Goal: Task Accomplishment & Management: Manage account settings

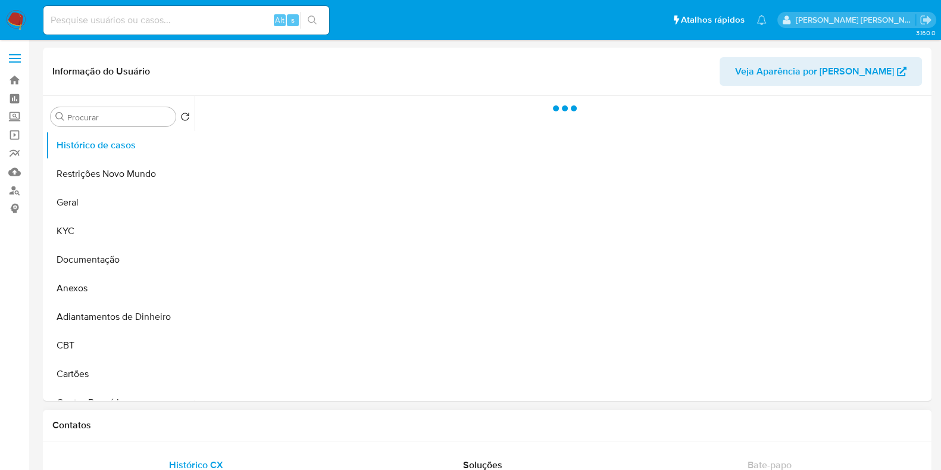
select select "10"
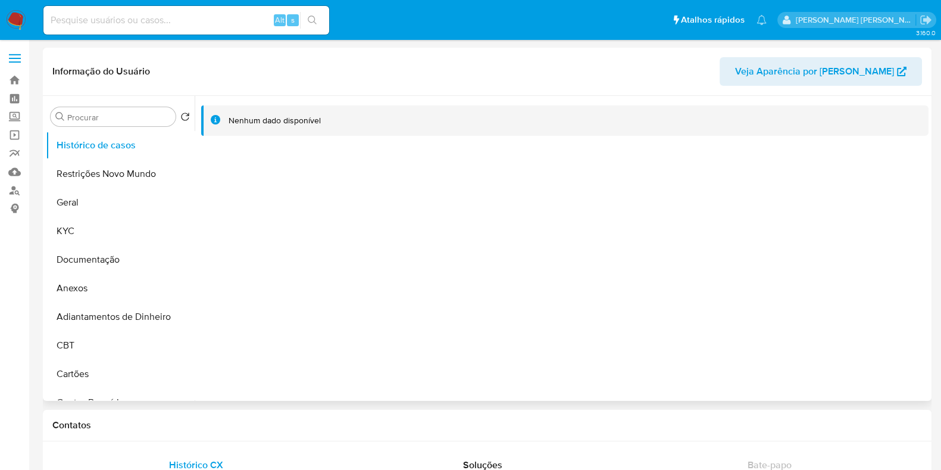
click at [18, 23] on img at bounding box center [16, 20] width 20 height 20
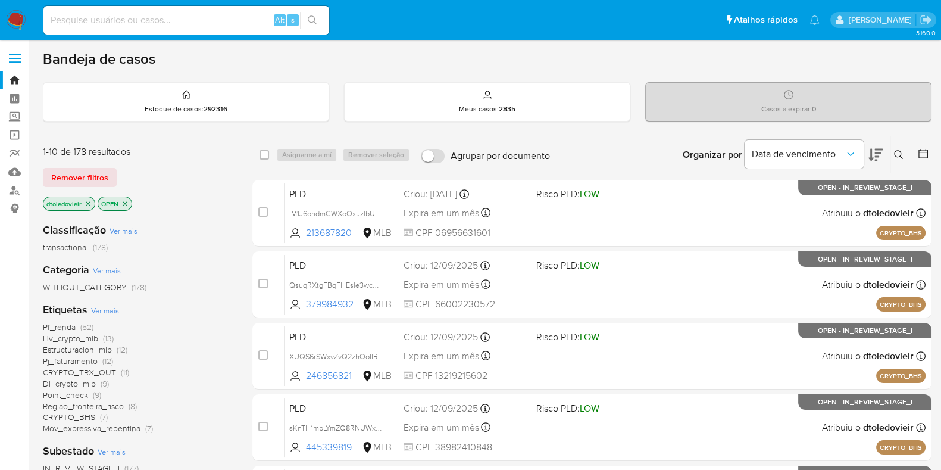
click at [883, 149] on div "Organizar por Data de vencimento" at bounding box center [781, 154] width 217 height 37
click at [879, 149] on icon at bounding box center [875, 155] width 14 height 14
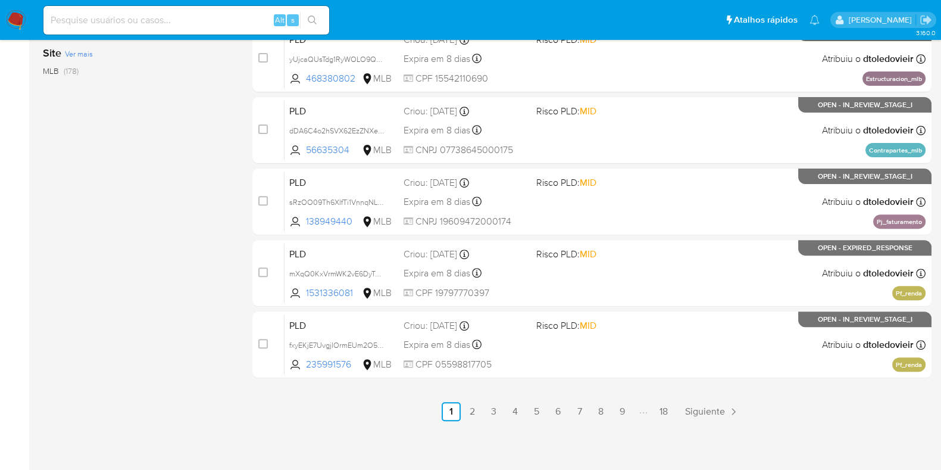
scroll to position [511, 0]
click at [477, 412] on link "2" at bounding box center [472, 411] width 19 height 19
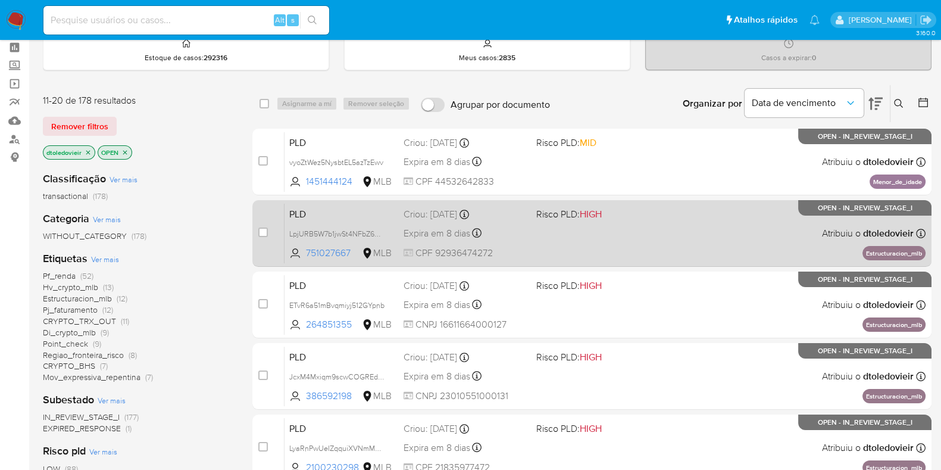
scroll to position [74, 0]
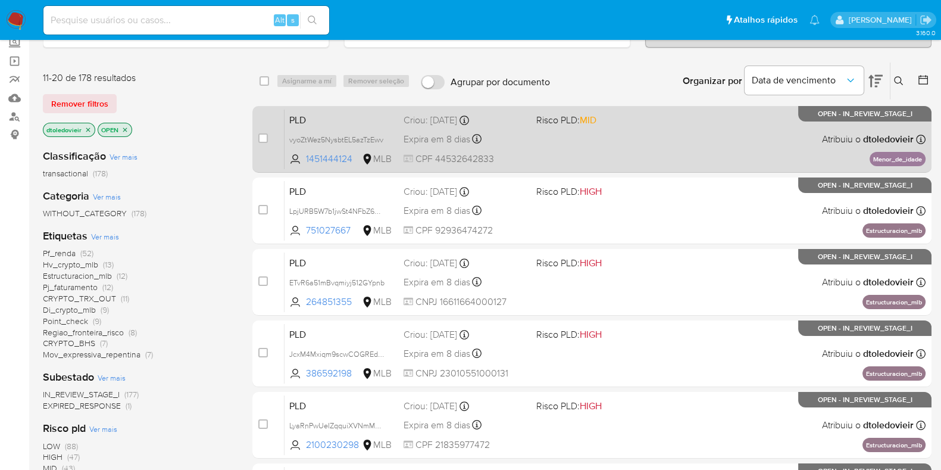
click at [657, 146] on div "PLD vyoZtWez5NysbtEL5azTzEwv 1451444124 MLB Risco PLD: MID Criou: 12/08/2025 Cr…" at bounding box center [605, 139] width 641 height 60
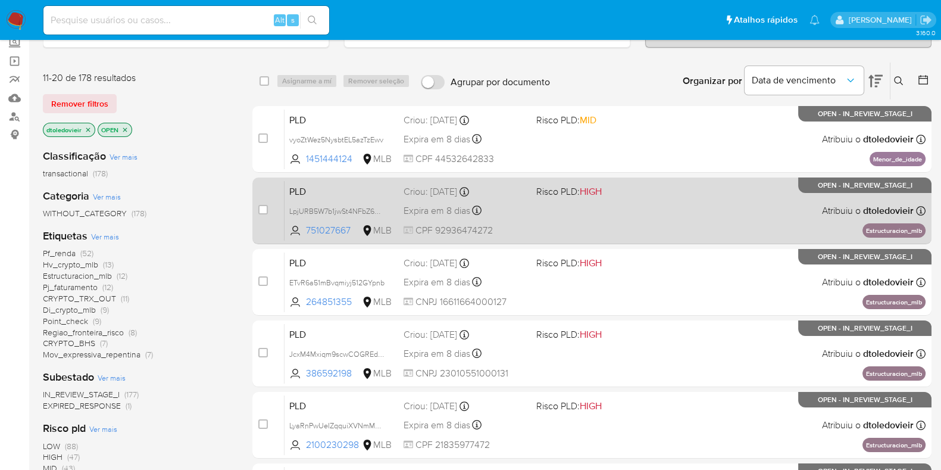
click at [649, 205] on div "PLD LpjURB5W7b1jwSt4NFbZ6peL 751027667 MLB Risco PLD: HIGH Criou: 12/08/2025 Cr…" at bounding box center [605, 210] width 641 height 60
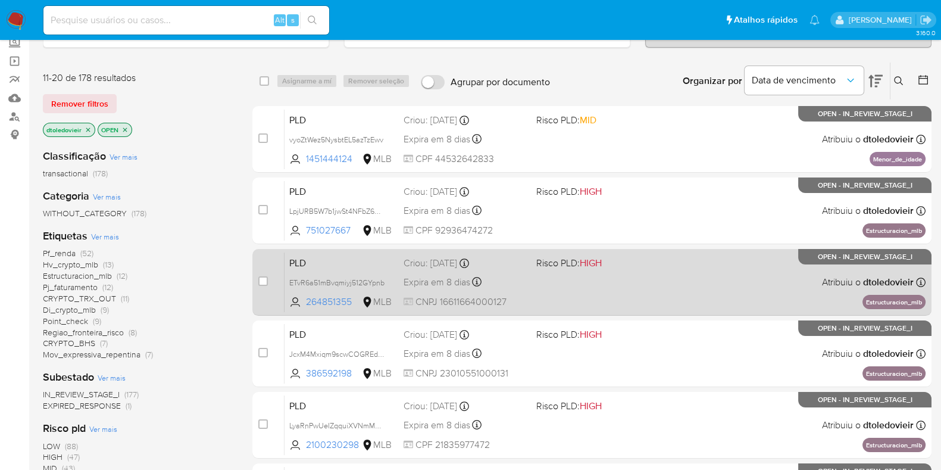
click at [639, 266] on span "Risco PLD: HIGH" at bounding box center [597, 261] width 123 height 15
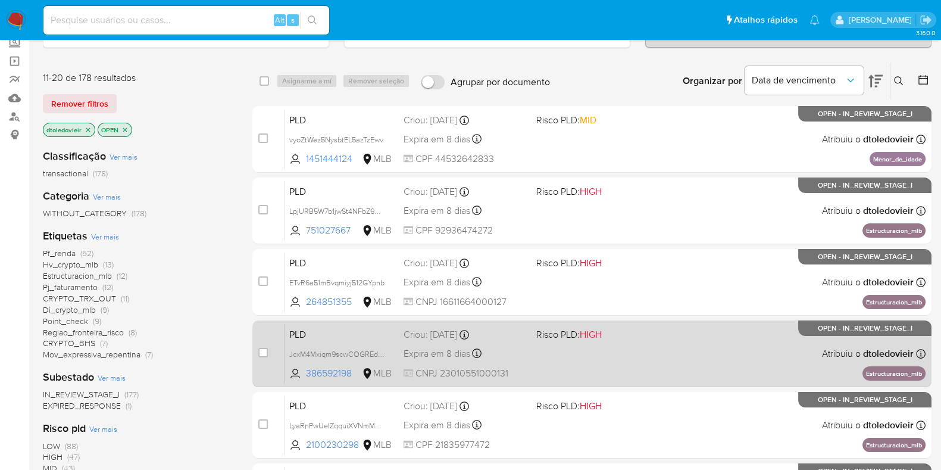
click at [642, 343] on div "PLD JcxM4Mxiqm9scwCOGREdEMja 386592198 MLB Risco PLD: HIGH Criou: 12/08/2025 Cr…" at bounding box center [605, 353] width 641 height 60
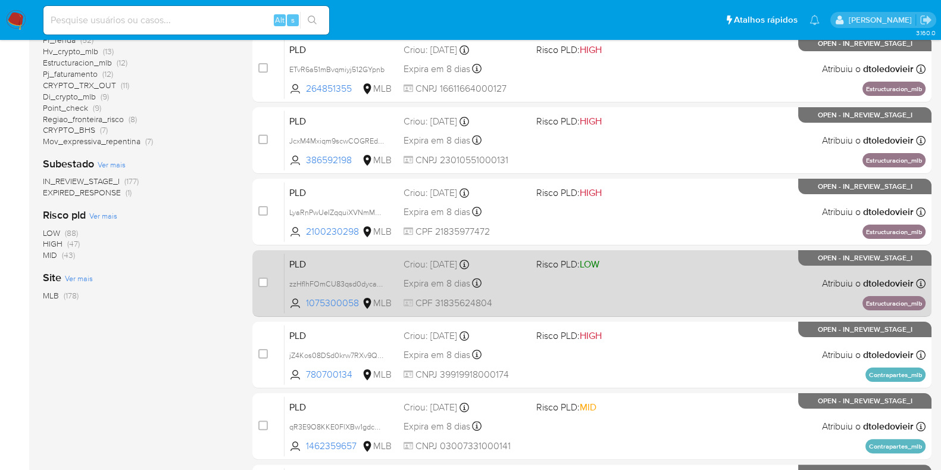
scroll to position [297, 0]
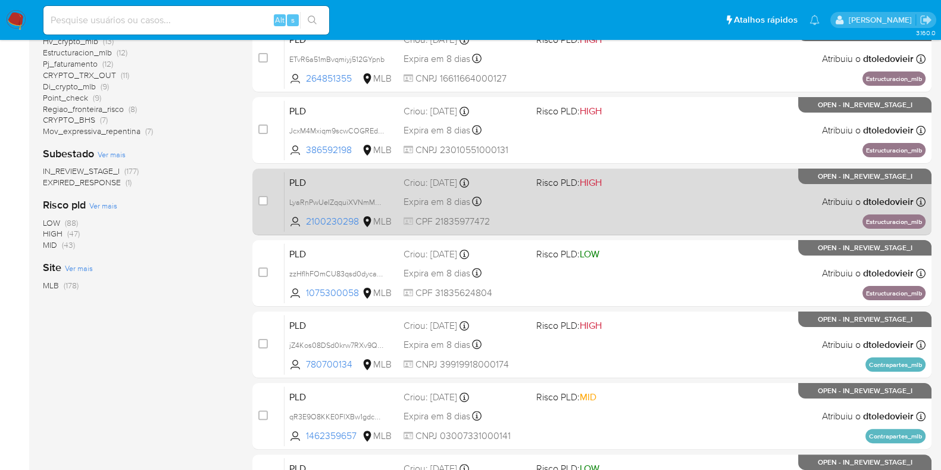
click at [677, 204] on div "PLD LyaRnPwUeIZqquiXVNmMmMfn 2100230298 MLB Risco PLD: HIGH Criou: 12/08/2025 C…" at bounding box center [605, 201] width 641 height 60
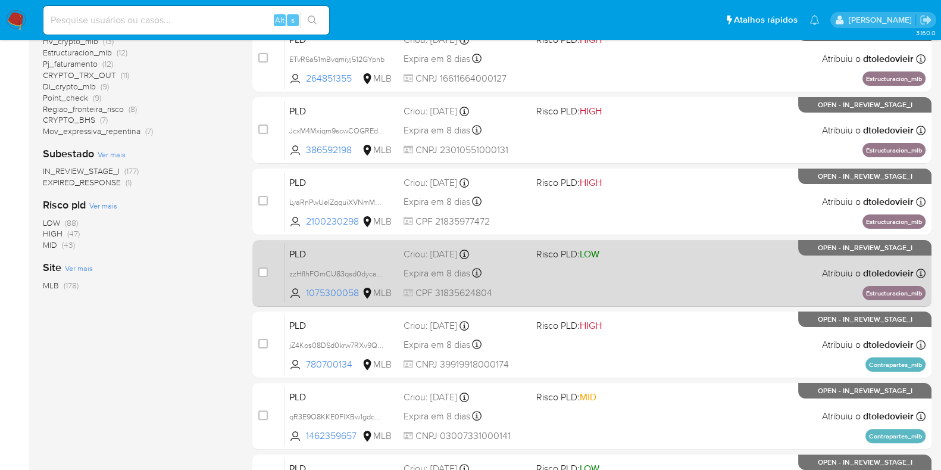
click at [663, 266] on div "PLD zzHflhFOmCU83qsd0dyca7b9 1075300058 MLB Risco PLD: LOW Criou: 12/08/2025 Cr…" at bounding box center [605, 273] width 641 height 60
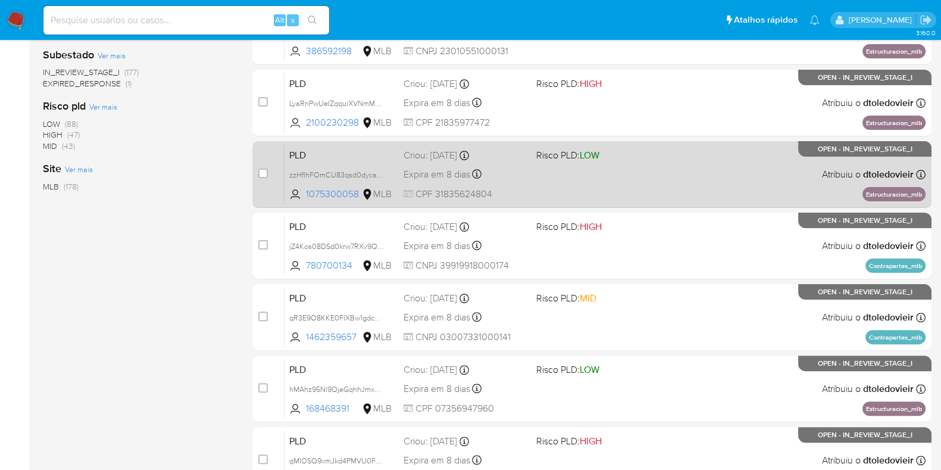
scroll to position [446, 0]
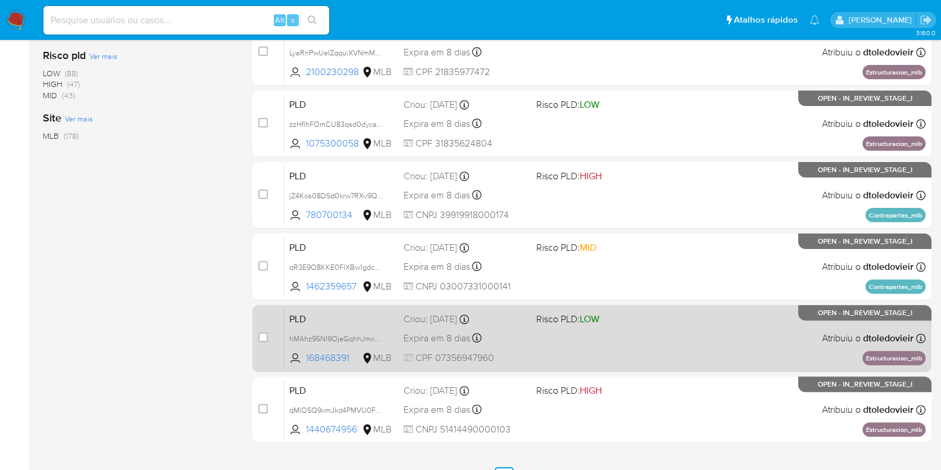
click at [644, 337] on span at bounding box center [597, 337] width 123 height 2
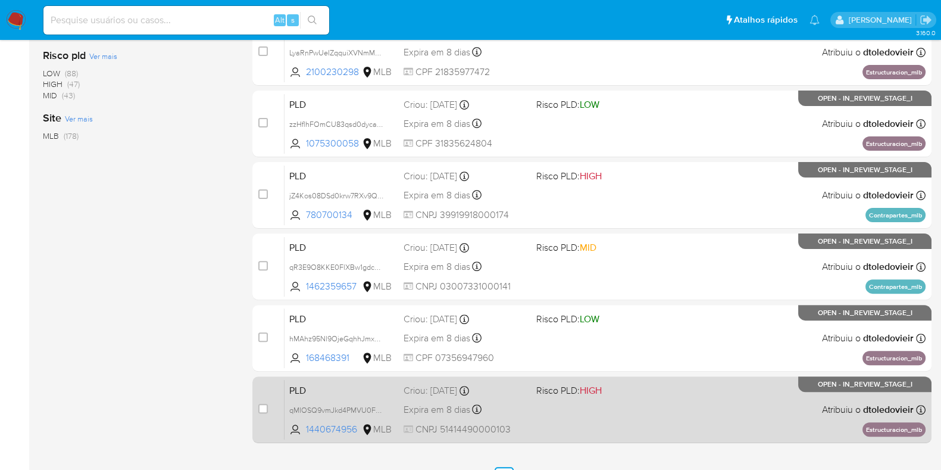
click at [649, 399] on div "PLD qMIOSQ9vmJkd4PMVU0F0rdVX 1440674956 MLB Risco PLD: HIGH Criou: 12/08/2025 C…" at bounding box center [605, 409] width 641 height 60
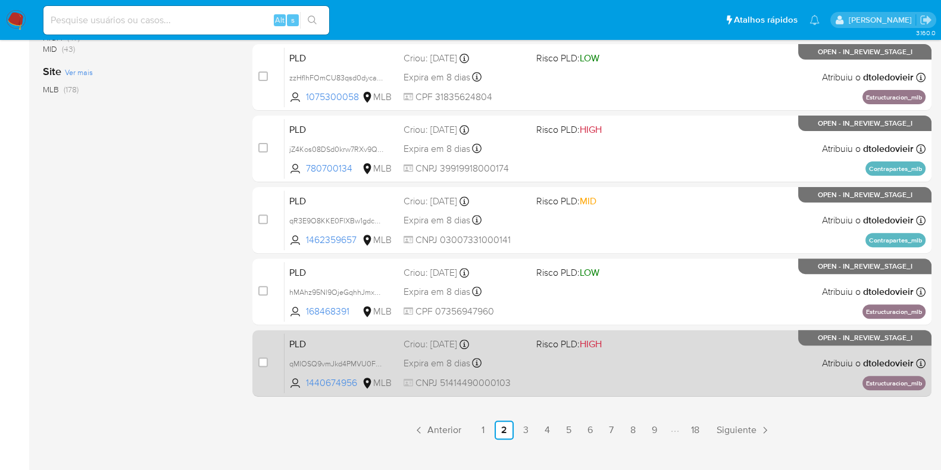
scroll to position [511, 0]
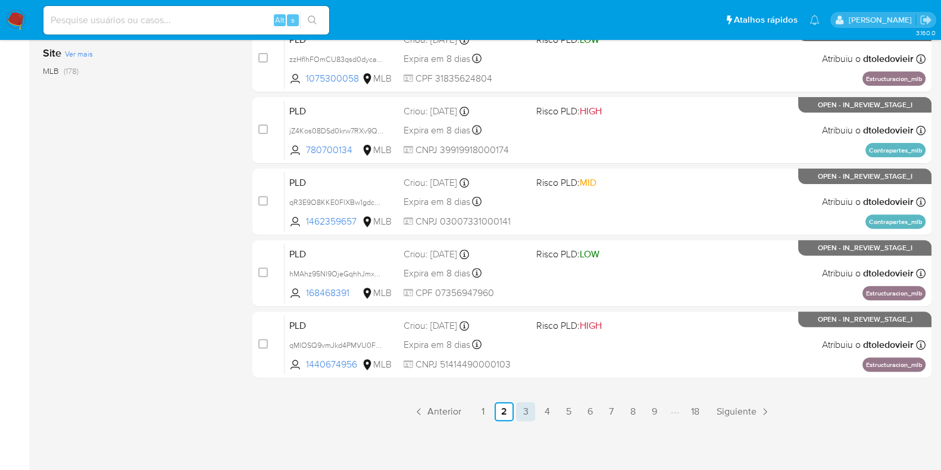
click at [527, 405] on link "3" at bounding box center [525, 411] width 19 height 19
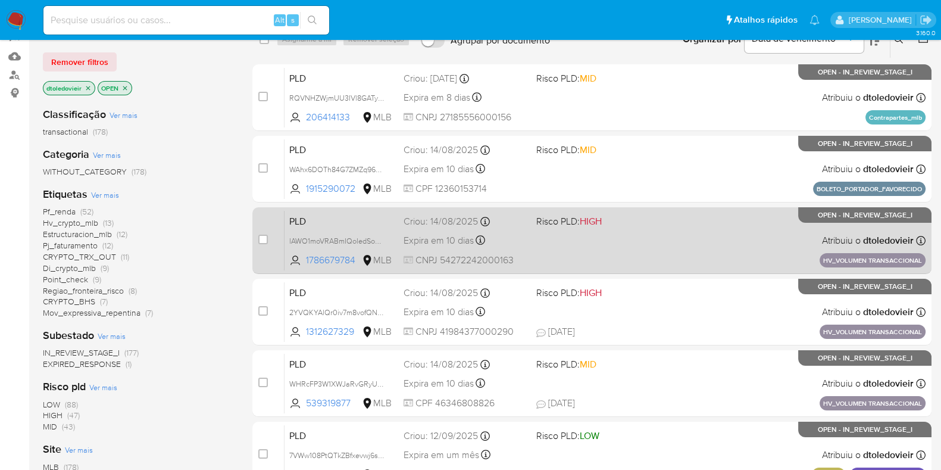
scroll to position [148, 0]
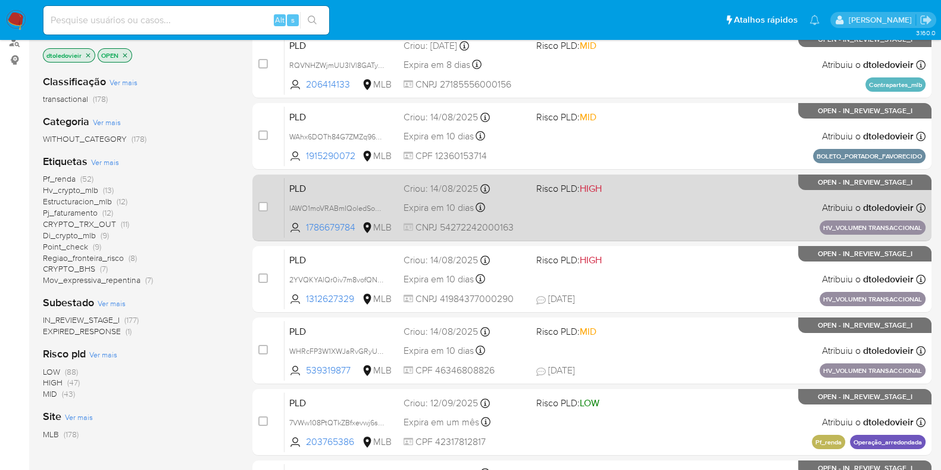
click at [652, 207] on div "PLD lAWO1moVRABmIQoledSoRCPX 1786679784 MLB Risco PLD: HIGH Criou: 14/08/2025 C…" at bounding box center [605, 207] width 641 height 60
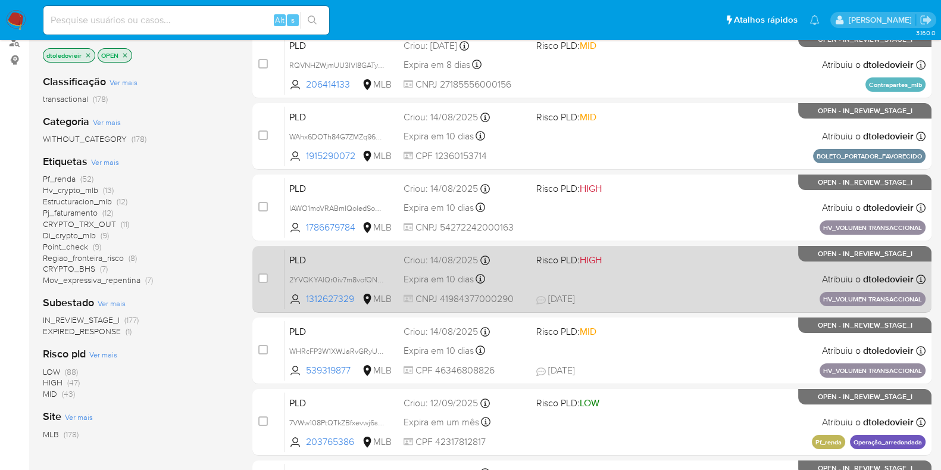
click at [648, 279] on div "PLD 2YVQKYAlQr0iv7m8vofQNUrx 1312627329 MLB Risco PLD: HIGH Criou: 14/08/2025 C…" at bounding box center [605, 279] width 641 height 60
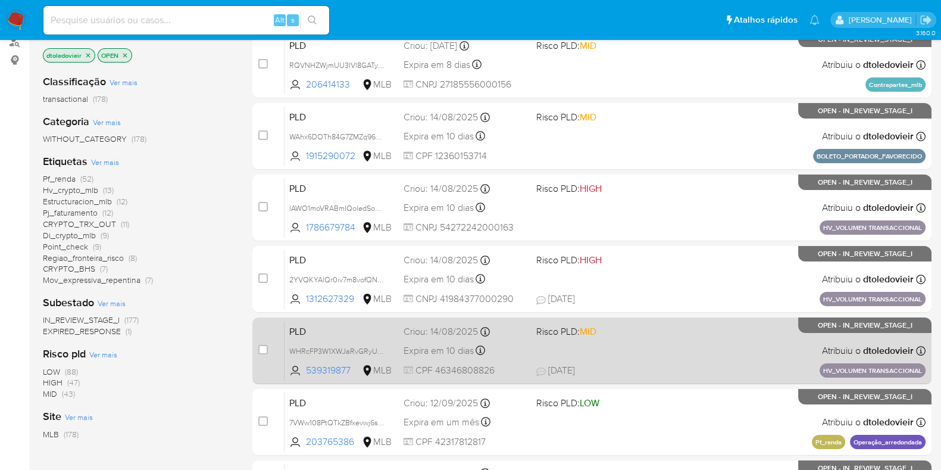
click at [636, 343] on div "PLD WHRcFP3W1XWJaRvGRyUfyiIa 539319877 MLB Risco PLD: MID Criou: 14/08/2025 Cri…" at bounding box center [605, 350] width 641 height 60
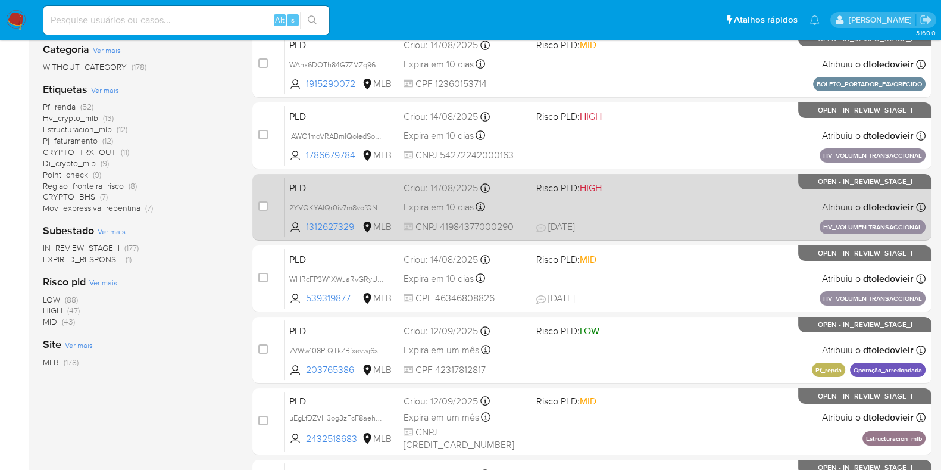
scroll to position [223, 0]
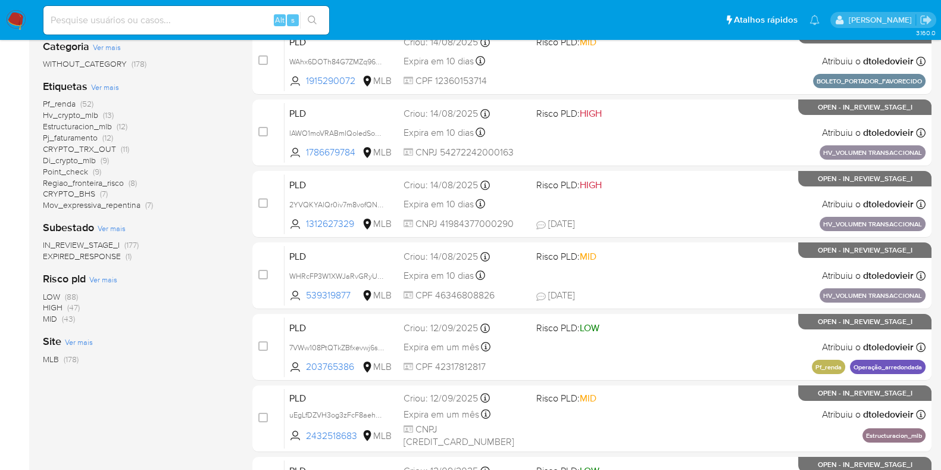
click at [23, 17] on img at bounding box center [16, 20] width 20 height 20
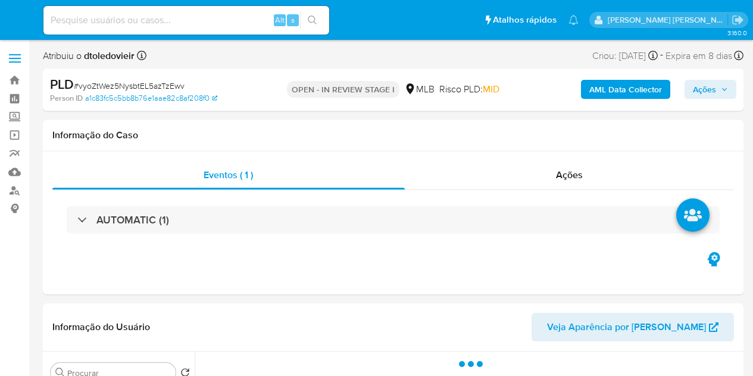
select select "10"
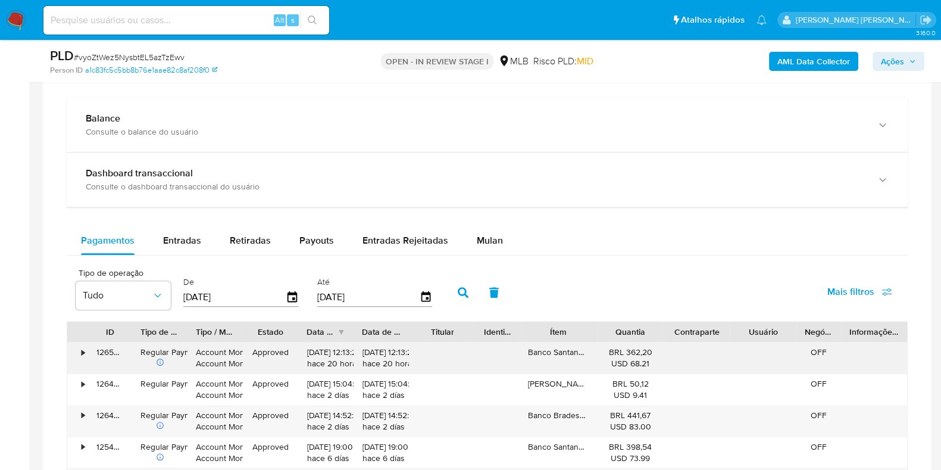
scroll to position [893, 0]
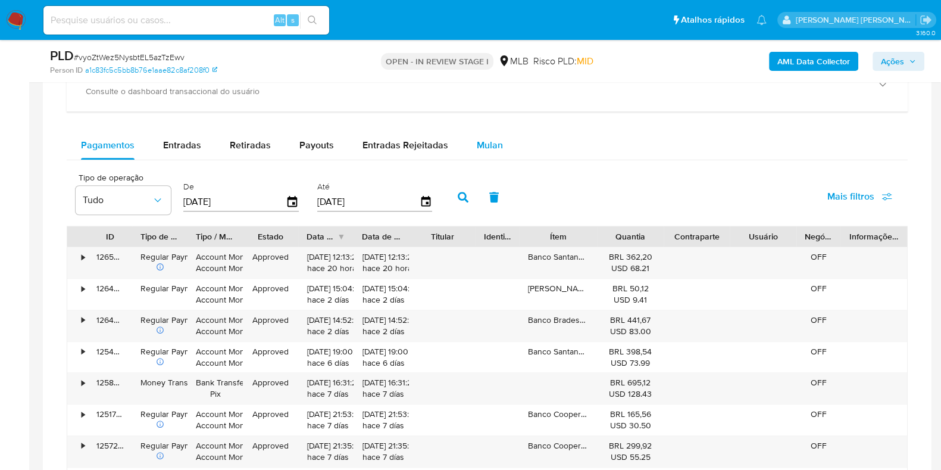
click at [493, 138] on span "Mulan" at bounding box center [490, 145] width 26 height 14
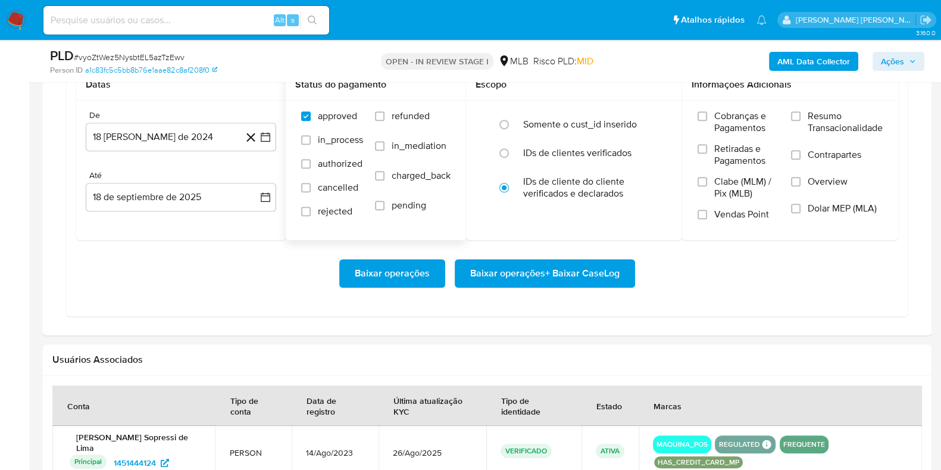
scroll to position [1041, 0]
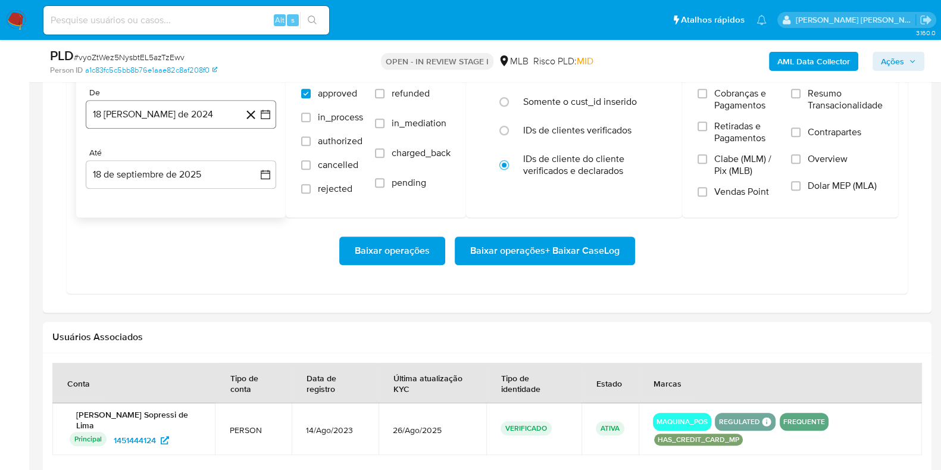
click at [185, 106] on button "[DATE]" at bounding box center [181, 114] width 190 height 29
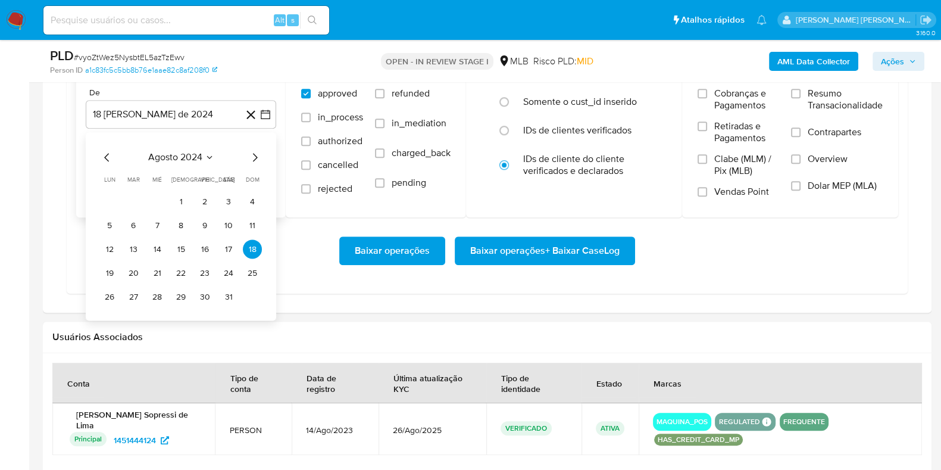
click at [252, 151] on icon "Mes siguiente" at bounding box center [255, 157] width 14 height 14
click at [252, 152] on icon "Mes siguiente" at bounding box center [255, 157] width 14 height 14
click at [253, 153] on icon "Mes siguiente" at bounding box center [255, 157] width 14 height 14
click at [254, 154] on icon "Mes siguiente" at bounding box center [255, 157] width 14 height 14
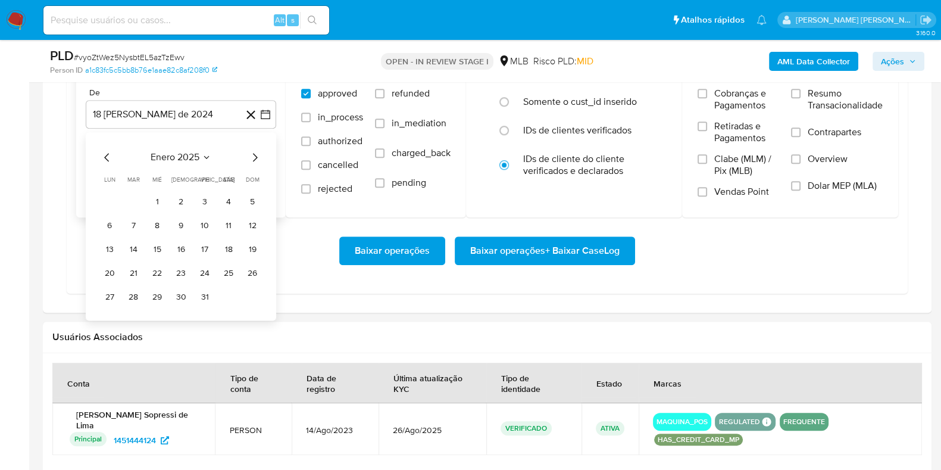
click at [254, 154] on icon "Mes siguiente" at bounding box center [255, 157] width 14 height 14
click at [255, 154] on icon "Mes siguiente" at bounding box center [255, 157] width 5 height 8
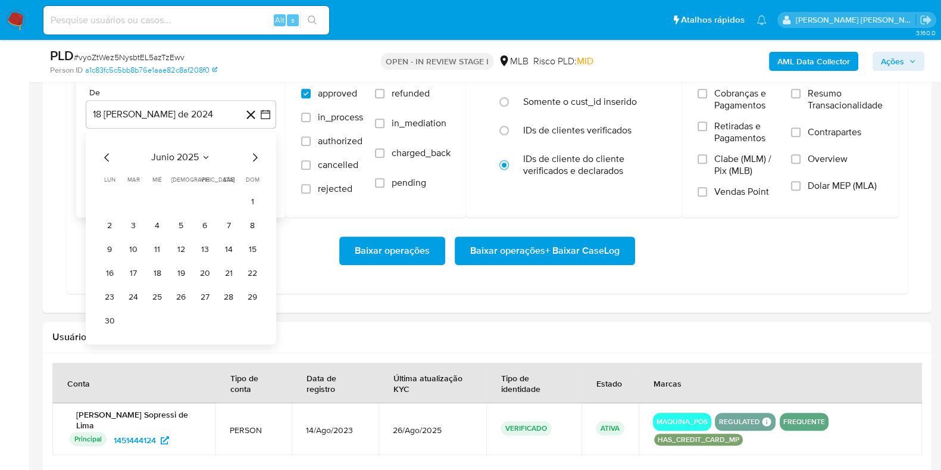
click at [255, 154] on icon "Mes siguiente" at bounding box center [255, 157] width 5 height 8
click at [106, 154] on icon "Mes anterior" at bounding box center [107, 157] width 14 height 14
click at [131, 195] on button "1" at bounding box center [133, 201] width 19 height 19
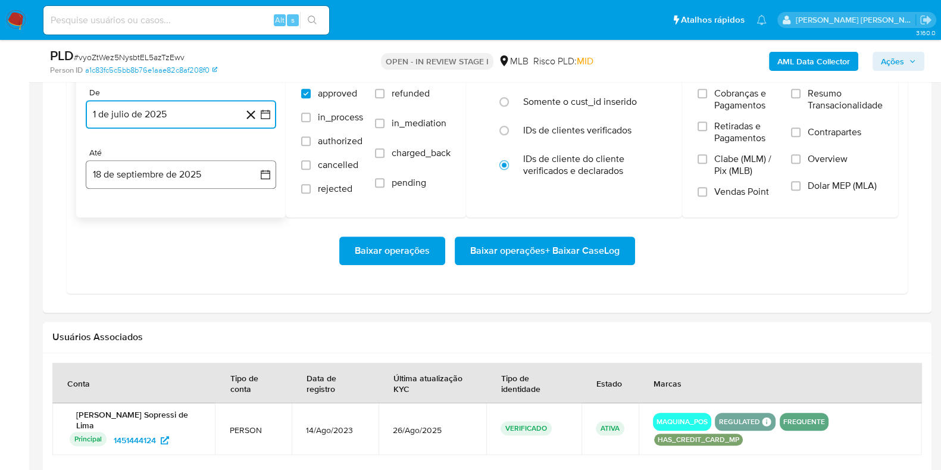
click at [153, 171] on button "18 de septiembre de 2025" at bounding box center [181, 174] width 190 height 29
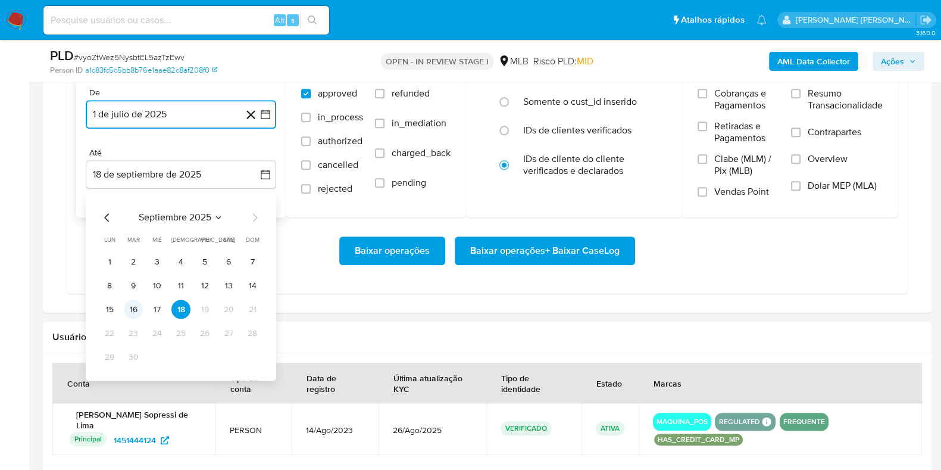
click at [134, 299] on button "16" at bounding box center [133, 308] width 19 height 19
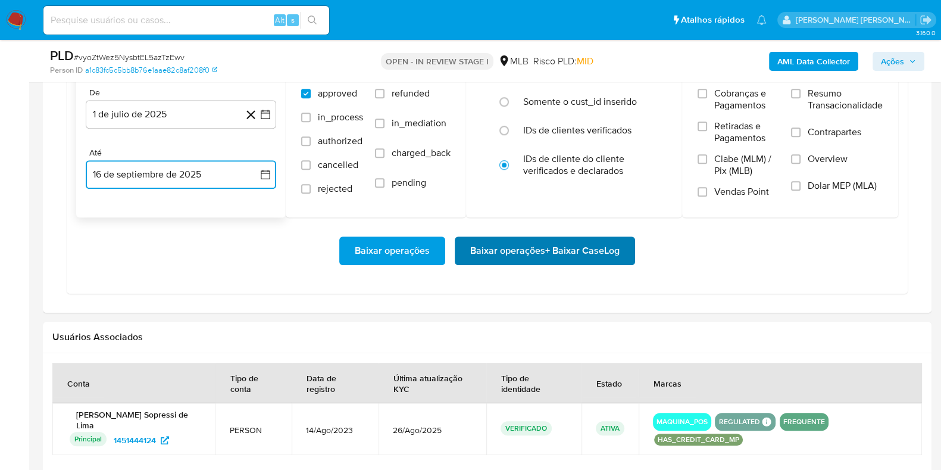
click at [510, 251] on span "Baixar operações + Baixar CaseLog" at bounding box center [544, 250] width 149 height 26
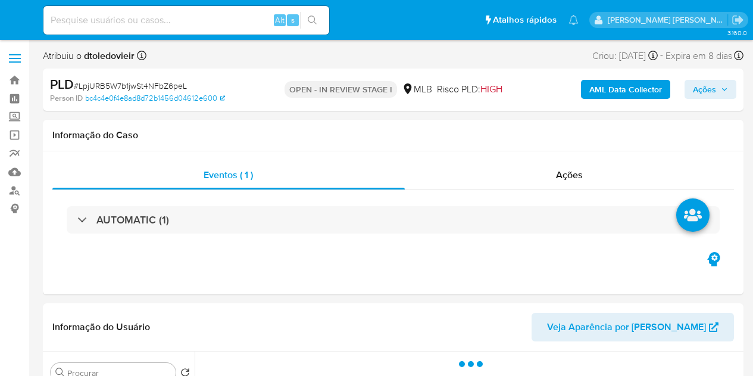
select select "10"
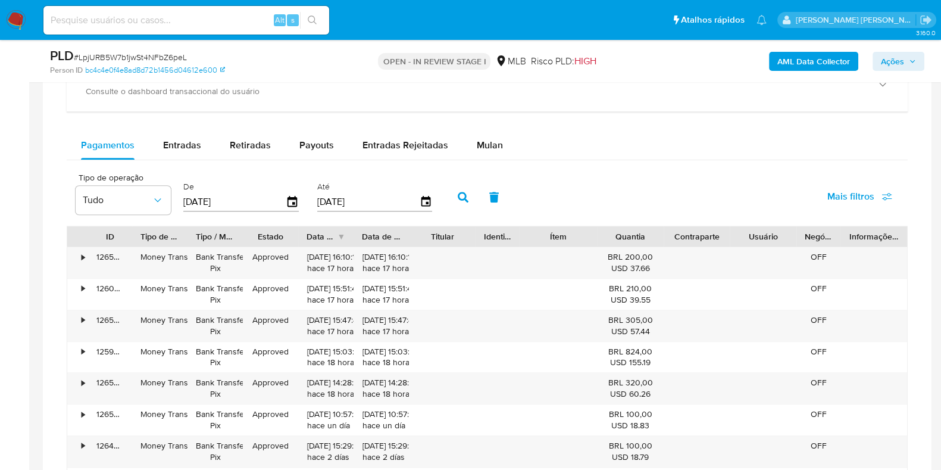
scroll to position [967, 0]
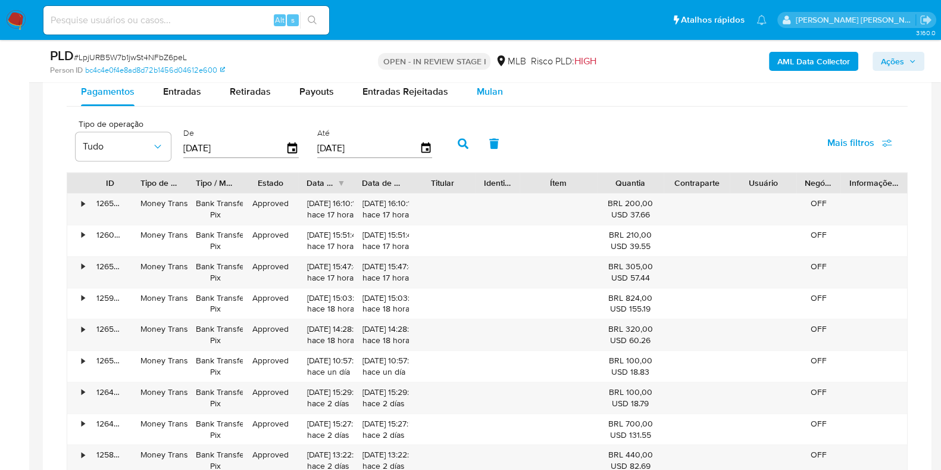
click at [489, 92] on span "Mulan" at bounding box center [490, 92] width 26 height 14
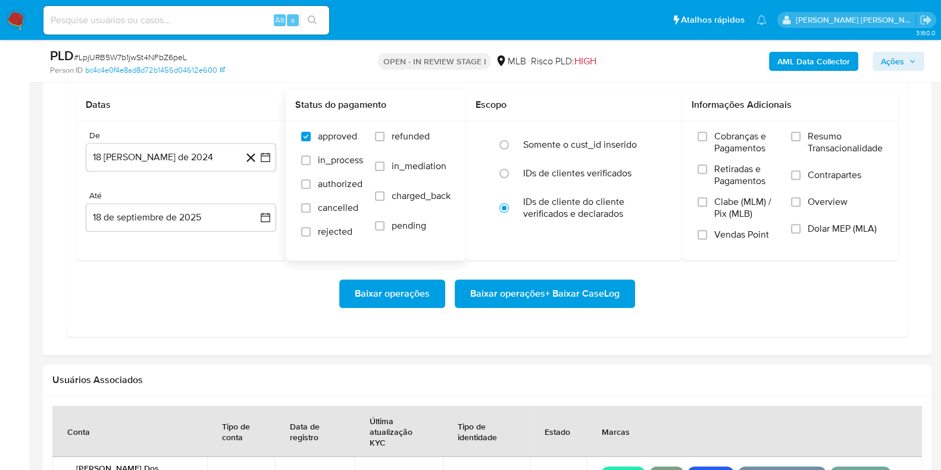
scroll to position [1041, 0]
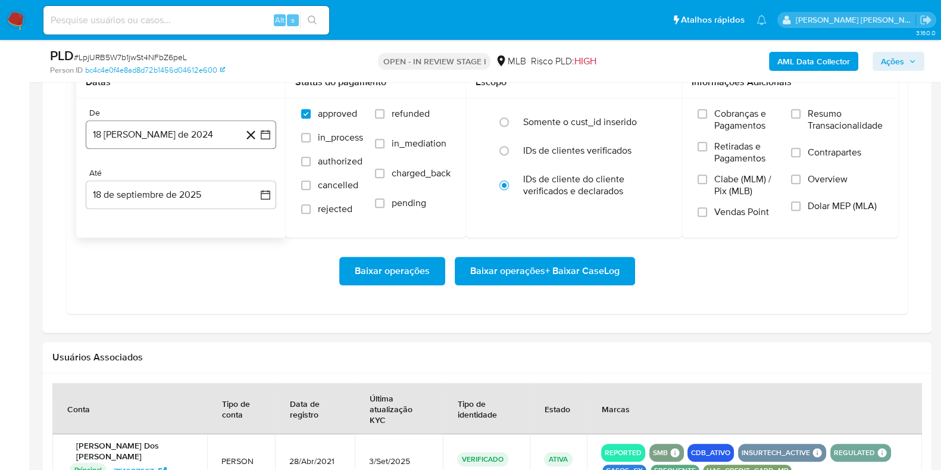
click at [159, 123] on button "18 [PERSON_NAME] de 2024" at bounding box center [181, 134] width 190 height 29
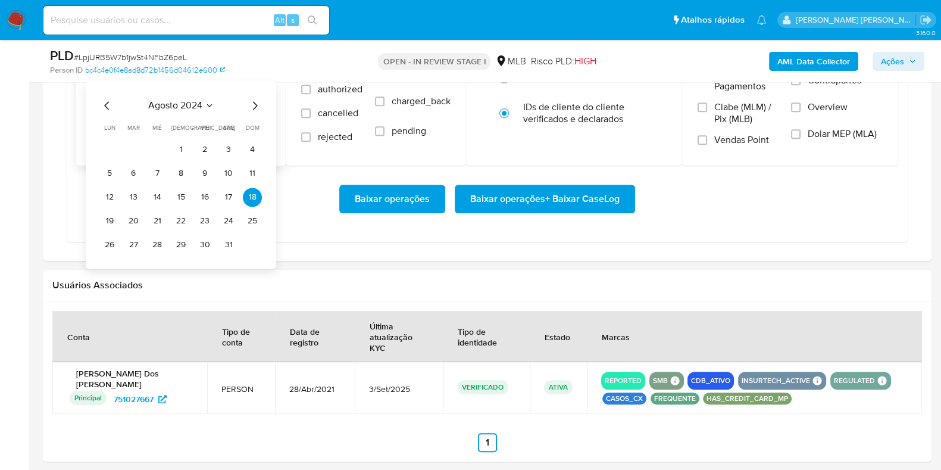
scroll to position [1115, 0]
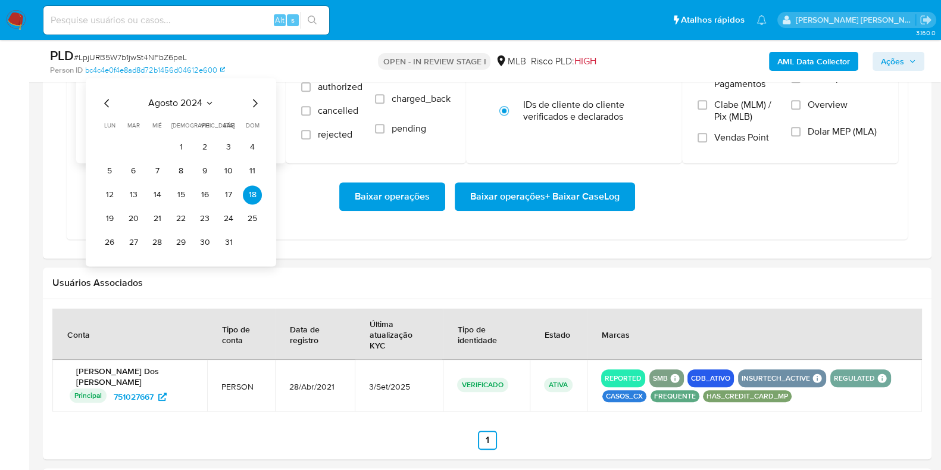
click at [255, 96] on icon "Mes siguiente" at bounding box center [255, 103] width 14 height 14
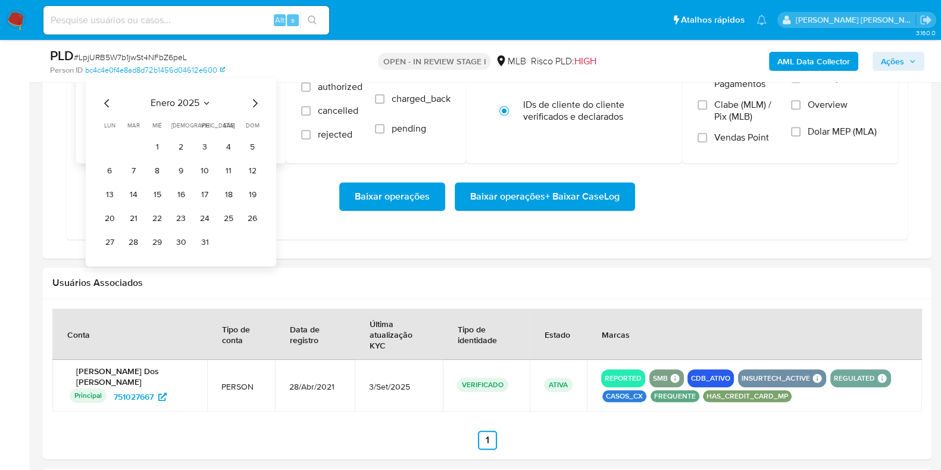
click at [255, 96] on icon "Mes siguiente" at bounding box center [255, 103] width 14 height 14
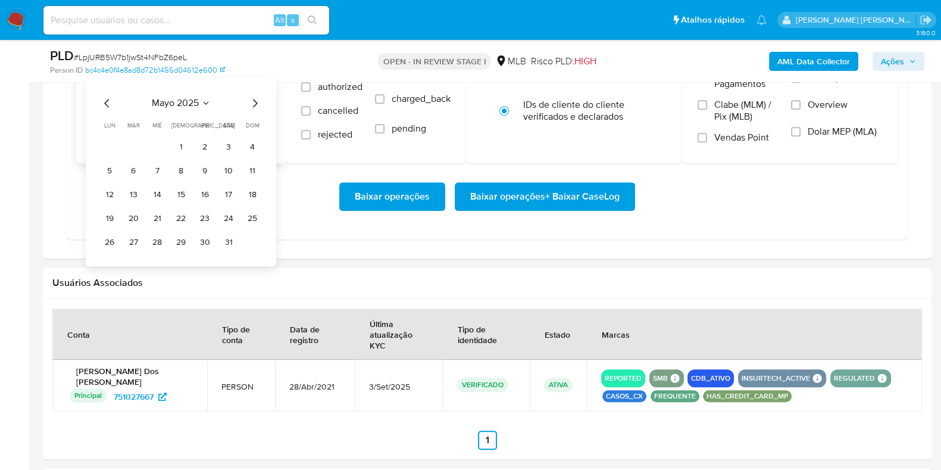
click at [255, 96] on icon "Mes siguiente" at bounding box center [255, 103] width 14 height 14
click at [104, 101] on icon "Mes anterior" at bounding box center [106, 103] width 5 height 8
click at [131, 141] on button "1" at bounding box center [133, 146] width 19 height 19
click at [143, 117] on button "18 de septiembre de 2025" at bounding box center [181, 120] width 190 height 29
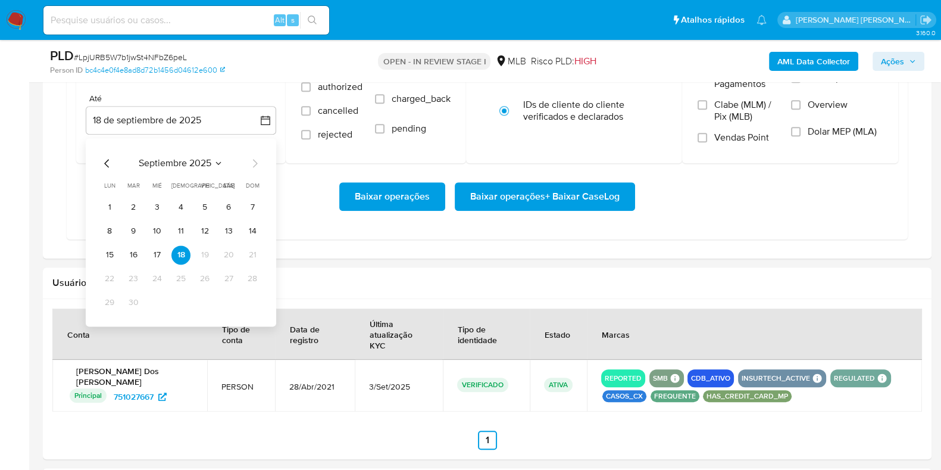
click at [128, 250] on button "16" at bounding box center [133, 254] width 19 height 19
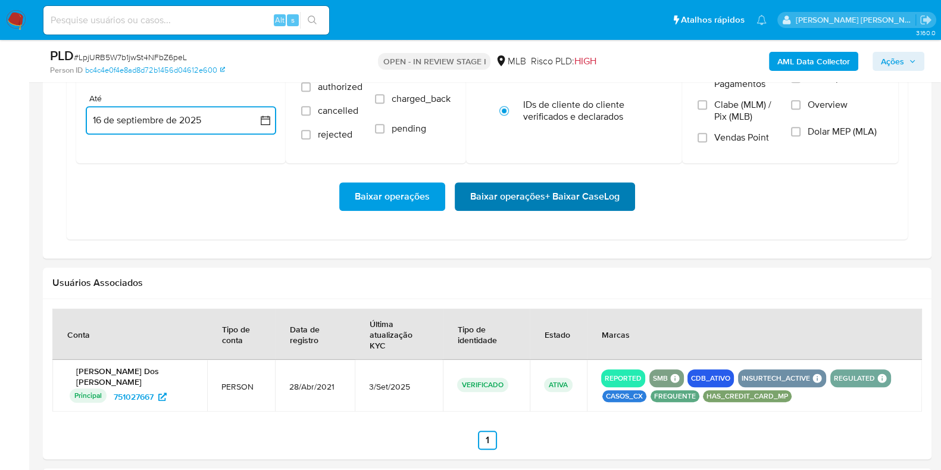
click at [602, 202] on span "Baixar operações + Baixar CaseLog" at bounding box center [544, 196] width 149 height 26
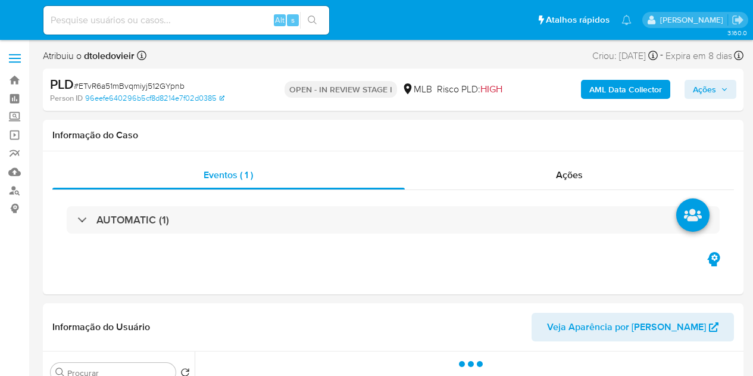
select select "10"
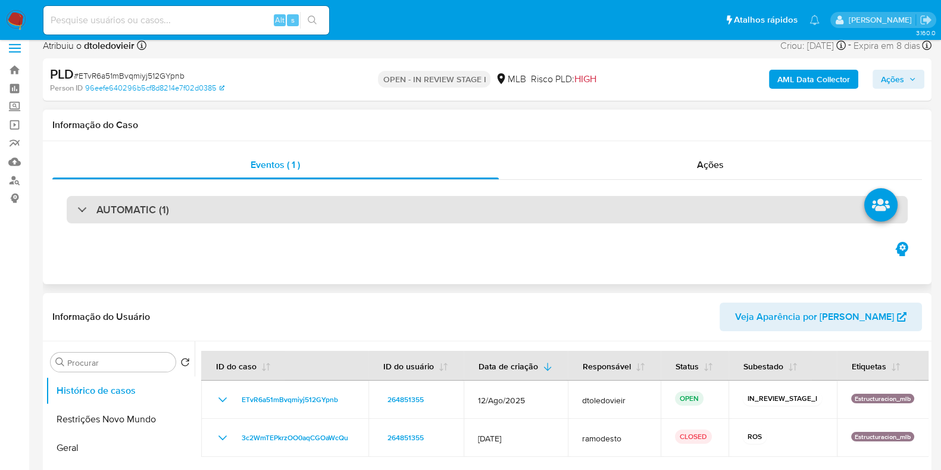
scroll to position [148, 0]
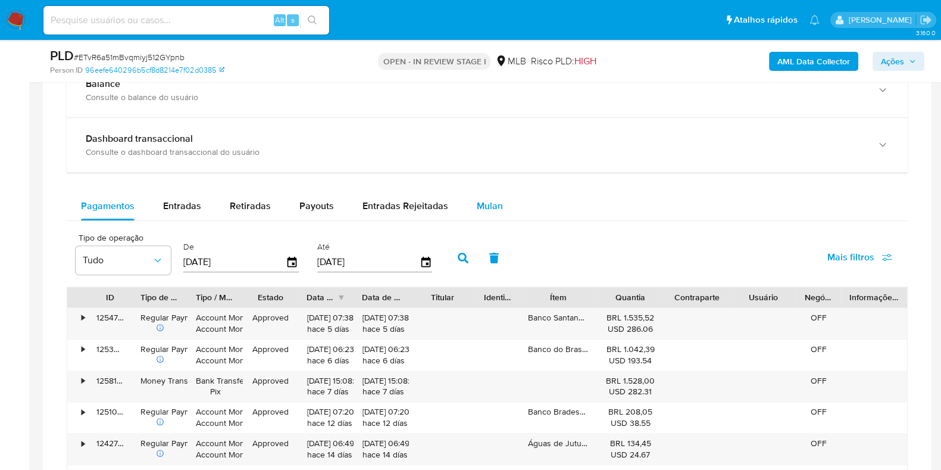
click at [485, 200] on span "Mulan" at bounding box center [490, 206] width 26 height 14
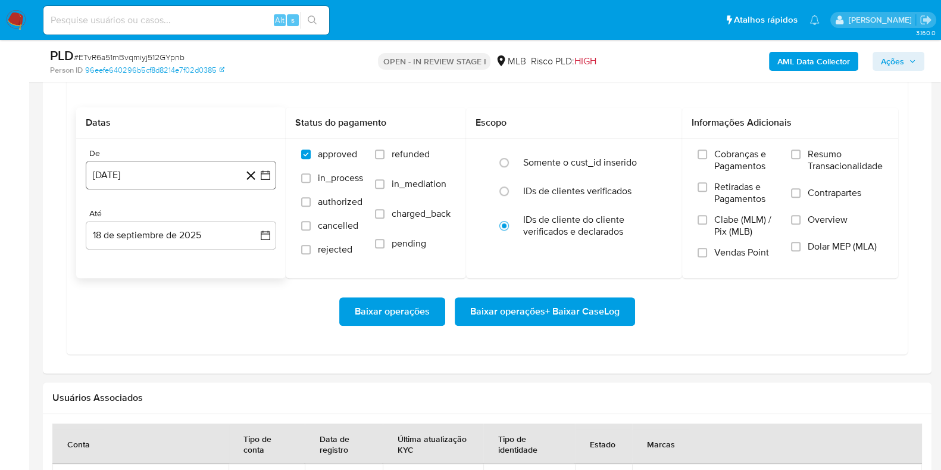
click at [193, 172] on button "[DATE]" at bounding box center [181, 175] width 190 height 29
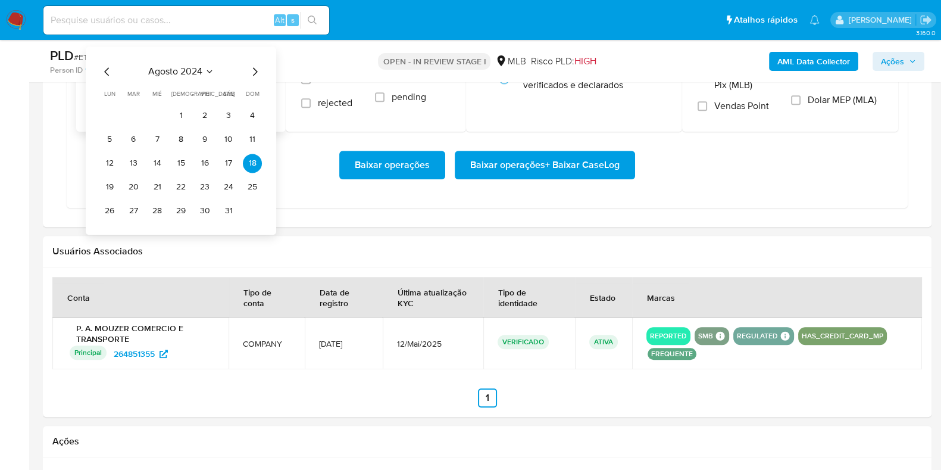
scroll to position [1190, 0]
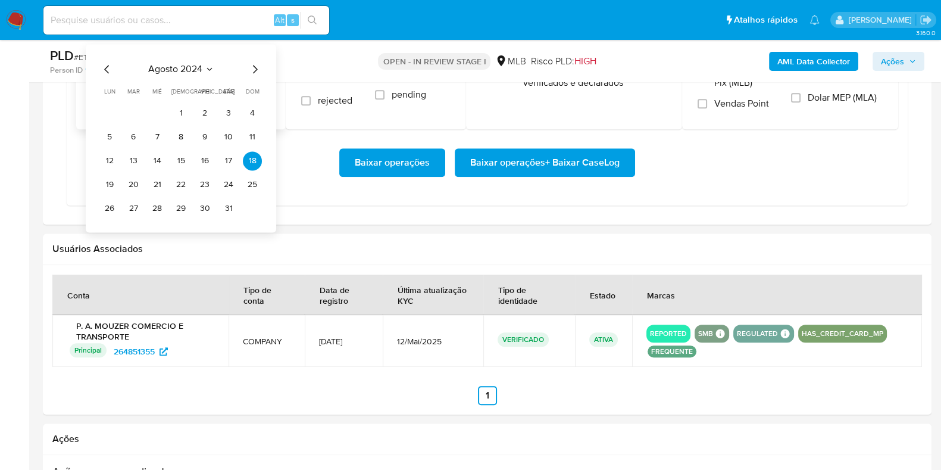
drag, startPoint x: 255, startPoint y: 77, endPoint x: 254, endPoint y: 62, distance: 14.9
click at [255, 73] on div "[DATE] [DATE] lun lunes mar martes mié miércoles jue jueves vie viernes sáb sáb…" at bounding box center [181, 140] width 162 height 156
click at [254, 62] on icon "Mes siguiente" at bounding box center [255, 69] width 14 height 14
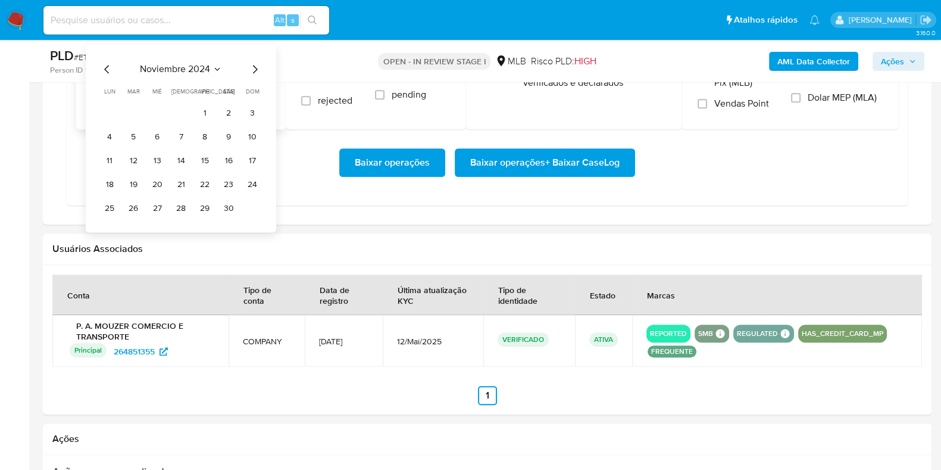
click at [254, 62] on icon "Mes siguiente" at bounding box center [255, 69] width 14 height 14
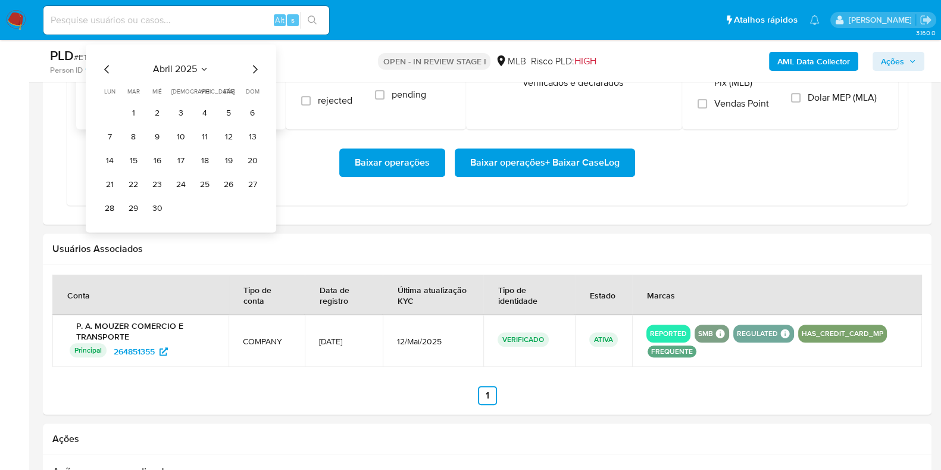
click at [254, 62] on icon "Mes siguiente" at bounding box center [255, 69] width 14 height 14
click at [253, 70] on icon "Mes siguiente" at bounding box center [255, 69] width 14 height 14
click at [136, 108] on button "1" at bounding box center [133, 113] width 19 height 19
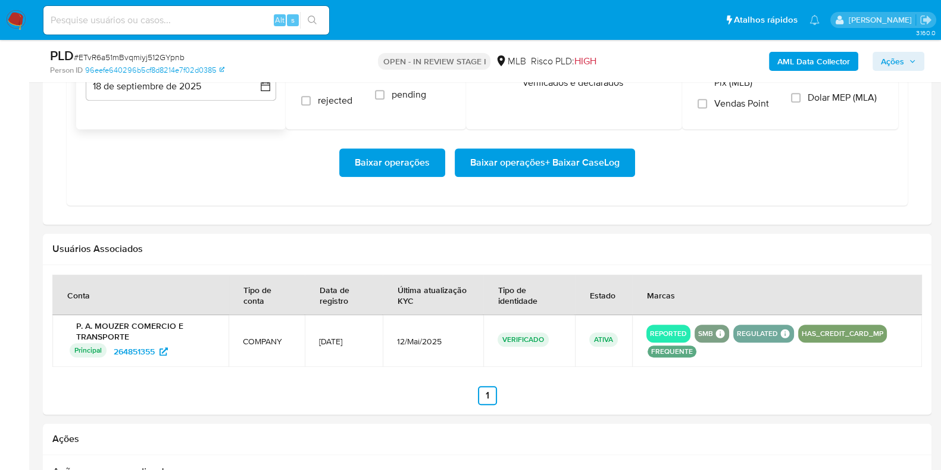
click at [143, 99] on div "De 1 de julio de 2025 1-07-2025 Até 18 de septiembre de 2025 18-09-2025" at bounding box center [181, 59] width 210 height 139
click at [154, 93] on button "18 de septiembre de 2025" at bounding box center [181, 86] width 190 height 29
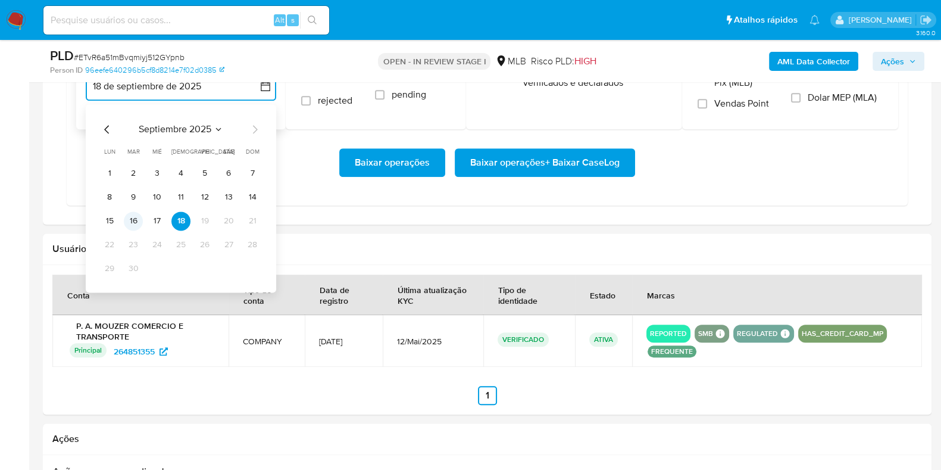
click at [136, 218] on button "16" at bounding box center [133, 220] width 19 height 19
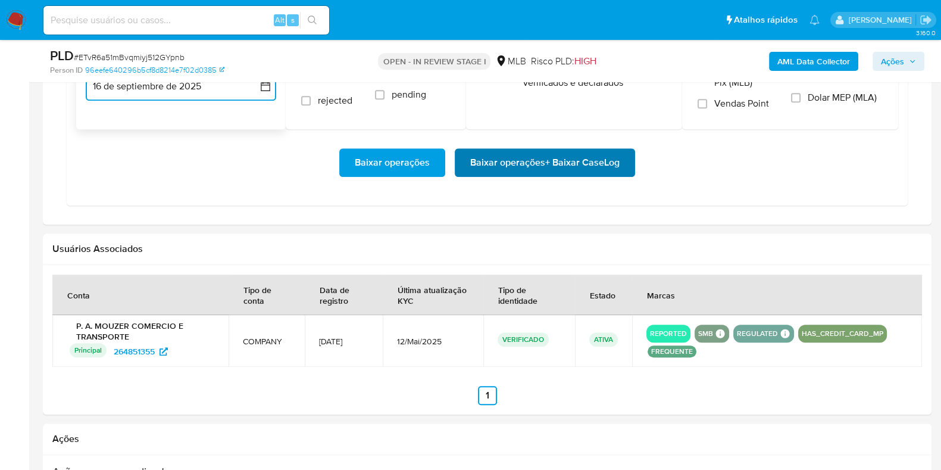
click at [502, 149] on span "Baixar operações + Baixar CaseLog" at bounding box center [544, 162] width 149 height 26
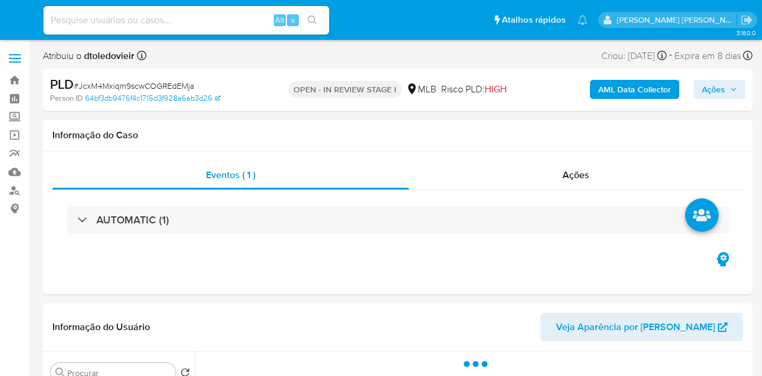
select select "10"
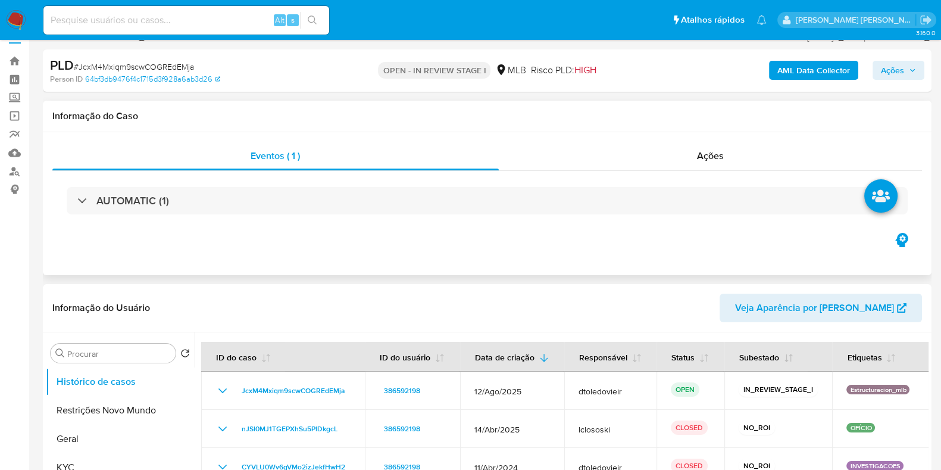
scroll to position [148, 0]
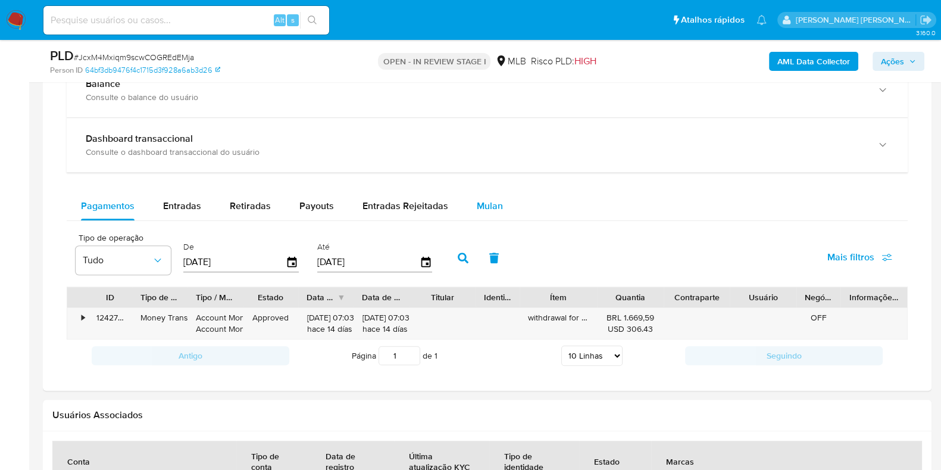
click at [489, 210] on span "Mulan" at bounding box center [490, 206] width 26 height 14
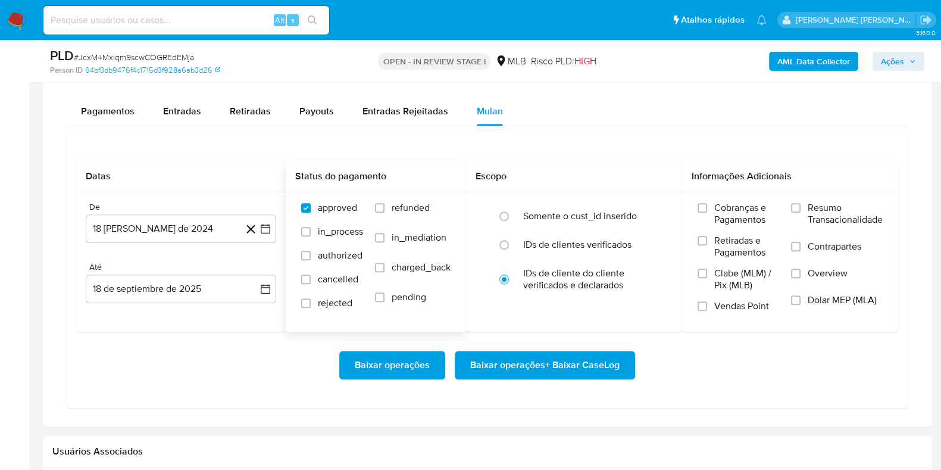
scroll to position [1115, 0]
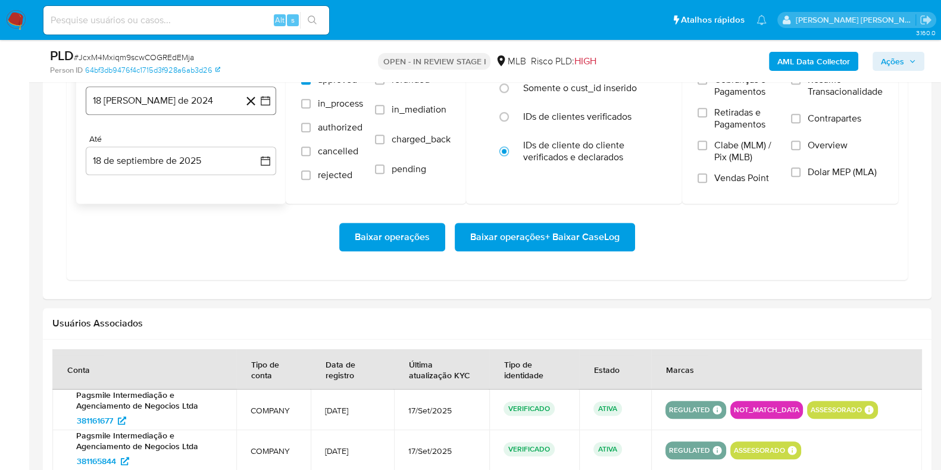
click at [192, 102] on button "18 [PERSON_NAME] de 2024" at bounding box center [181, 100] width 190 height 29
click at [253, 141] on icon "Mes siguiente" at bounding box center [255, 143] width 14 height 14
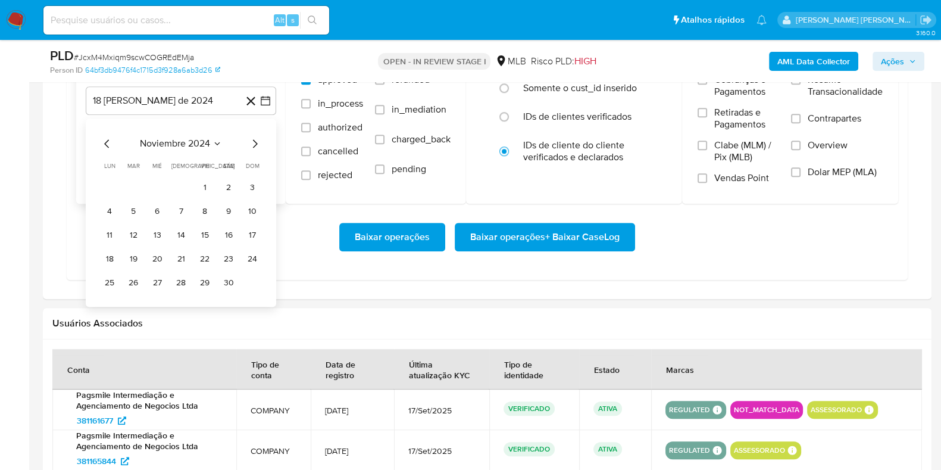
click at [253, 141] on icon "Mes siguiente" at bounding box center [255, 143] width 14 height 14
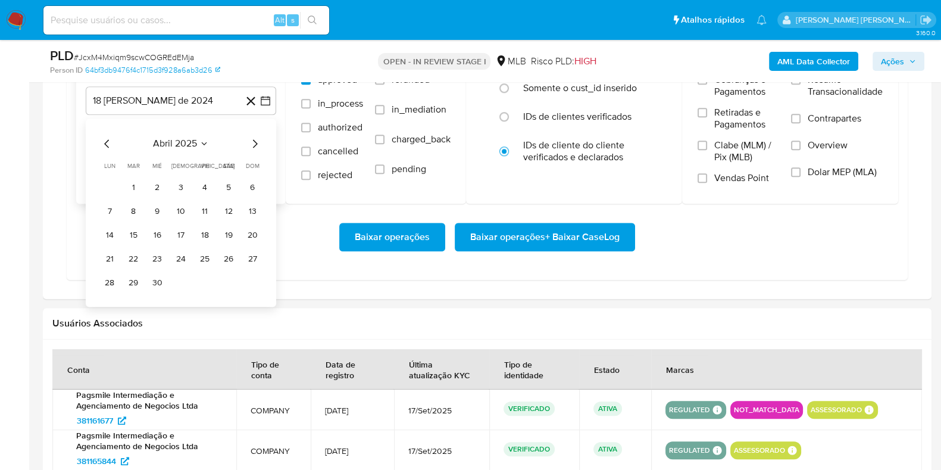
click at [253, 141] on icon "Mes siguiente" at bounding box center [255, 143] width 14 height 14
click at [131, 181] on button "1" at bounding box center [133, 187] width 19 height 19
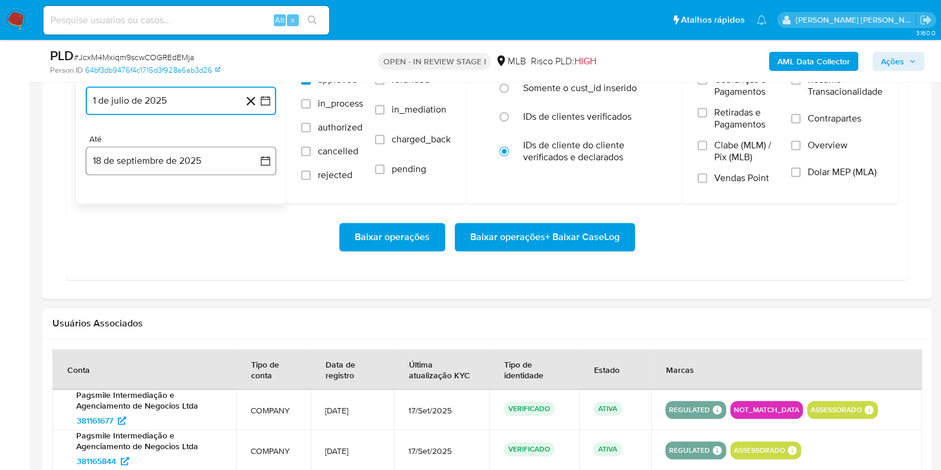
click at [140, 160] on button "18 de septiembre de 2025" at bounding box center [181, 160] width 190 height 29
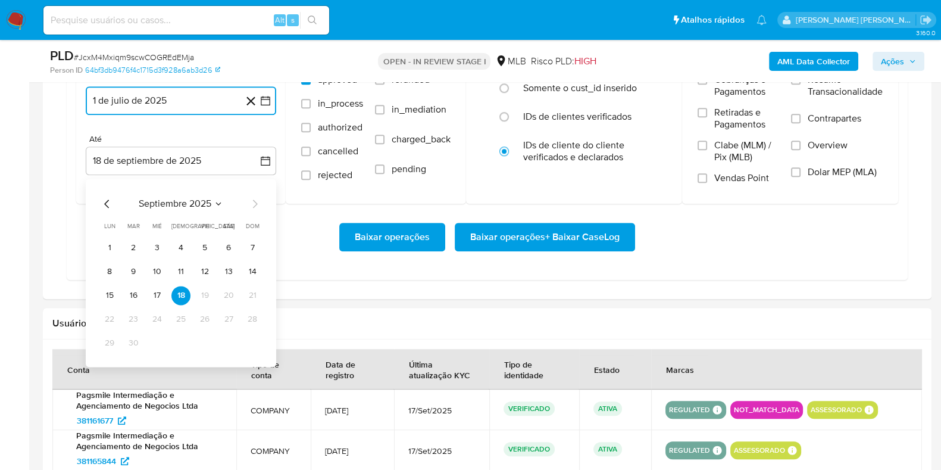
drag, startPoint x: 133, startPoint y: 296, endPoint x: 182, endPoint y: 283, distance: 50.4
click at [132, 295] on button "16" at bounding box center [133, 295] width 19 height 19
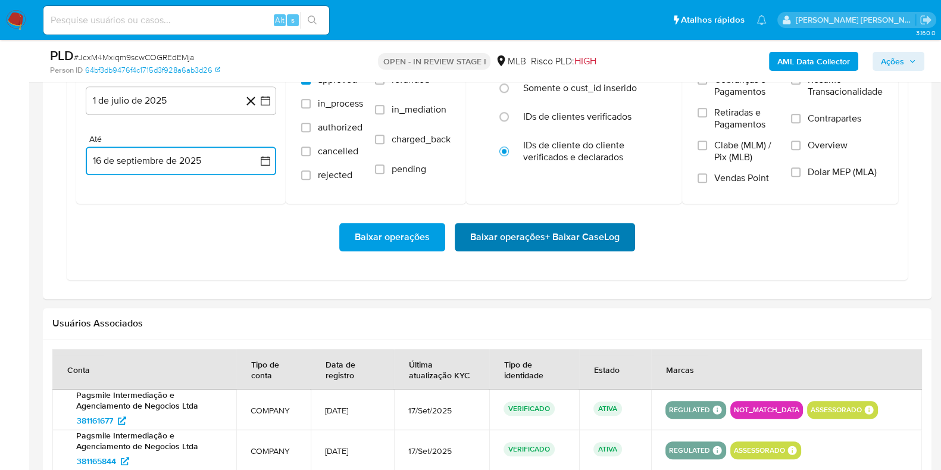
click at [520, 230] on span "Baixar operações + Baixar CaseLog" at bounding box center [544, 237] width 149 height 26
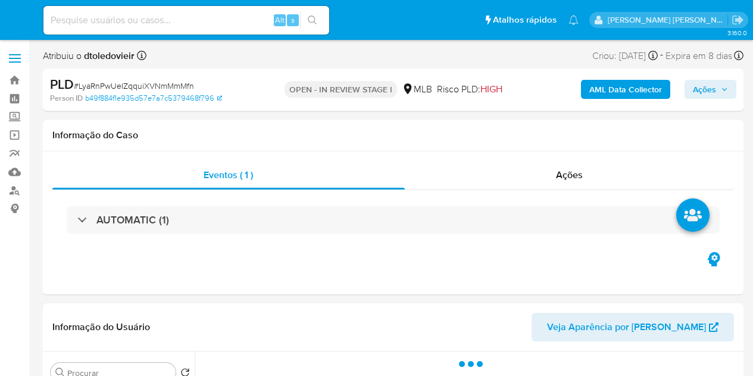
select select "10"
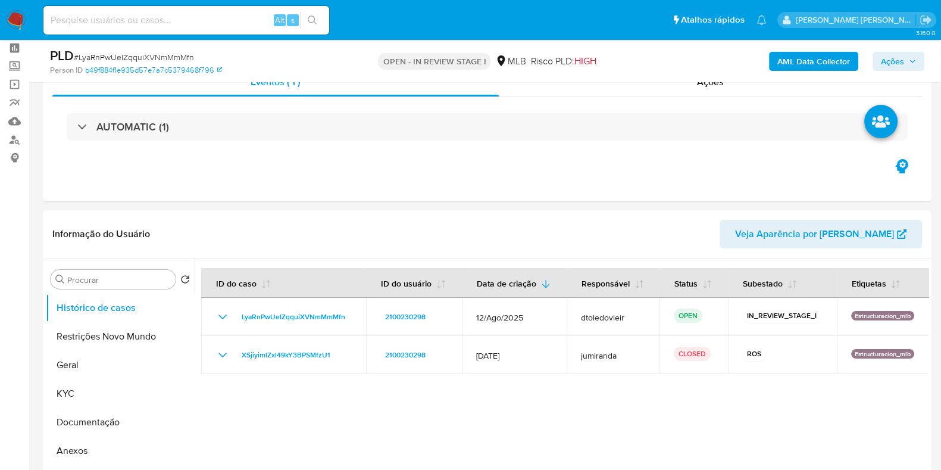
scroll to position [74, 0]
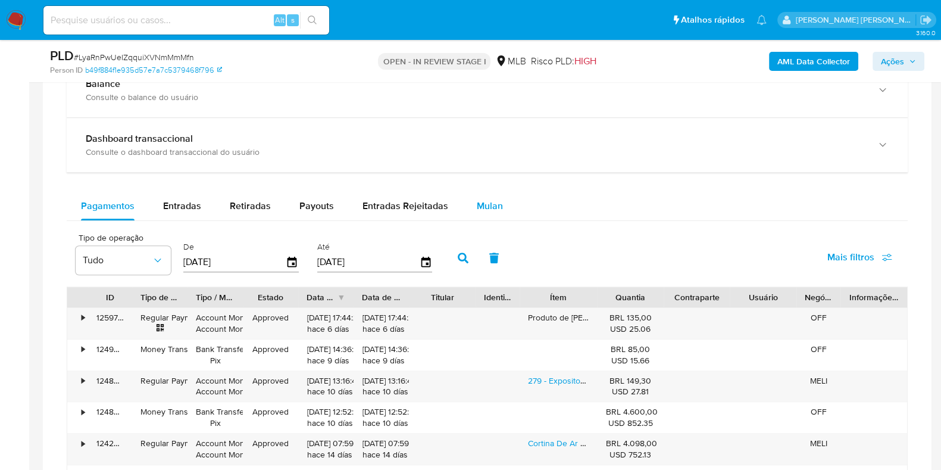
click at [500, 199] on button "Mulan" at bounding box center [489, 206] width 55 height 29
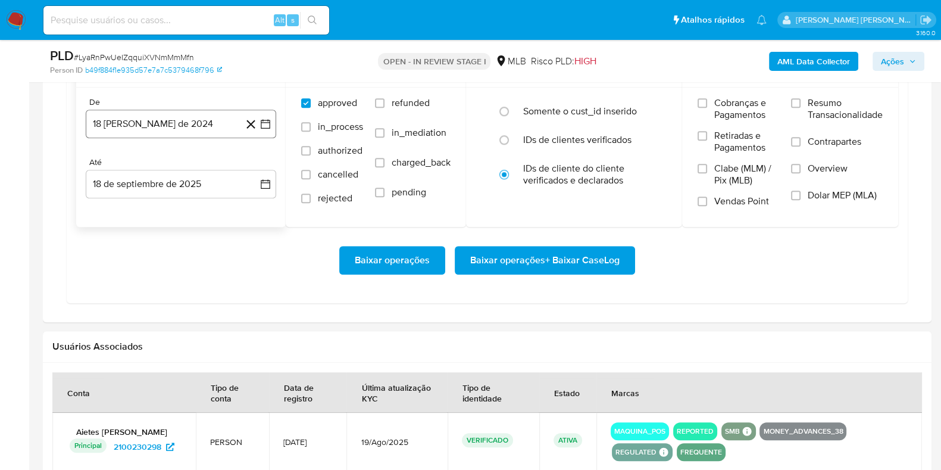
scroll to position [1115, 0]
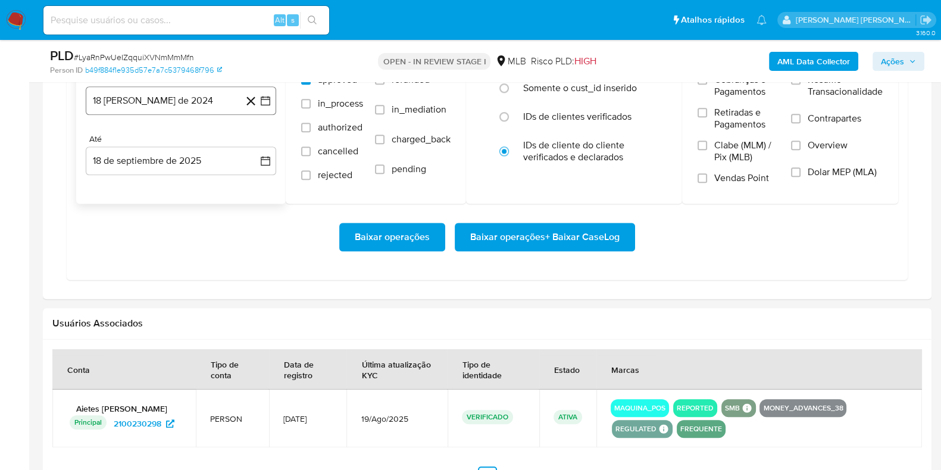
click at [193, 93] on button "18 [PERSON_NAME] de 2024" at bounding box center [181, 100] width 190 height 29
click at [256, 137] on icon "Mes siguiente" at bounding box center [255, 143] width 14 height 14
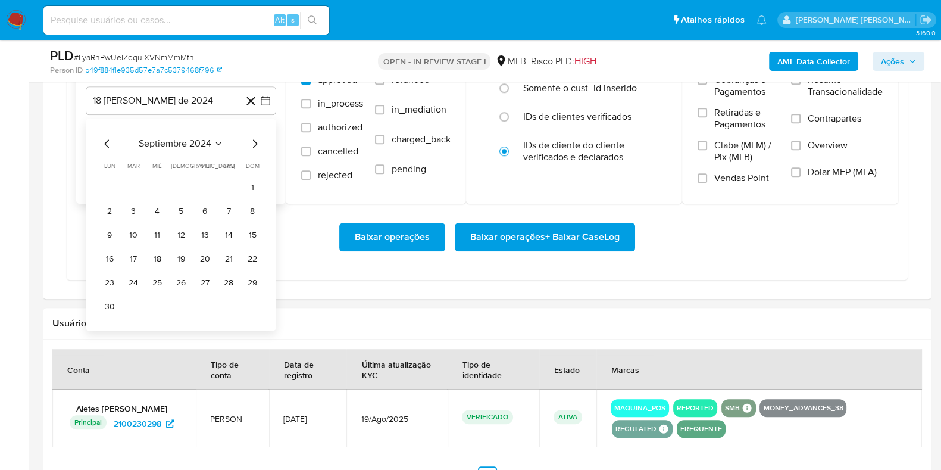
click at [259, 139] on icon "Mes siguiente" at bounding box center [255, 143] width 14 height 14
click at [257, 140] on icon "Mes siguiente" at bounding box center [255, 143] width 14 height 14
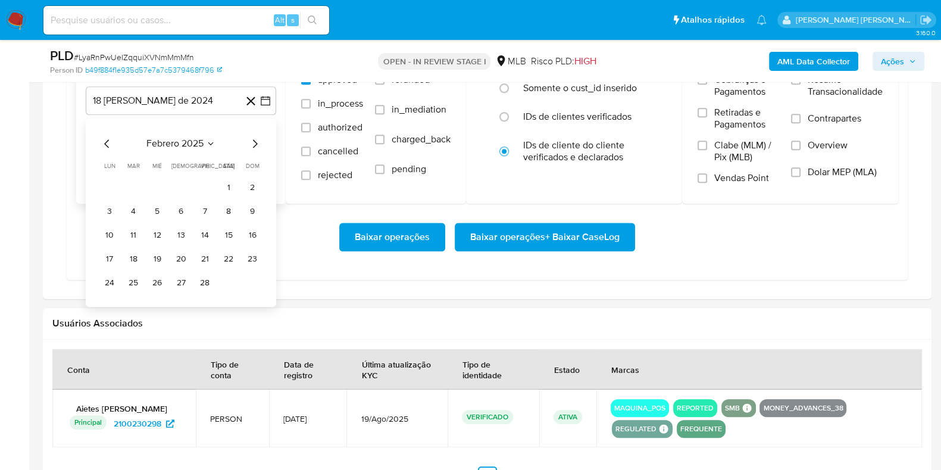
click at [257, 140] on icon "Mes siguiente" at bounding box center [255, 143] width 14 height 14
click at [256, 140] on icon "Mes siguiente" at bounding box center [255, 143] width 5 height 8
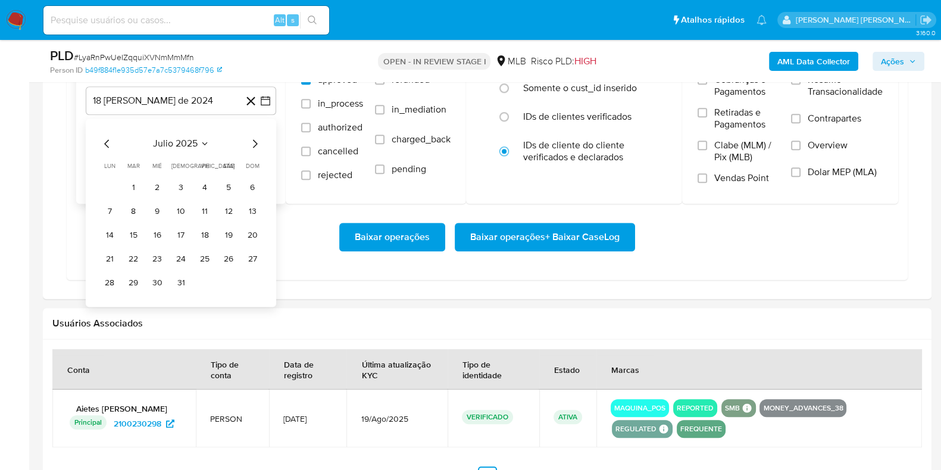
click at [256, 140] on icon "Mes siguiente" at bounding box center [255, 143] width 5 height 8
click at [105, 139] on icon "Mes anterior" at bounding box center [107, 143] width 14 height 14
click at [134, 184] on button "1" at bounding box center [133, 187] width 19 height 19
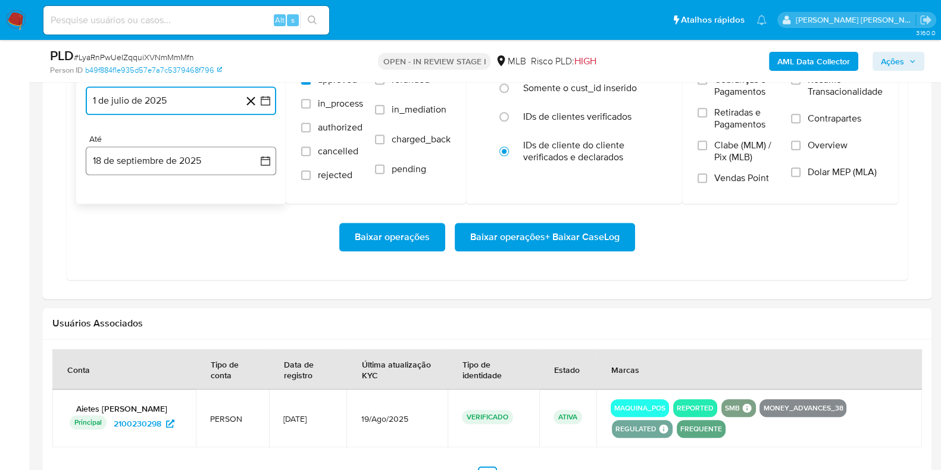
click at [142, 156] on button "18 de septiembre de 2025" at bounding box center [181, 160] width 190 height 29
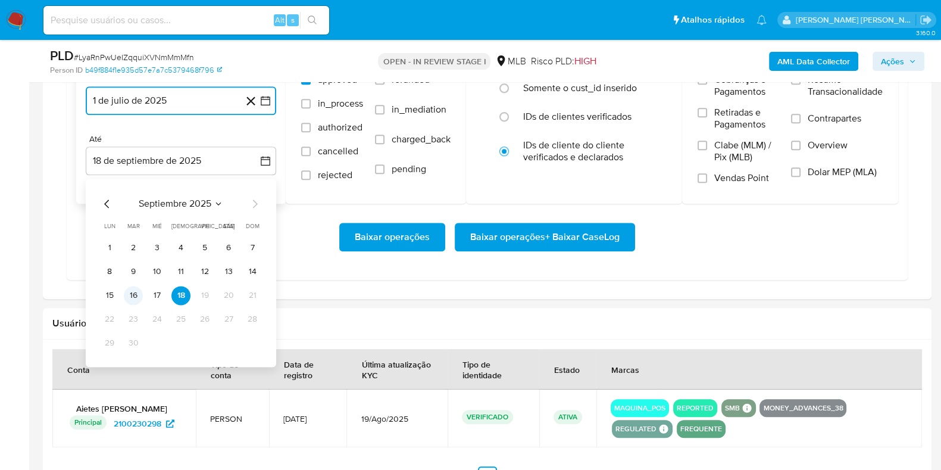
click at [129, 290] on button "16" at bounding box center [133, 295] width 19 height 19
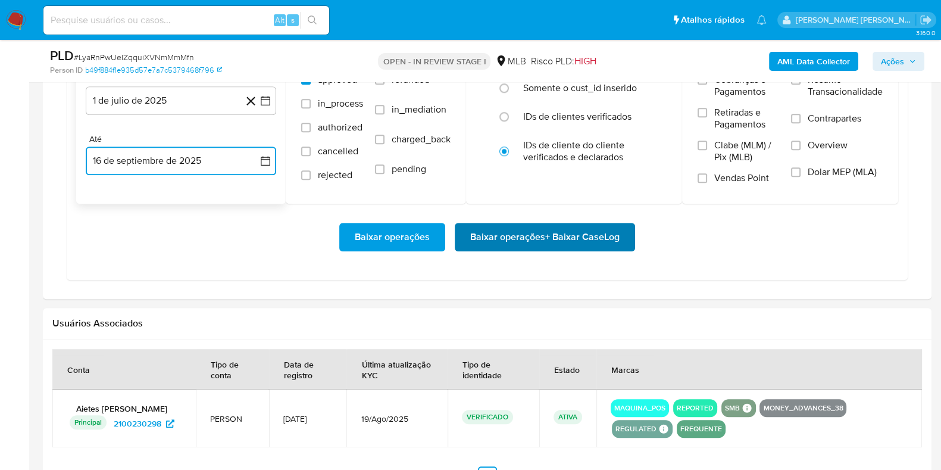
click at [514, 231] on span "Baixar operações + Baixar CaseLog" at bounding box center [544, 237] width 149 height 26
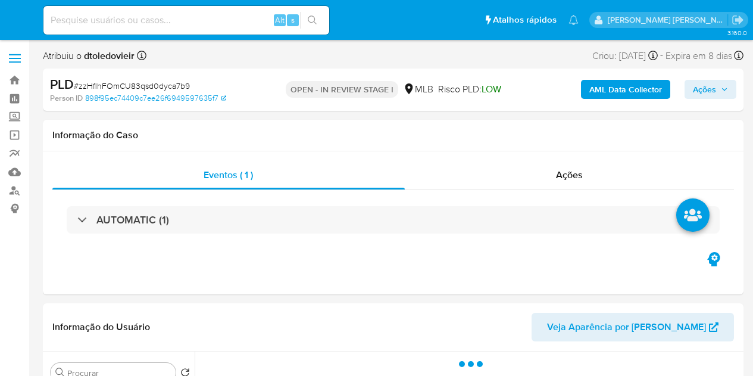
select select "10"
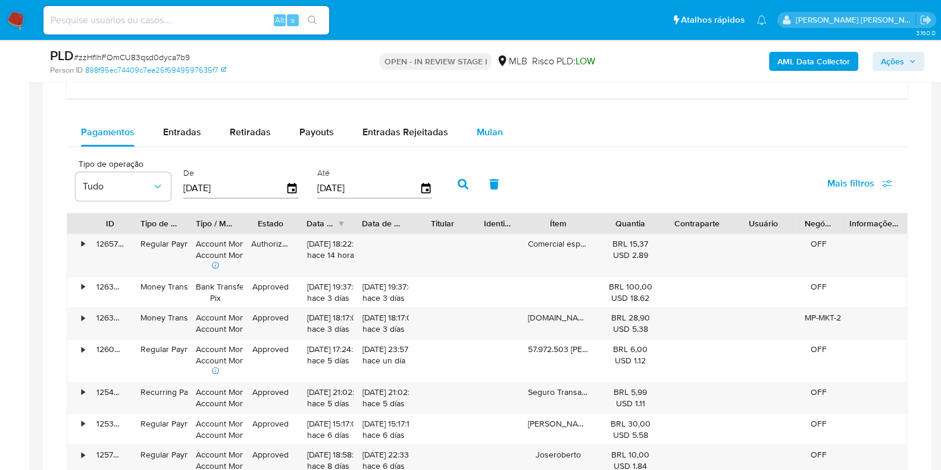
click at [489, 135] on span "Mulan" at bounding box center [490, 132] width 26 height 14
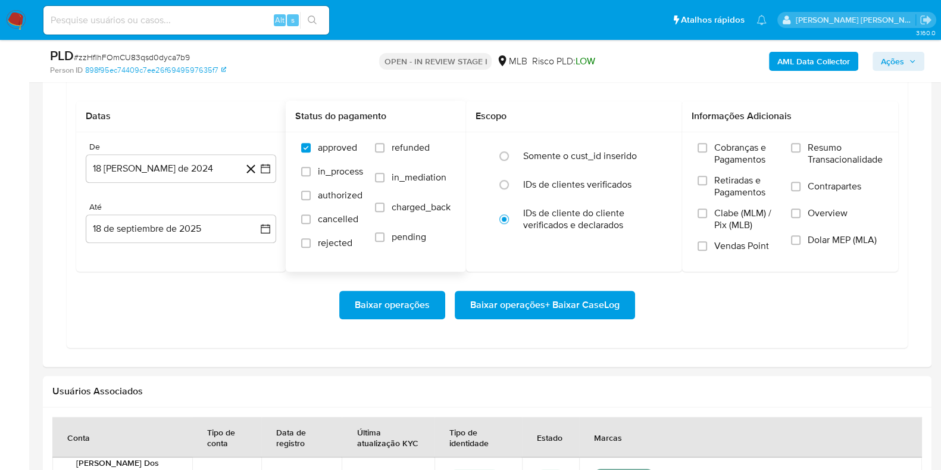
scroll to position [1115, 0]
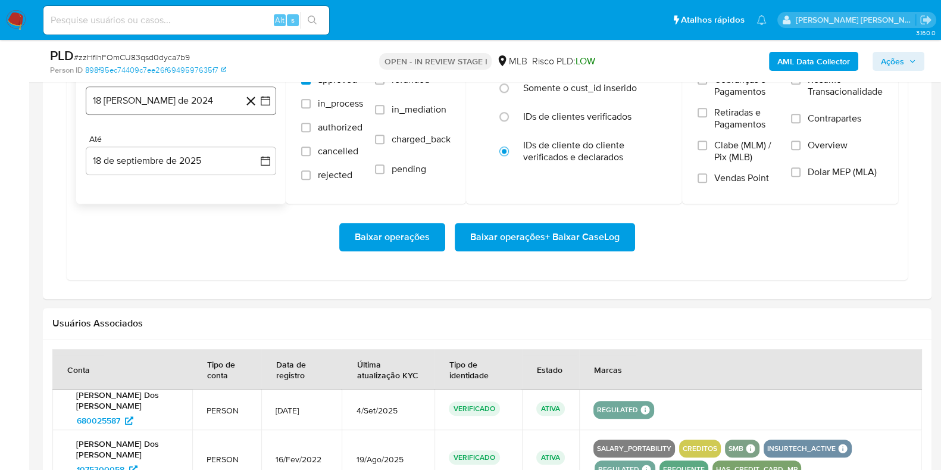
click at [203, 109] on button "18 [PERSON_NAME] de 2024" at bounding box center [181, 100] width 190 height 29
click at [252, 142] on icon "Mes siguiente" at bounding box center [255, 143] width 14 height 14
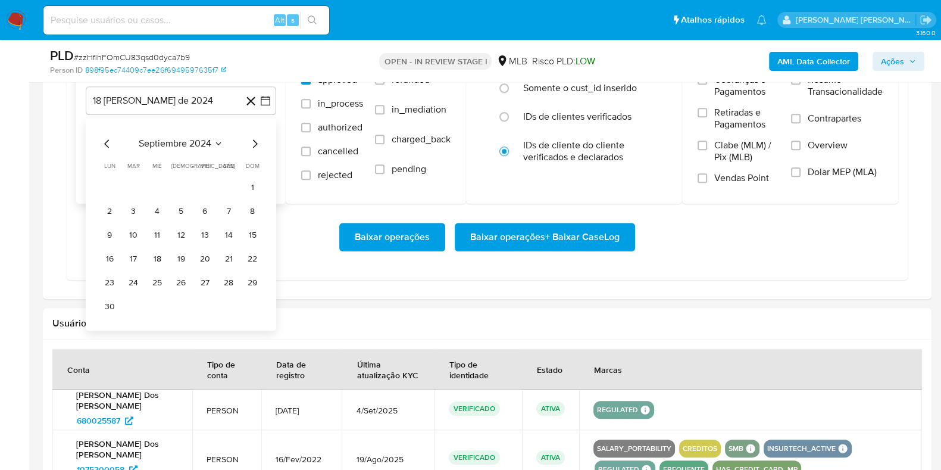
click at [252, 142] on icon "Mes siguiente" at bounding box center [255, 143] width 14 height 14
click at [252, 141] on icon "Mes siguiente" at bounding box center [255, 143] width 14 height 14
click at [253, 141] on icon "Mes siguiente" at bounding box center [255, 143] width 14 height 14
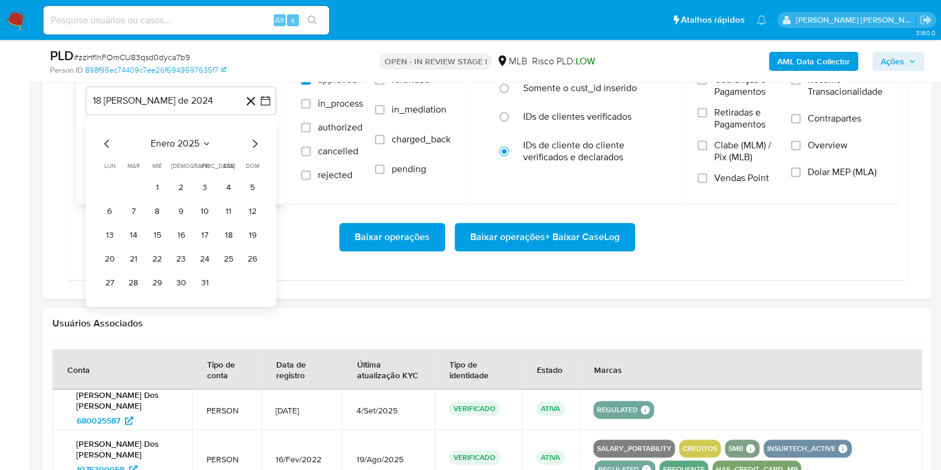
click at [253, 141] on icon "Mes siguiente" at bounding box center [255, 143] width 14 height 14
click at [253, 140] on icon "Mes siguiente" at bounding box center [255, 143] width 14 height 14
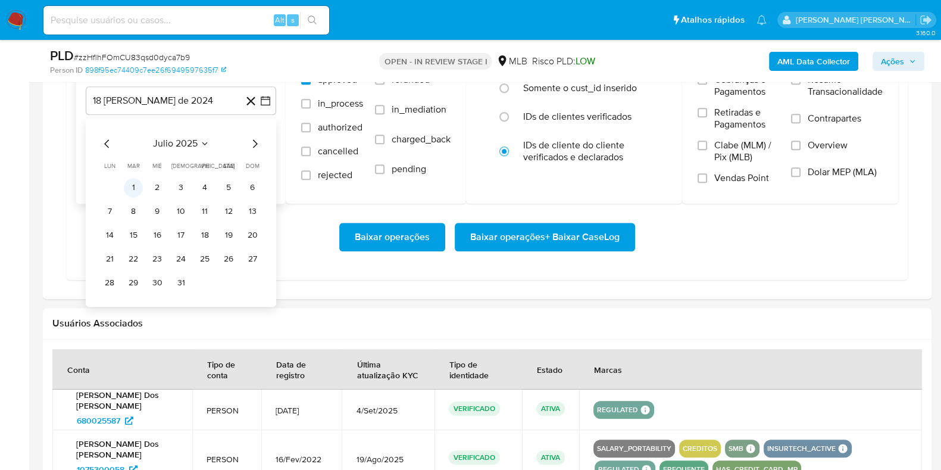
click at [131, 184] on button "1" at bounding box center [133, 187] width 19 height 19
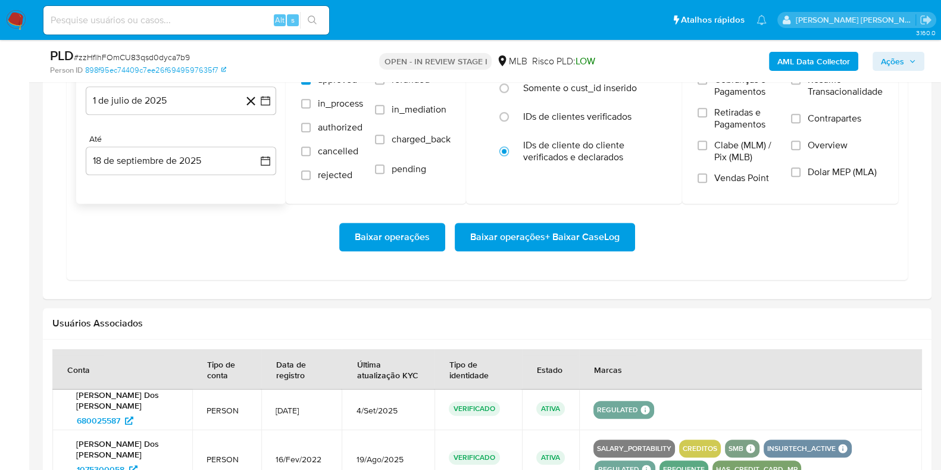
click at [154, 134] on div "Até" at bounding box center [181, 139] width 190 height 11
click at [155, 153] on button "18 de septiembre de 2025" at bounding box center [181, 160] width 190 height 29
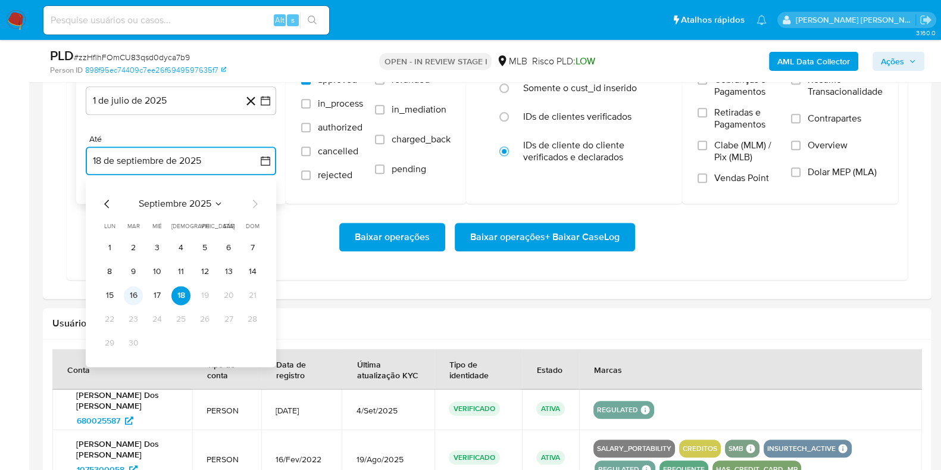
click at [134, 287] on button "16" at bounding box center [133, 295] width 19 height 19
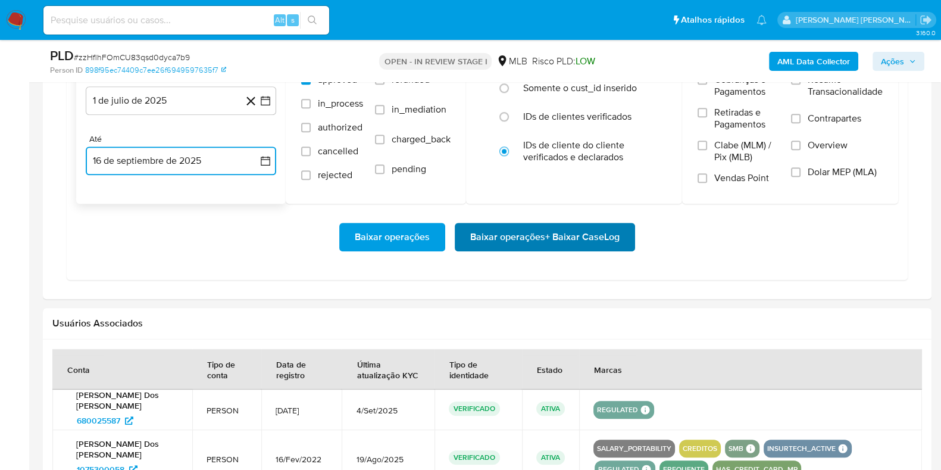
click at [579, 239] on span "Baixar operações + Baixar CaseLog" at bounding box center [544, 237] width 149 height 26
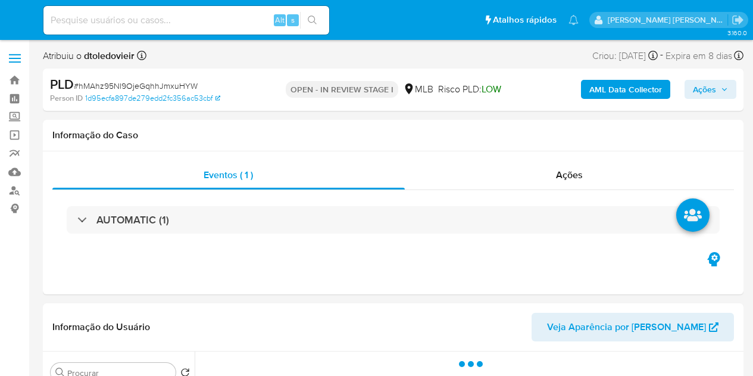
select select "10"
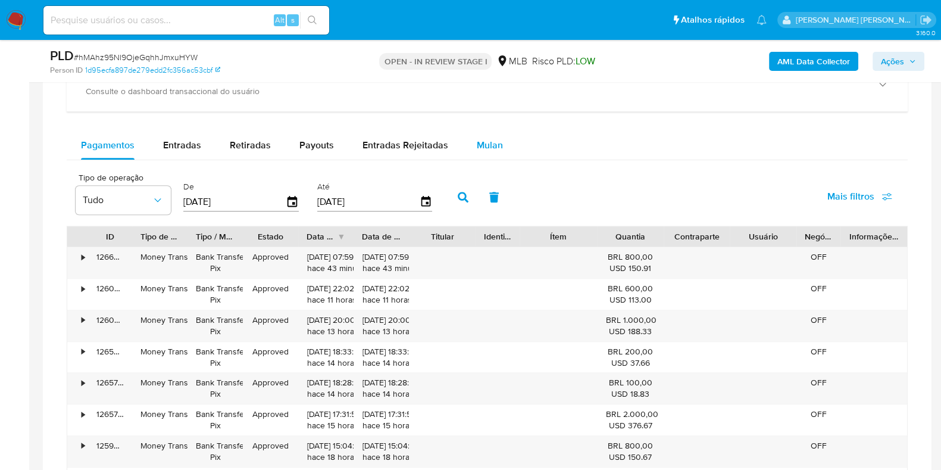
click at [492, 143] on span "Mulan" at bounding box center [490, 145] width 26 height 14
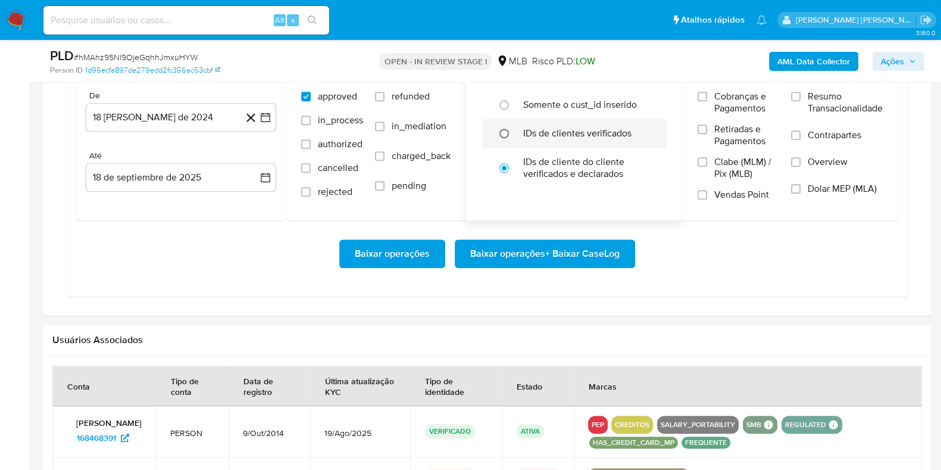
scroll to position [1041, 0]
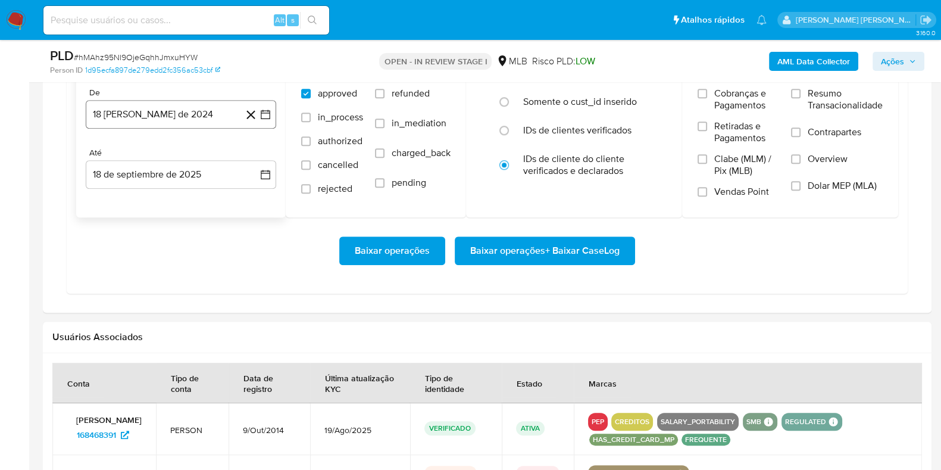
drag, startPoint x: 148, startPoint y: 107, endPoint x: 155, endPoint y: 114, distance: 9.7
click at [148, 108] on button "18 [PERSON_NAME] de 2024" at bounding box center [181, 114] width 190 height 29
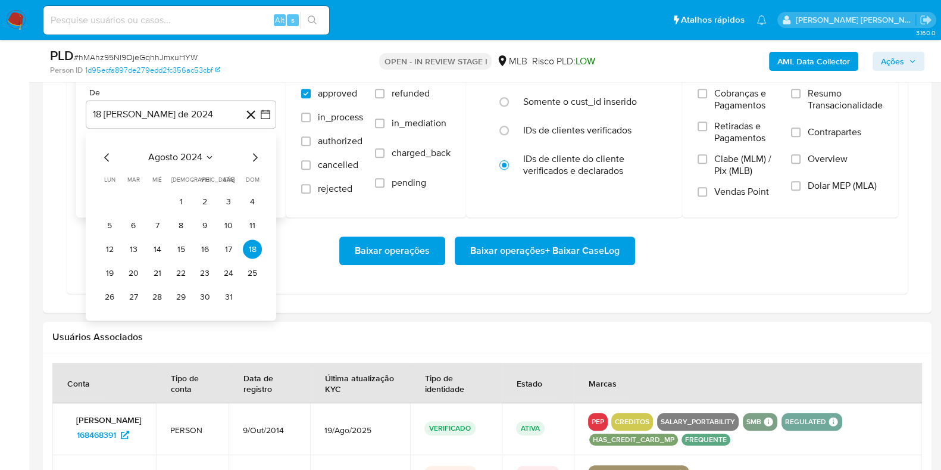
click at [256, 152] on icon "Mes siguiente" at bounding box center [255, 157] width 14 height 14
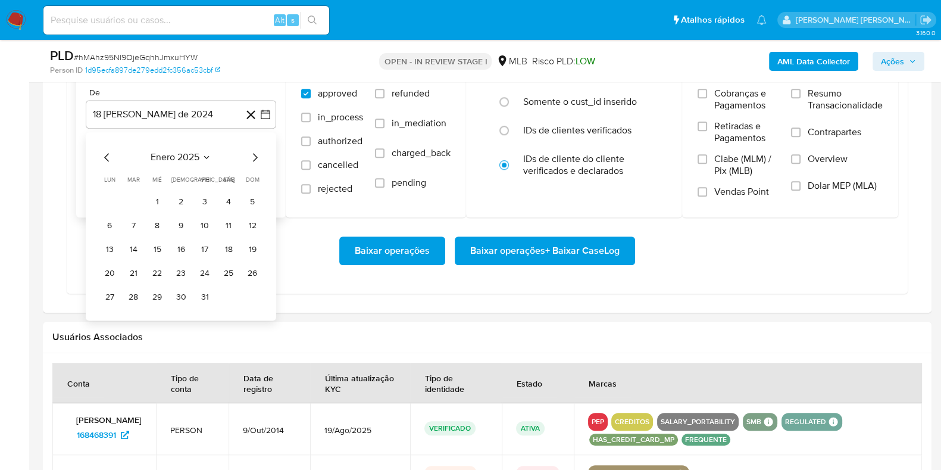
click at [256, 152] on icon "Mes siguiente" at bounding box center [255, 157] width 14 height 14
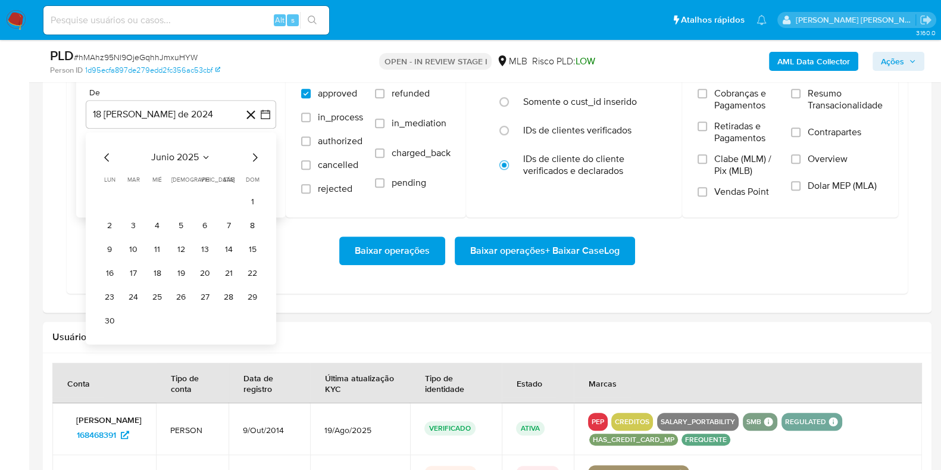
click at [256, 152] on icon "Mes siguiente" at bounding box center [255, 157] width 14 height 14
click at [256, 153] on icon "Mes siguiente" at bounding box center [255, 157] width 14 height 14
click at [102, 157] on icon "Mes anterior" at bounding box center [107, 157] width 14 height 14
click at [110, 155] on icon "Mes anterior" at bounding box center [107, 157] width 14 height 14
click at [254, 201] on button "1" at bounding box center [252, 201] width 19 height 19
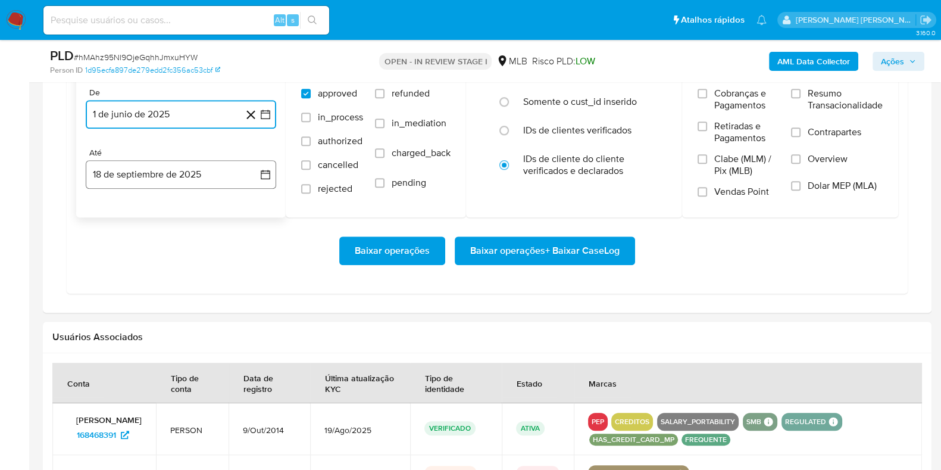
click at [158, 171] on button "18 de septiembre de 2025" at bounding box center [181, 174] width 190 height 29
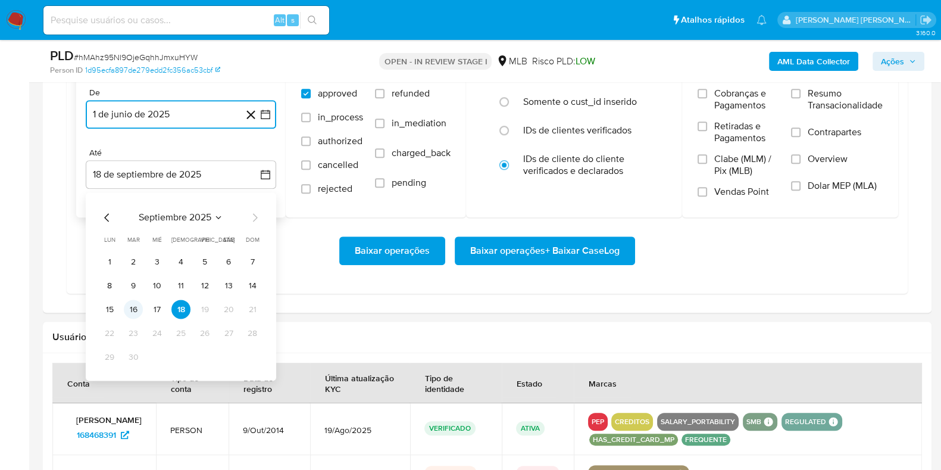
click at [136, 308] on button "16" at bounding box center [133, 308] width 19 height 19
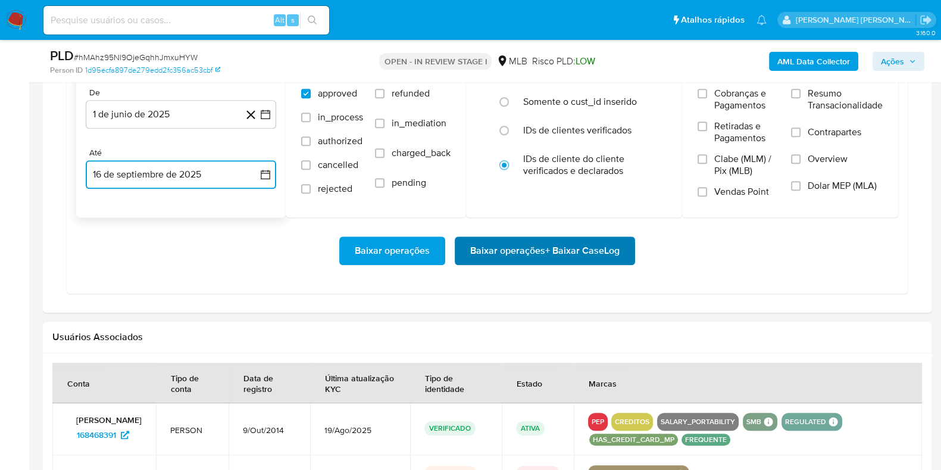
click at [549, 250] on span "Baixar operações + Baixar CaseLog" at bounding box center [544, 250] width 149 height 26
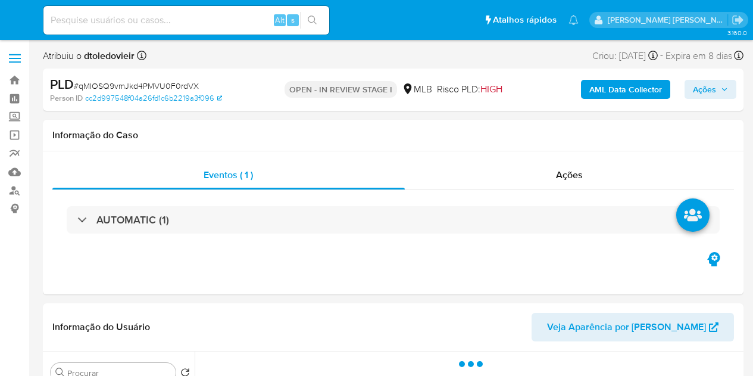
select select "10"
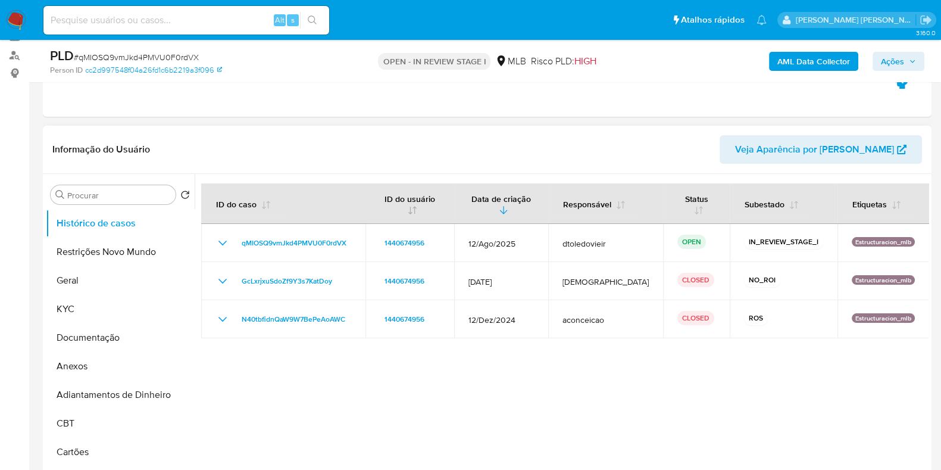
scroll to position [148, 0]
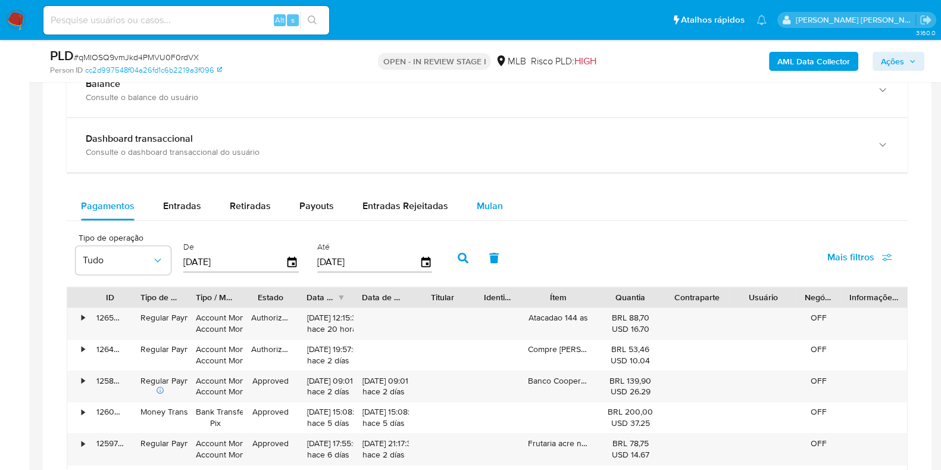
click at [490, 202] on span "Mulan" at bounding box center [490, 206] width 26 height 14
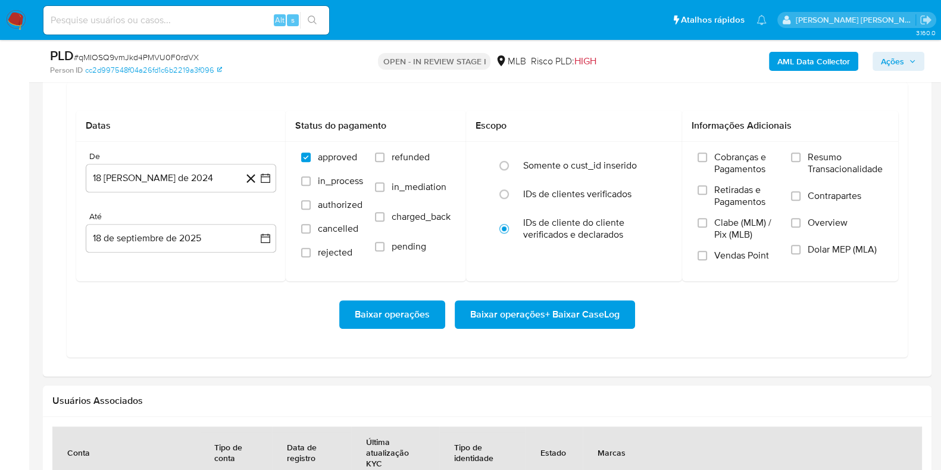
scroll to position [1115, 0]
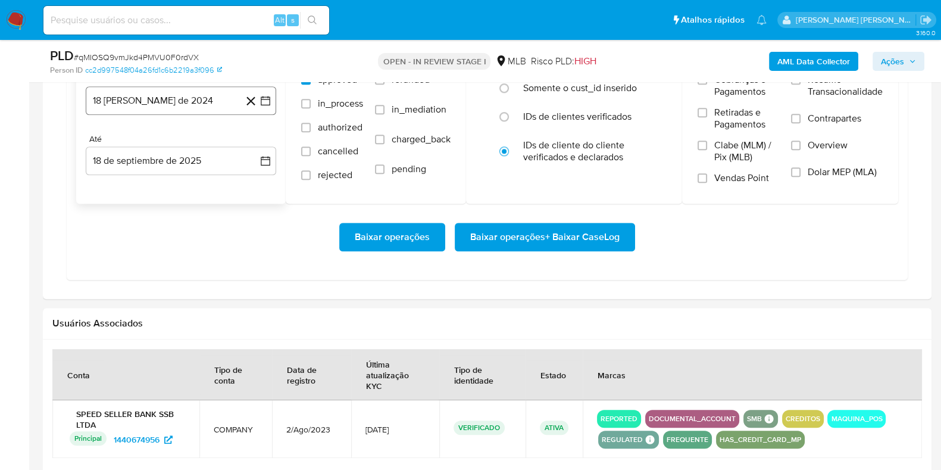
click at [195, 107] on button "18 [PERSON_NAME] de 2024" at bounding box center [181, 100] width 190 height 29
click at [255, 142] on icon "Mes siguiente" at bounding box center [255, 143] width 14 height 14
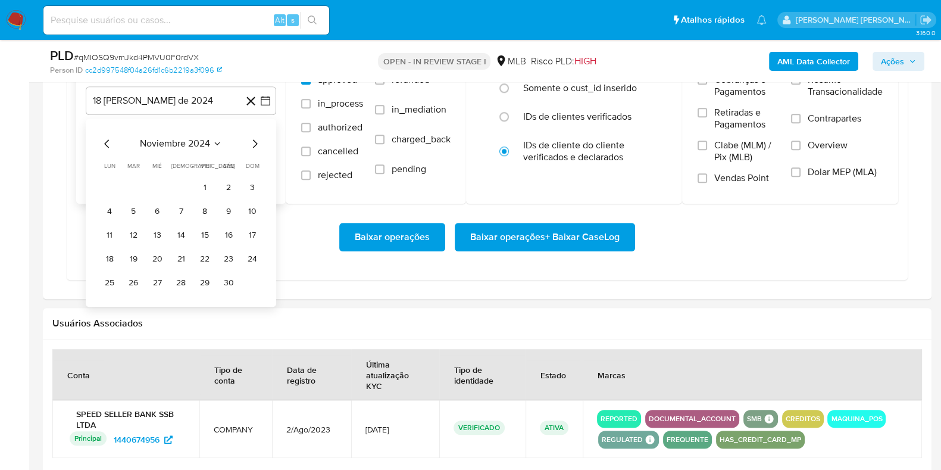
click at [255, 142] on icon "Mes siguiente" at bounding box center [255, 143] width 14 height 14
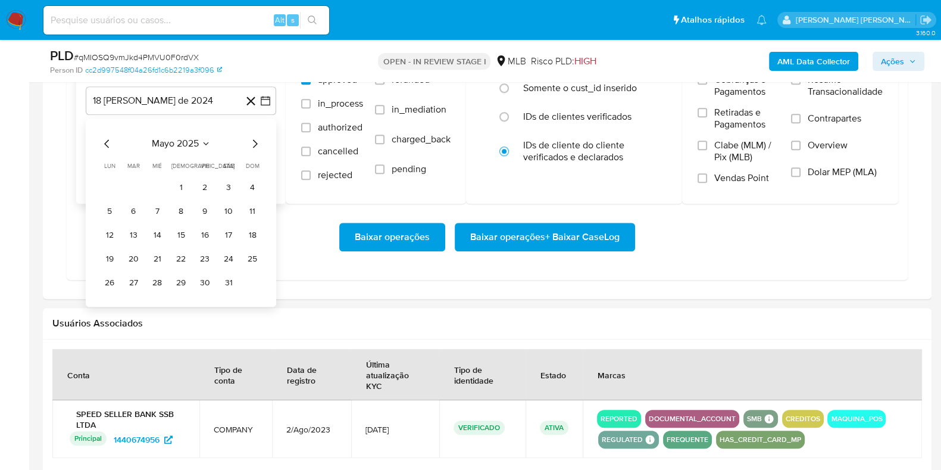
click at [255, 142] on icon "Mes siguiente" at bounding box center [255, 143] width 14 height 14
click at [136, 183] on button "1" at bounding box center [133, 187] width 19 height 19
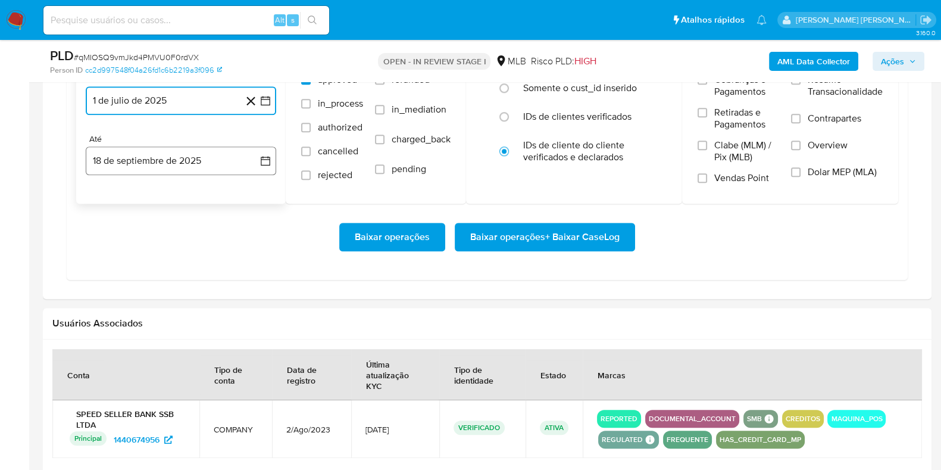
click at [141, 163] on button "18 de septiembre de 2025" at bounding box center [181, 160] width 190 height 29
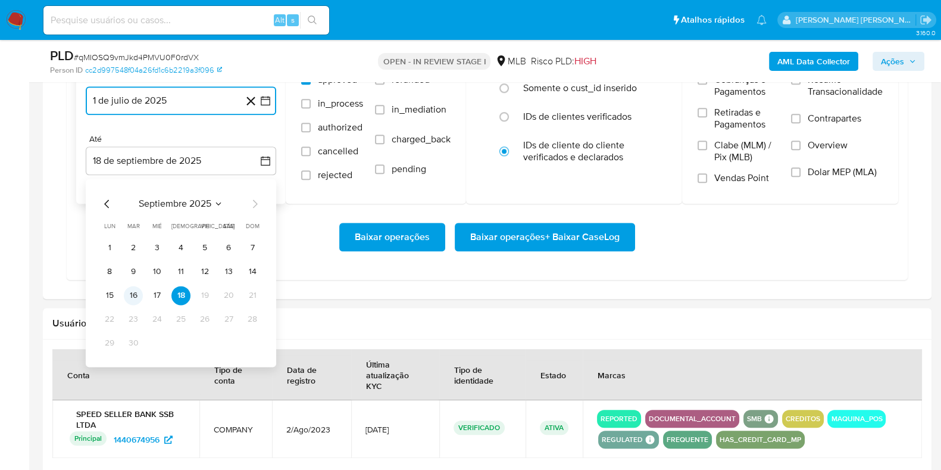
click at [130, 286] on button "16" at bounding box center [133, 295] width 19 height 19
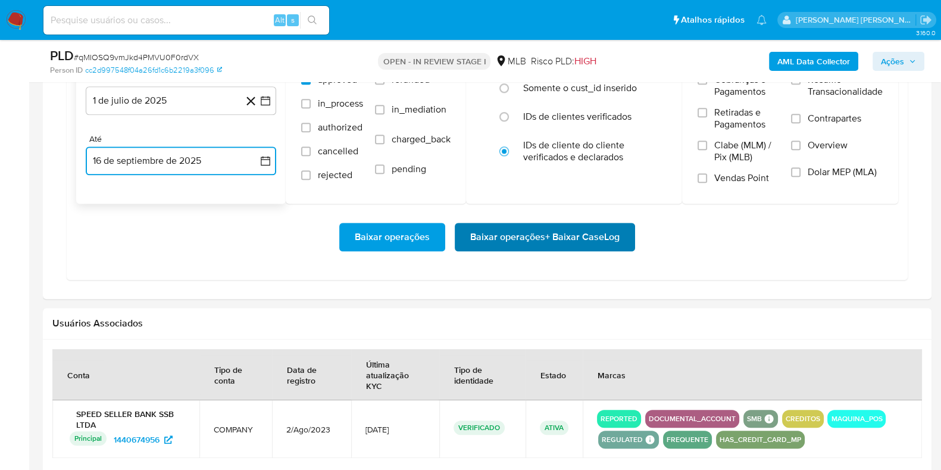
click at [524, 229] on span "Baixar operações + Baixar CaseLog" at bounding box center [544, 237] width 149 height 26
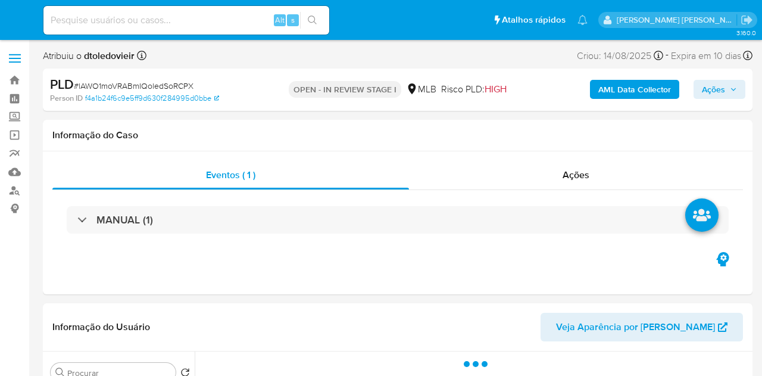
select select "10"
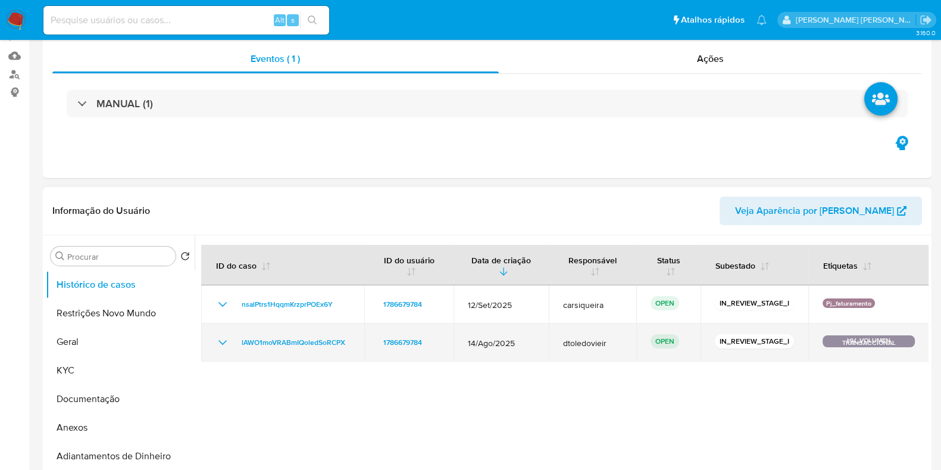
scroll to position [223, 0]
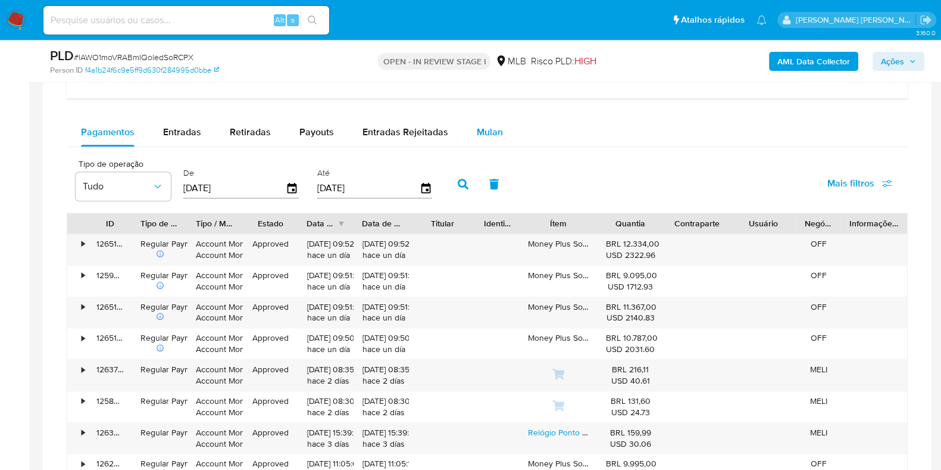
click at [495, 141] on div "Mulan" at bounding box center [490, 132] width 26 height 29
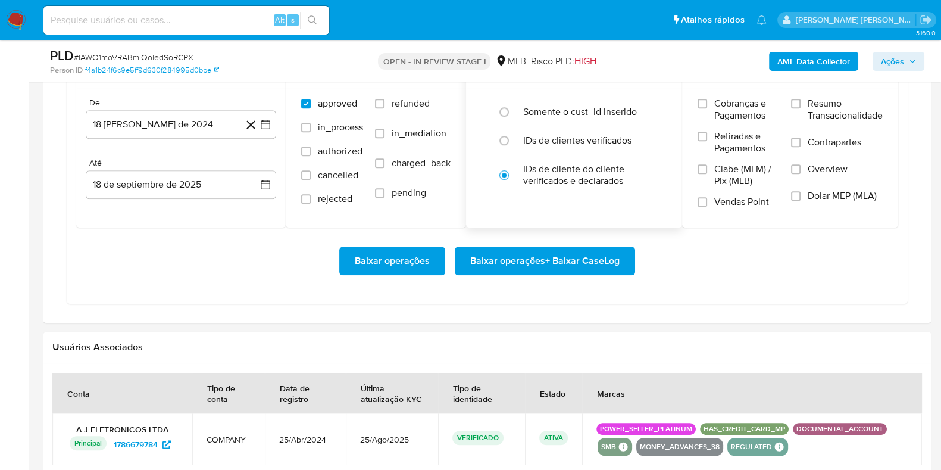
scroll to position [1115, 0]
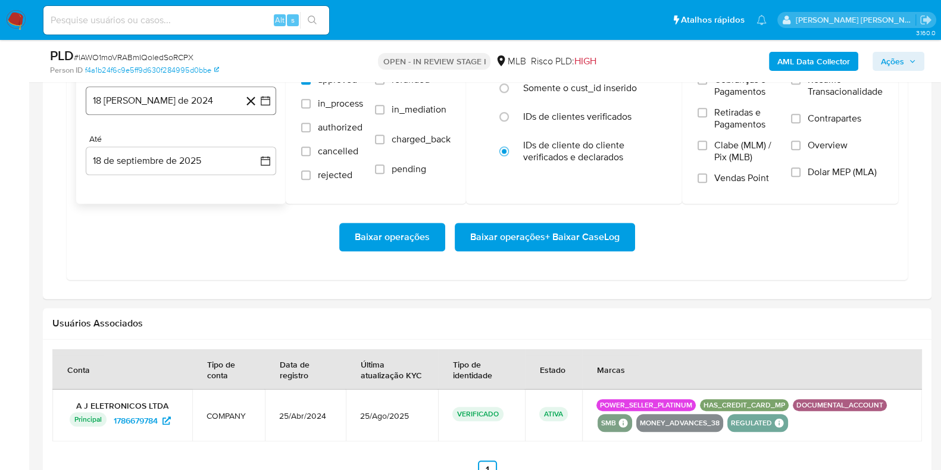
click at [206, 101] on button "18 [PERSON_NAME] de 2024" at bounding box center [181, 100] width 190 height 29
click at [252, 141] on icon "Mes siguiente" at bounding box center [255, 143] width 14 height 14
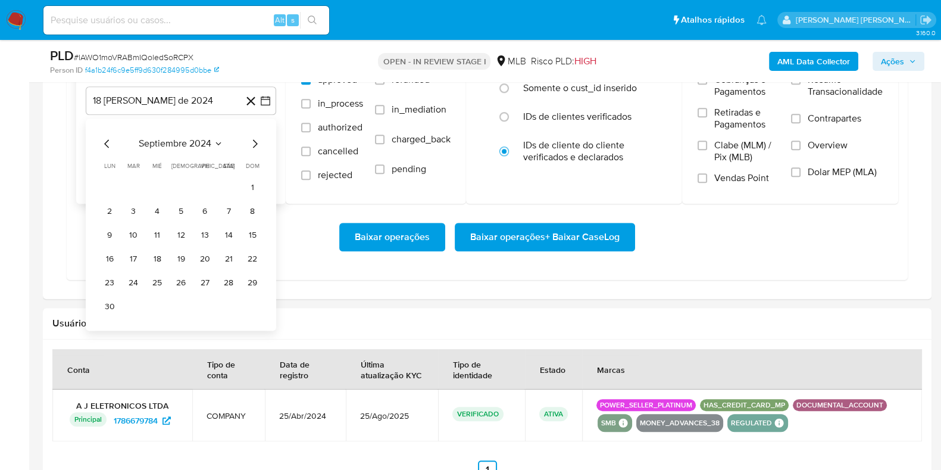
click at [252, 141] on icon "Mes siguiente" at bounding box center [255, 143] width 14 height 14
click at [253, 141] on icon "Mes siguiente" at bounding box center [255, 143] width 14 height 14
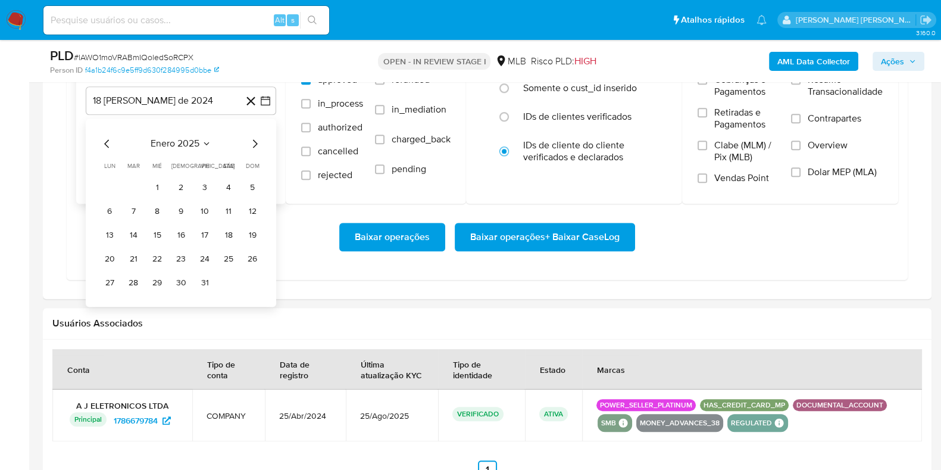
click at [253, 141] on icon "Mes siguiente" at bounding box center [255, 143] width 14 height 14
click at [256, 141] on icon "Mes siguiente" at bounding box center [255, 143] width 14 height 14
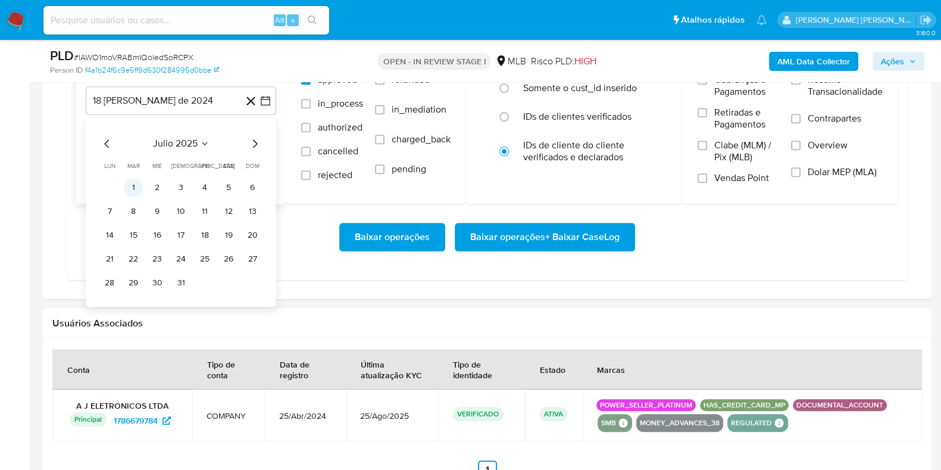
click at [131, 178] on button "1" at bounding box center [133, 187] width 19 height 19
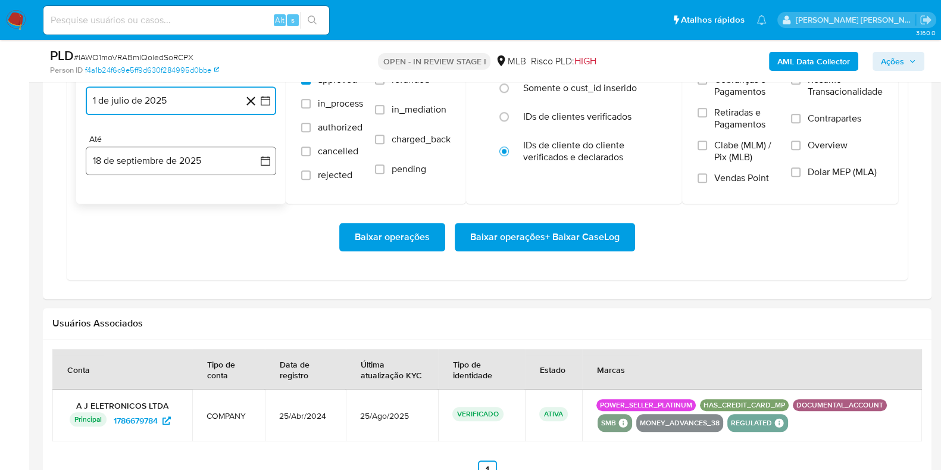
click at [141, 157] on button "18 de septiembre de 2025" at bounding box center [181, 160] width 190 height 29
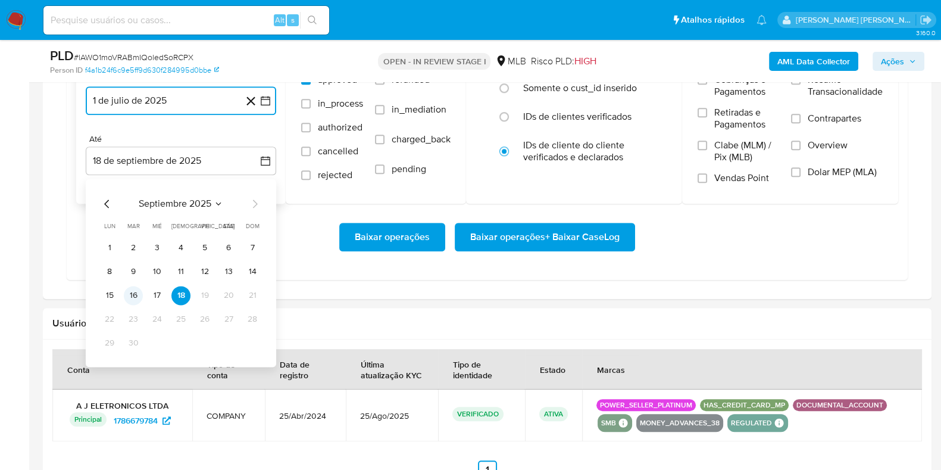
click at [135, 292] on button "16" at bounding box center [133, 295] width 19 height 19
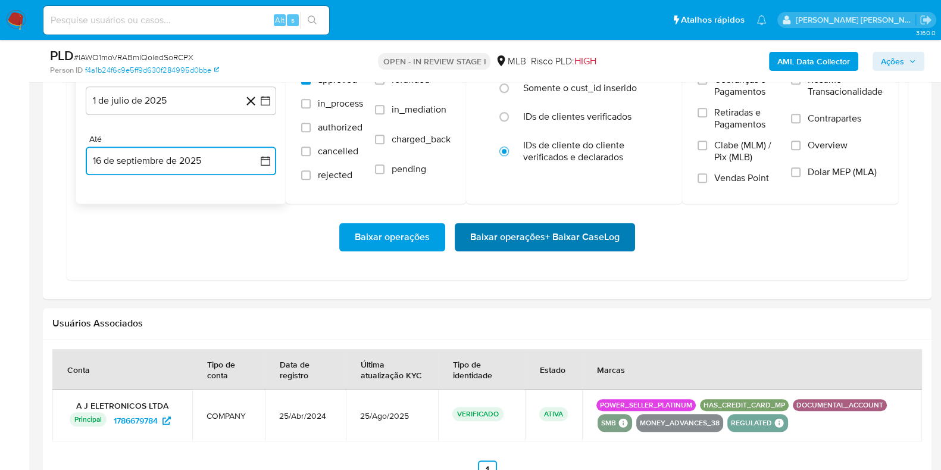
click at [527, 232] on span "Baixar operações + Baixar CaseLog" at bounding box center [544, 237] width 149 height 26
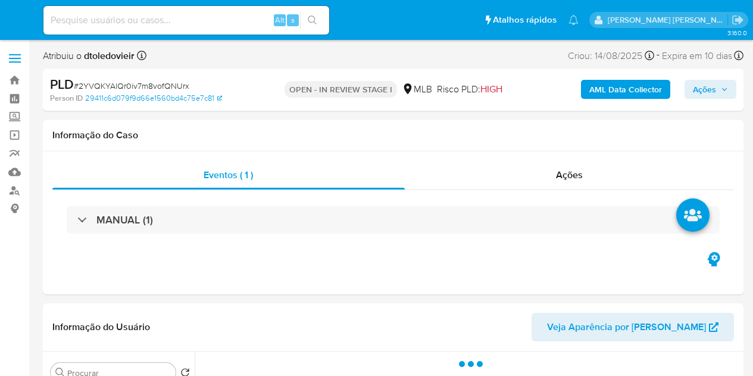
select select "10"
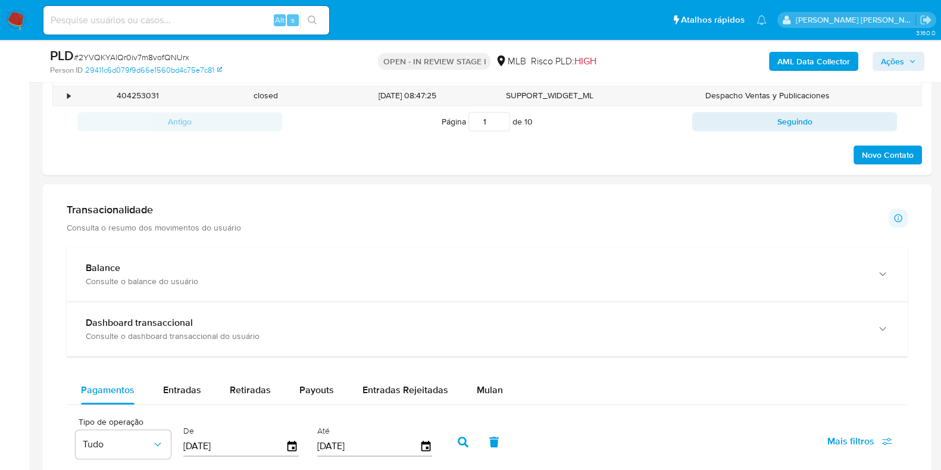
scroll to position [893, 0]
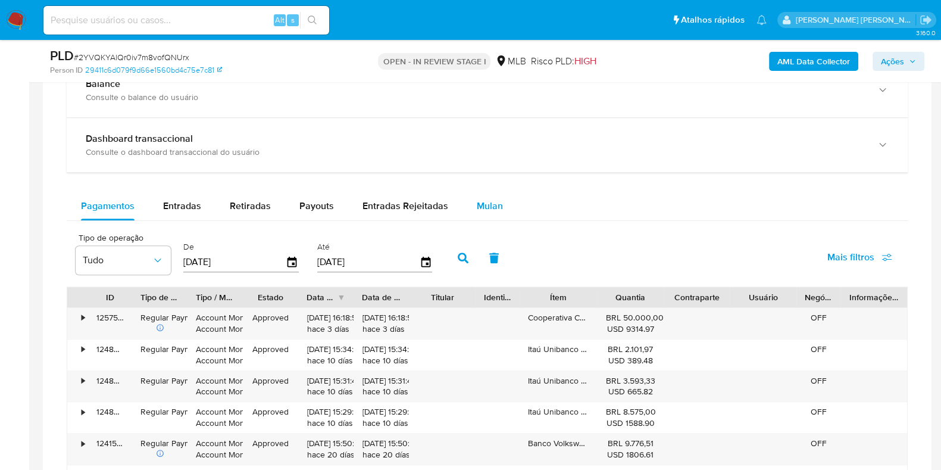
drag, startPoint x: 499, startPoint y: 215, endPoint x: 495, endPoint y: 208, distance: 7.8
click at [498, 213] on button "Mulan" at bounding box center [489, 206] width 55 height 29
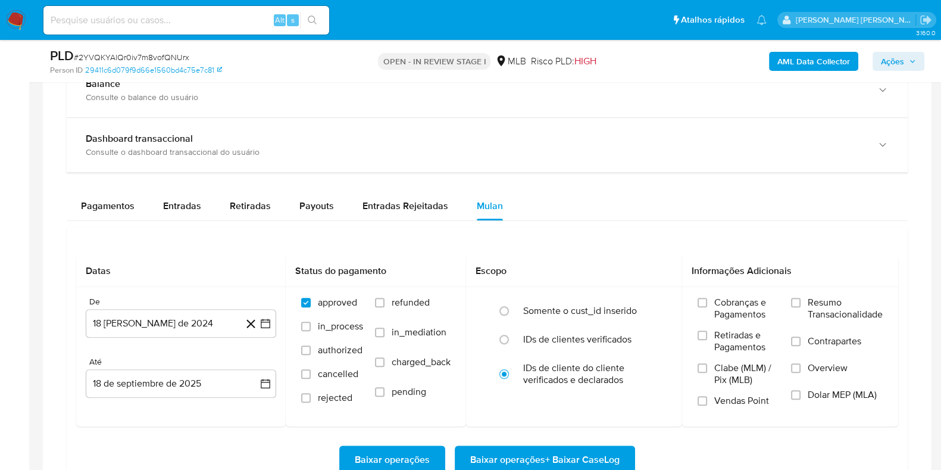
scroll to position [1041, 0]
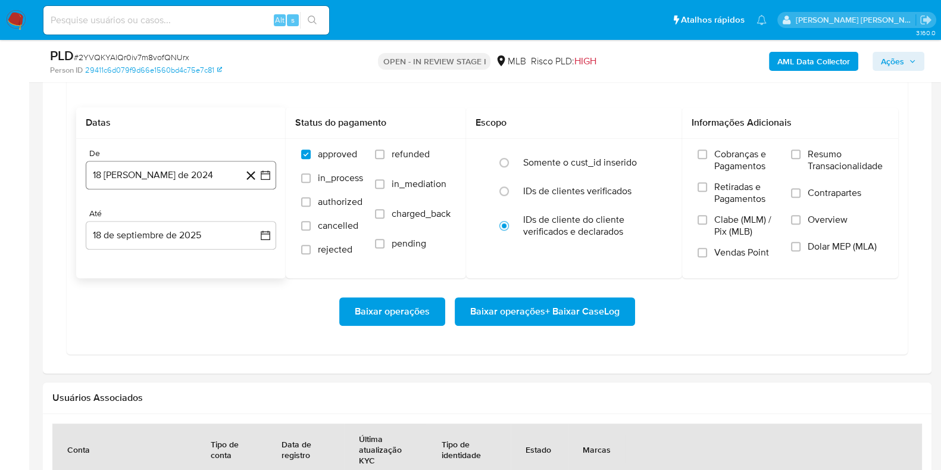
drag, startPoint x: 129, startPoint y: 177, endPoint x: 241, endPoint y: 172, distance: 112.6
click at [130, 178] on button "18 [PERSON_NAME] de 2024" at bounding box center [181, 175] width 190 height 29
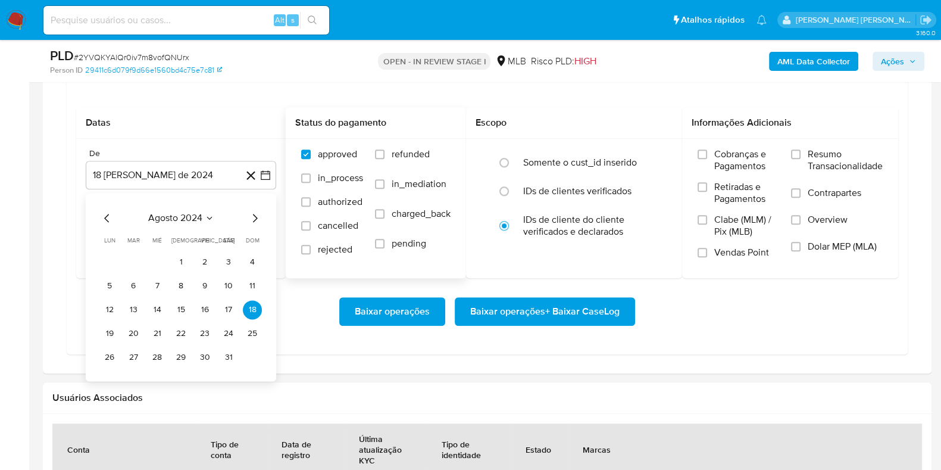
scroll to position [1115, 0]
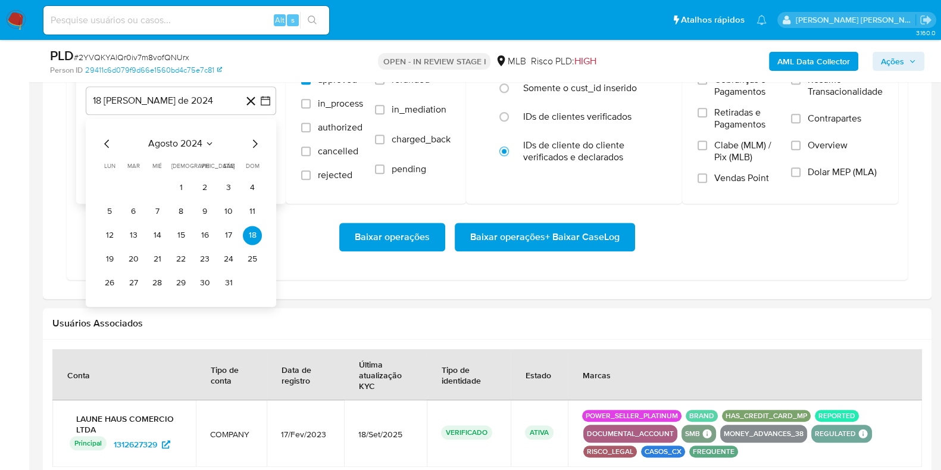
click at [258, 136] on icon "Mes siguiente" at bounding box center [255, 143] width 14 height 14
drag, startPoint x: 258, startPoint y: 135, endPoint x: 256, endPoint y: 141, distance: 6.2
click at [257, 137] on icon "Mes siguiente" at bounding box center [255, 143] width 14 height 14
click at [255, 141] on icon "Mes siguiente" at bounding box center [255, 143] width 14 height 14
click at [255, 142] on icon "Mes siguiente" at bounding box center [255, 143] width 14 height 14
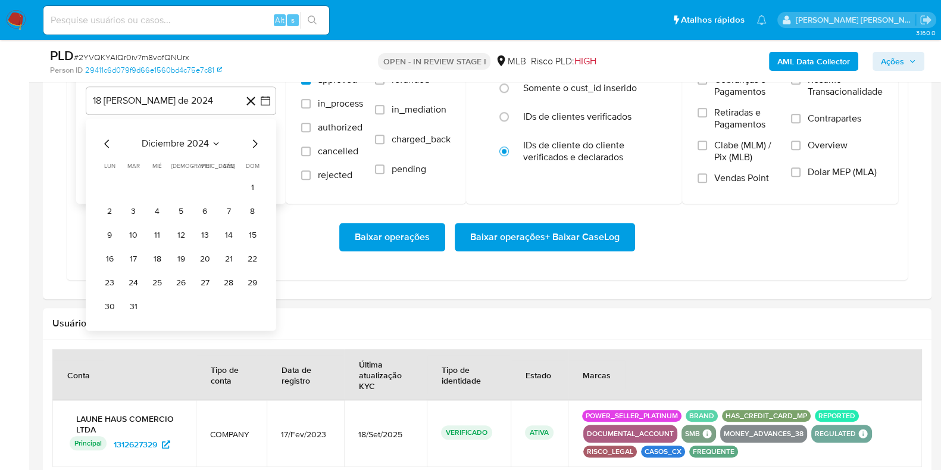
click at [255, 142] on icon "Mes siguiente" at bounding box center [255, 143] width 14 height 14
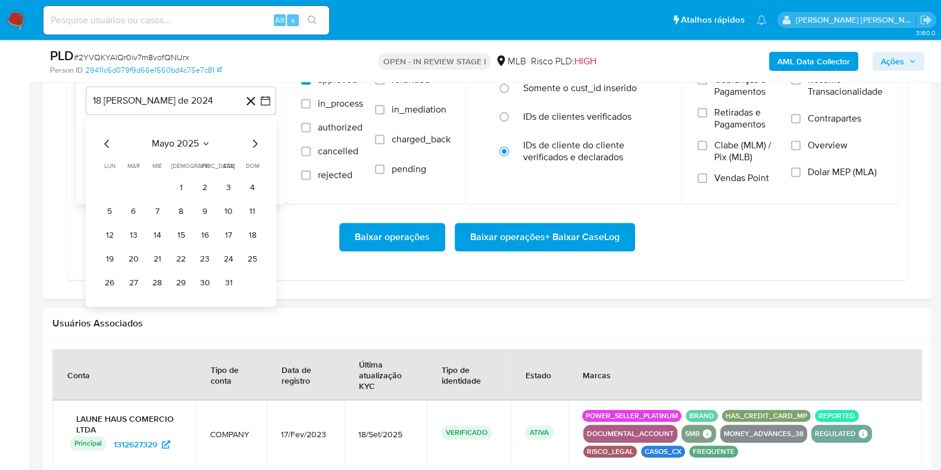
click at [255, 142] on icon "Mes siguiente" at bounding box center [255, 143] width 14 height 14
click at [254, 141] on icon "Mes siguiente" at bounding box center [255, 143] width 14 height 14
click at [134, 182] on button "1" at bounding box center [133, 187] width 19 height 19
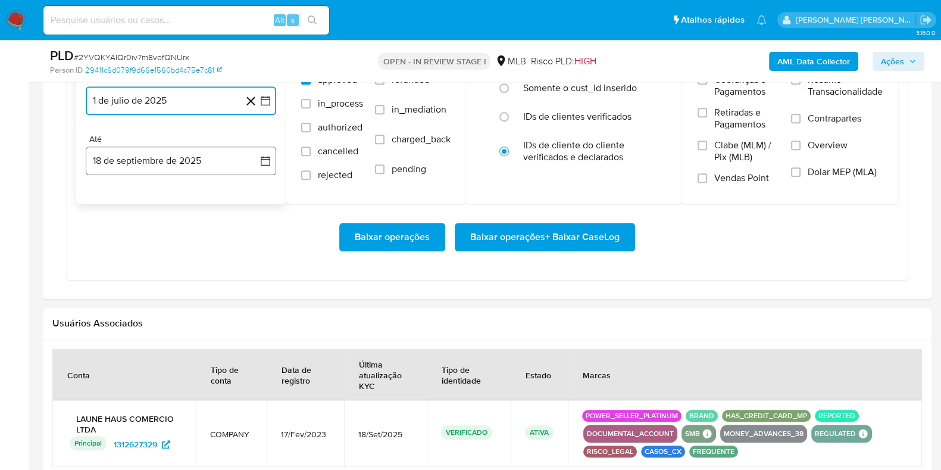
click at [148, 156] on button "18 de septiembre de 2025" at bounding box center [181, 160] width 190 height 29
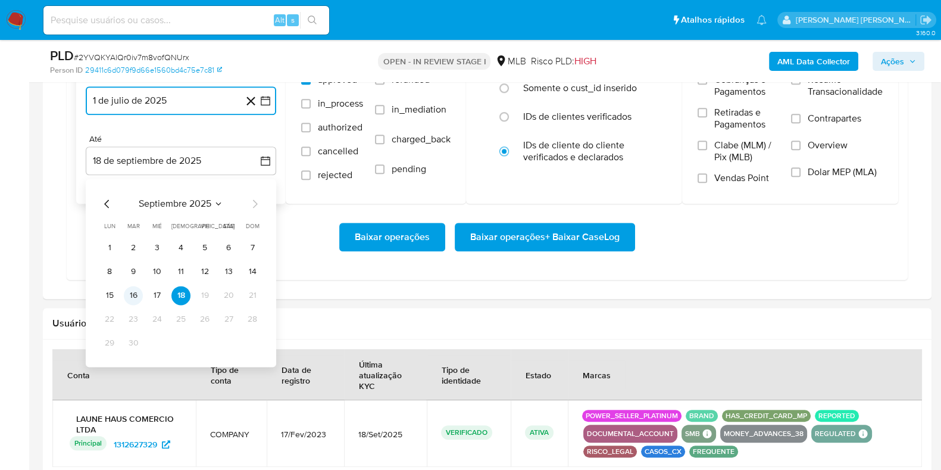
click at [127, 288] on button "16" at bounding box center [133, 295] width 19 height 19
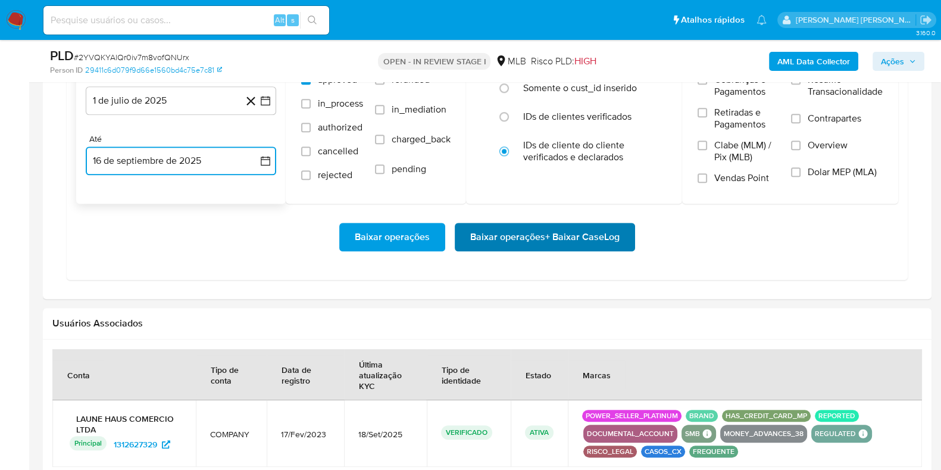
click at [527, 232] on span "Baixar operações + Baixar CaseLog" at bounding box center [544, 237] width 149 height 26
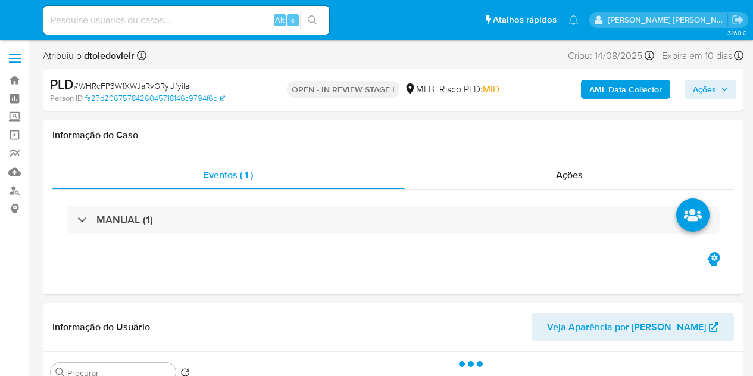
select select "10"
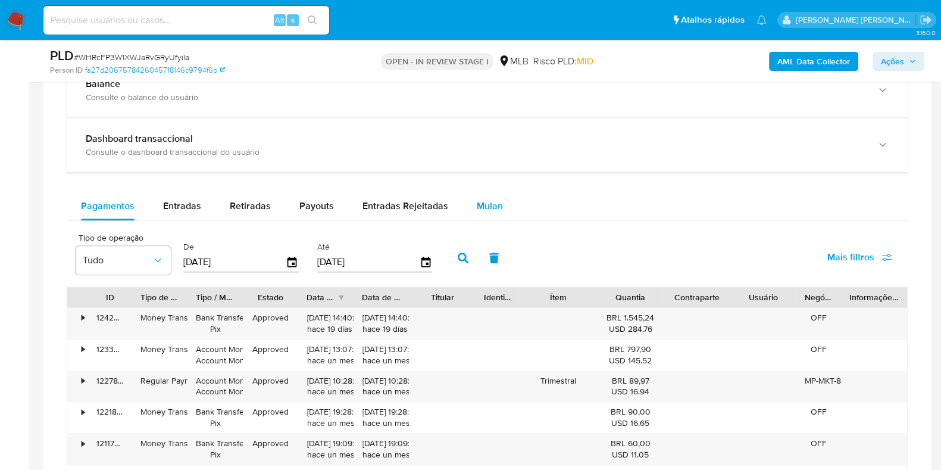
click at [492, 199] on span "Mulan" at bounding box center [490, 206] width 26 height 14
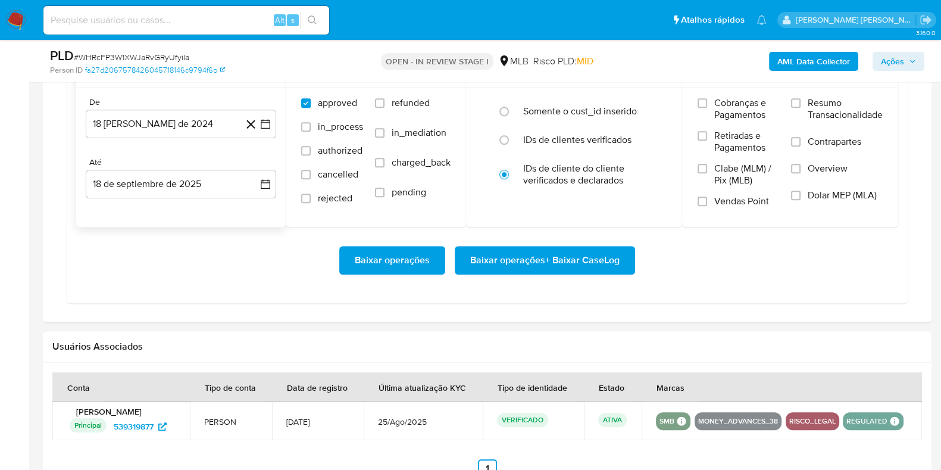
scroll to position [1115, 0]
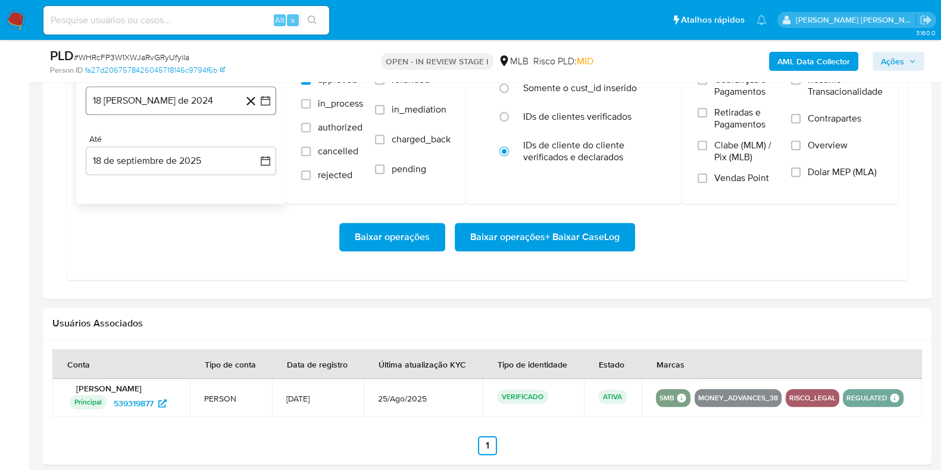
click at [198, 110] on button "18 [PERSON_NAME] de 2024" at bounding box center [181, 100] width 190 height 29
click at [249, 146] on icon "Mes siguiente" at bounding box center [255, 143] width 14 height 14
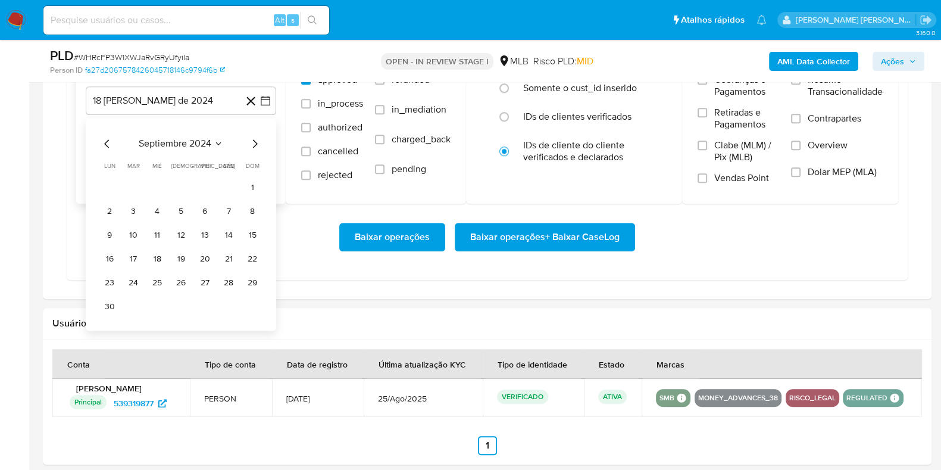
click at [252, 144] on icon "Mes siguiente" at bounding box center [255, 143] width 14 height 14
click at [252, 143] on icon "Mes siguiente" at bounding box center [255, 143] width 14 height 14
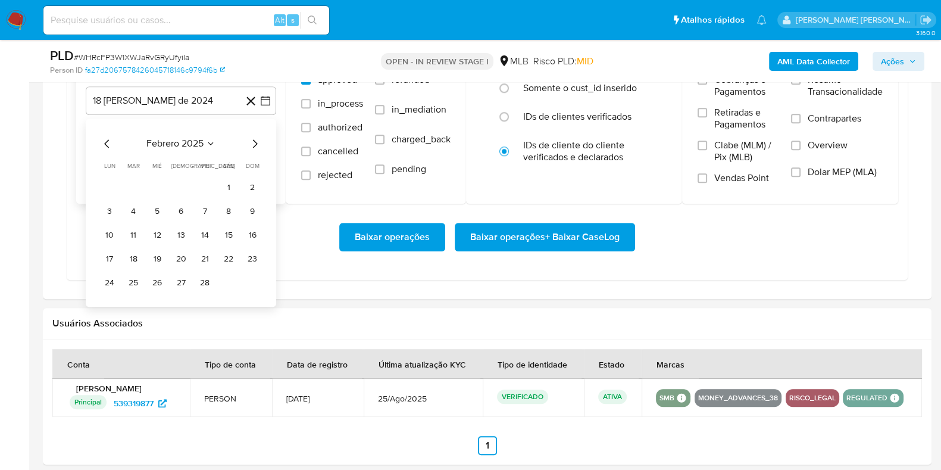
click at [252, 143] on icon "Mes siguiente" at bounding box center [255, 143] width 14 height 14
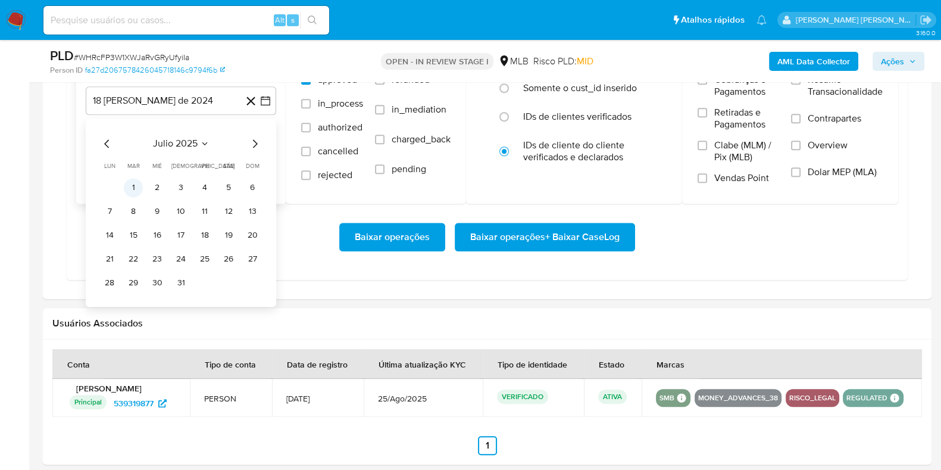
click at [135, 183] on button "1" at bounding box center [133, 187] width 19 height 19
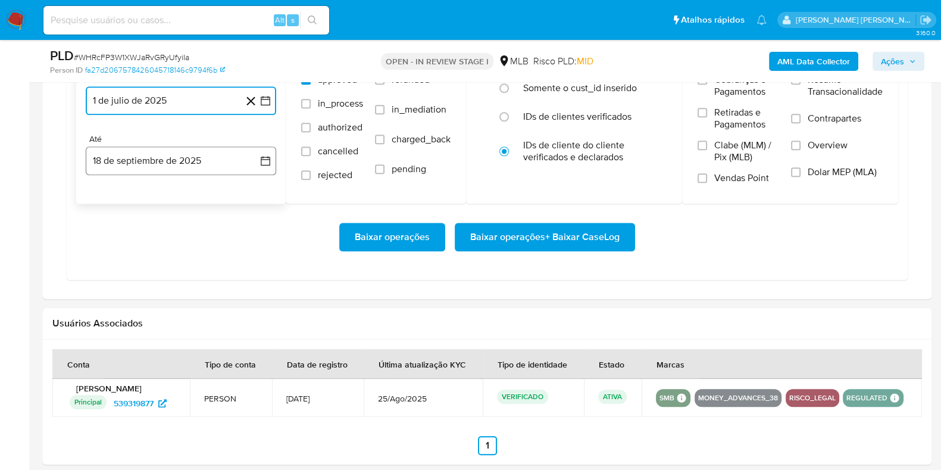
click at [134, 154] on button "18 de septiembre de 2025" at bounding box center [181, 160] width 190 height 29
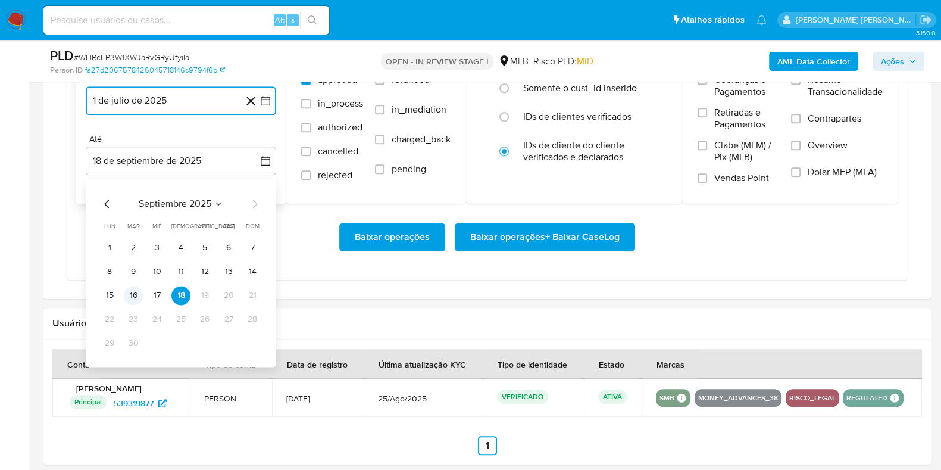
click at [133, 287] on button "16" at bounding box center [133, 295] width 19 height 19
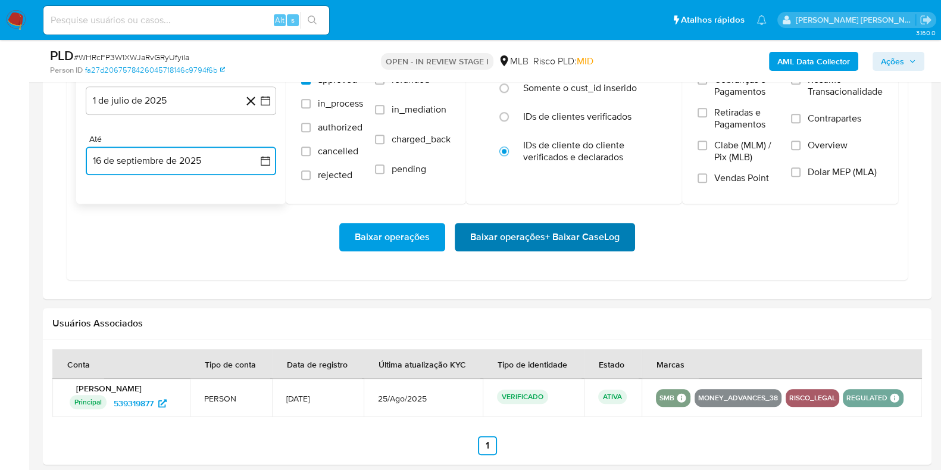
click at [496, 235] on span "Baixar operações + Baixar CaseLog" at bounding box center [544, 237] width 149 height 26
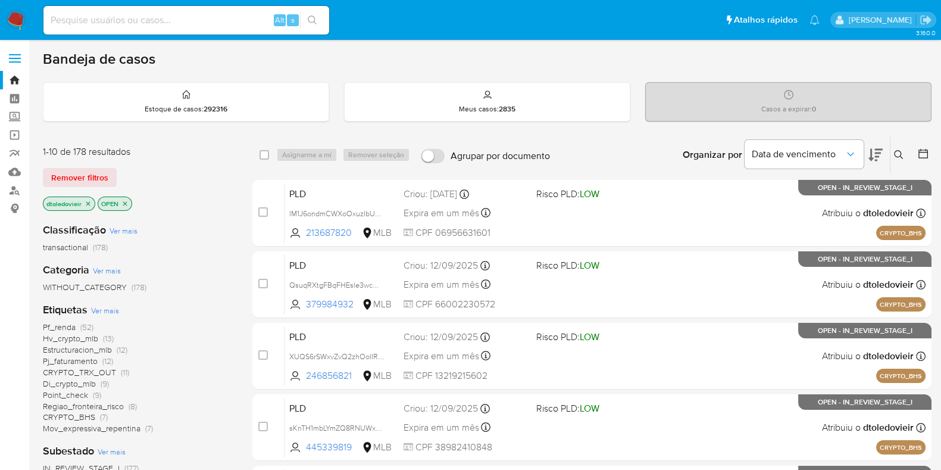
click at [631, 60] on div "Bandeja de casos" at bounding box center [487, 59] width 889 height 18
click at [14, 19] on img at bounding box center [16, 20] width 20 height 20
click at [762, 61] on div "Bandeja de casos" at bounding box center [487, 59] width 889 height 18
click at [877, 154] on icon at bounding box center [875, 155] width 14 height 14
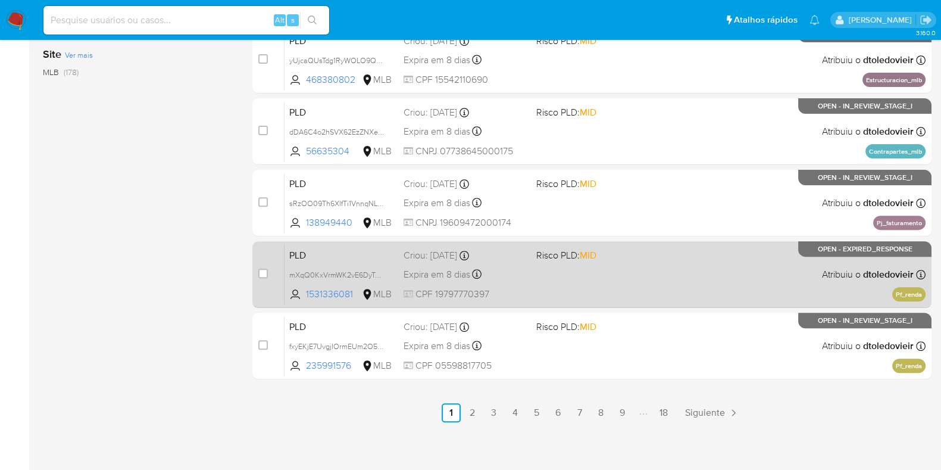
scroll to position [511, 0]
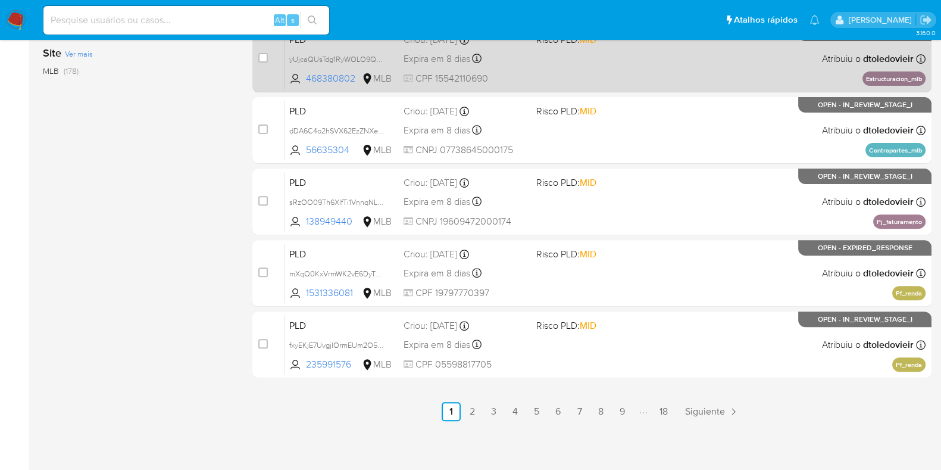
drag, startPoint x: 862, startPoint y: 80, endPoint x: 927, endPoint y: 79, distance: 65.5
click at [927, 79] on div "case-item-checkbox Incapaz de atribuir o caso PLD yUjcaQUsTdg1RyWOLO9QWXs1 4683…" at bounding box center [591, 59] width 679 height 67
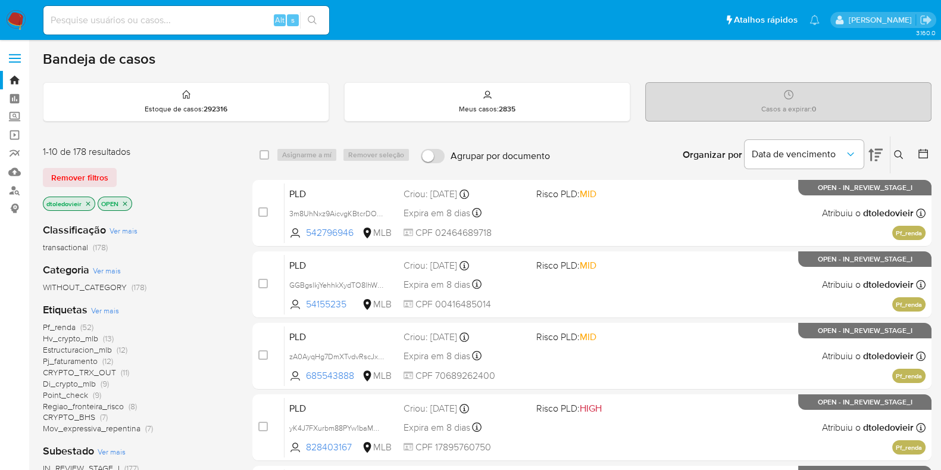
scroll to position [0, 0]
click at [645, 139] on div "Organizar por Data de vencimento Os resultados não podem ser classificados enqu…" at bounding box center [744, 154] width 376 height 37
click at [207, 21] on input at bounding box center [186, 19] width 286 height 15
paste input "386592198"
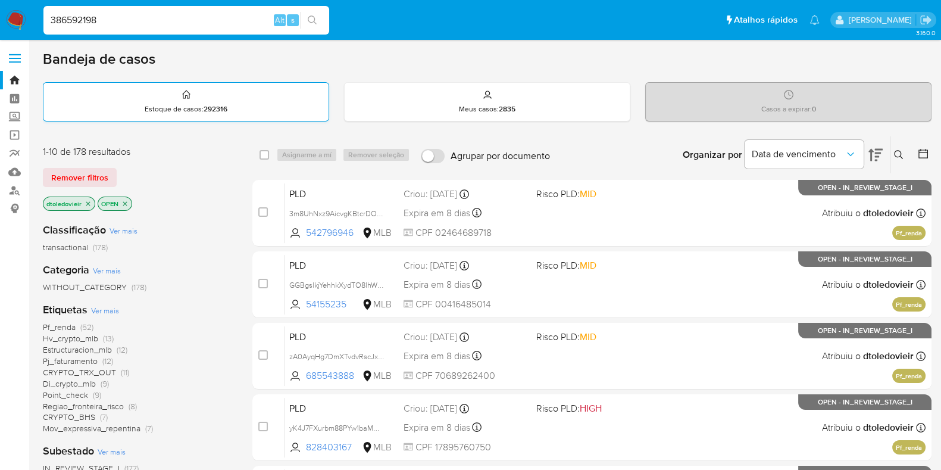
type input "386592198"
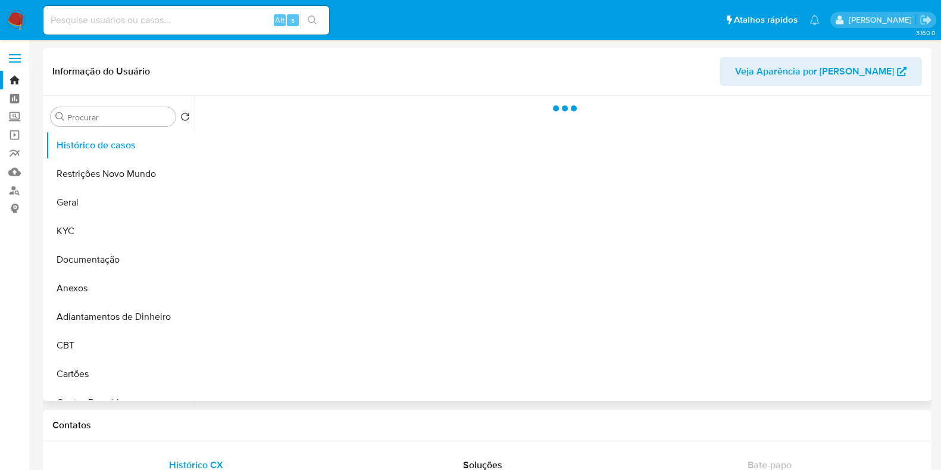
select select "10"
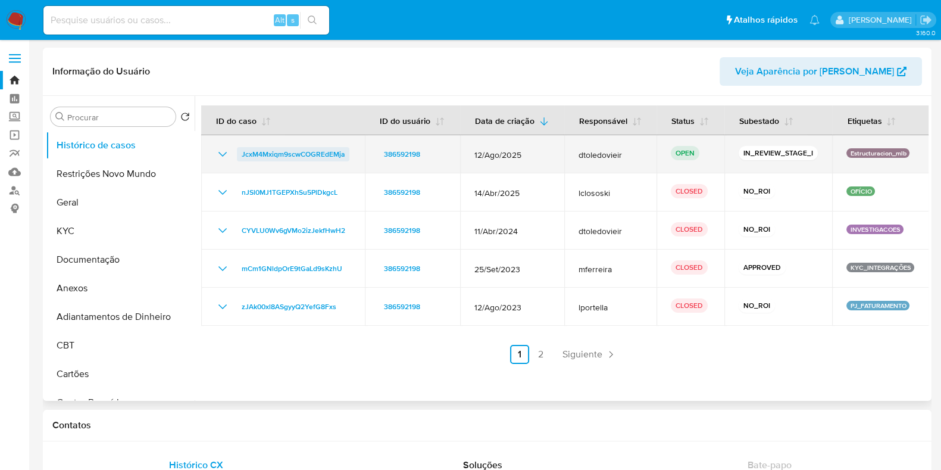
click at [312, 154] on span "JcxM4Mxiqm9scwCOGREdEMja" at bounding box center [293, 154] width 103 height 14
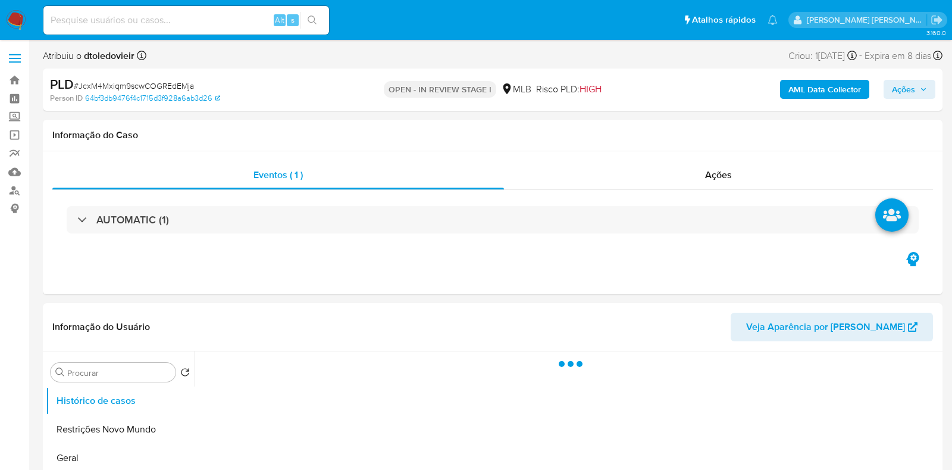
select select "10"
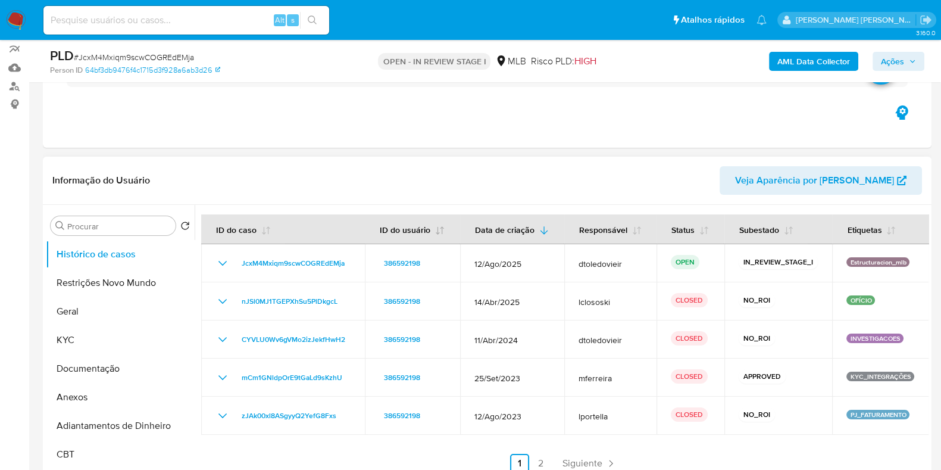
scroll to position [148, 0]
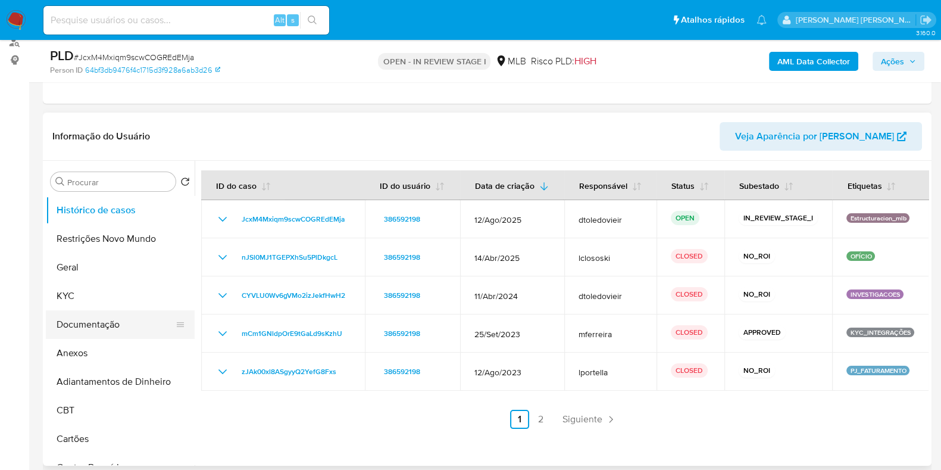
click at [91, 320] on button "Documentação" at bounding box center [115, 324] width 139 height 29
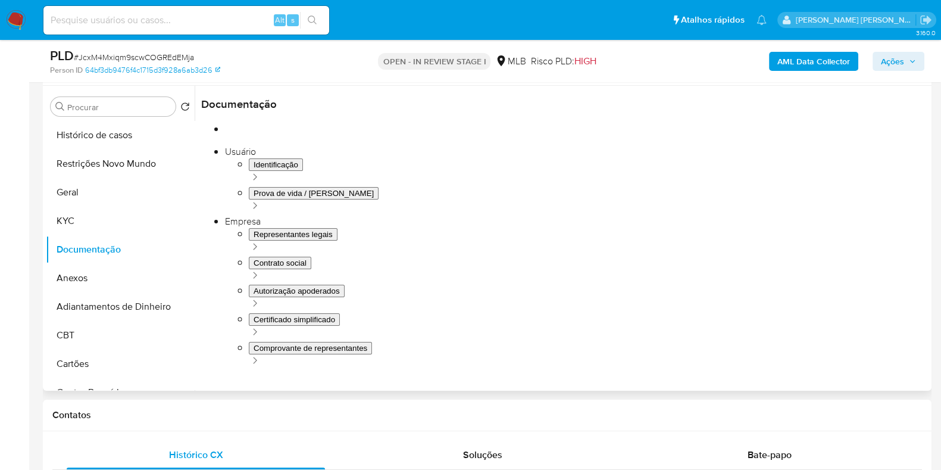
scroll to position [0, 0]
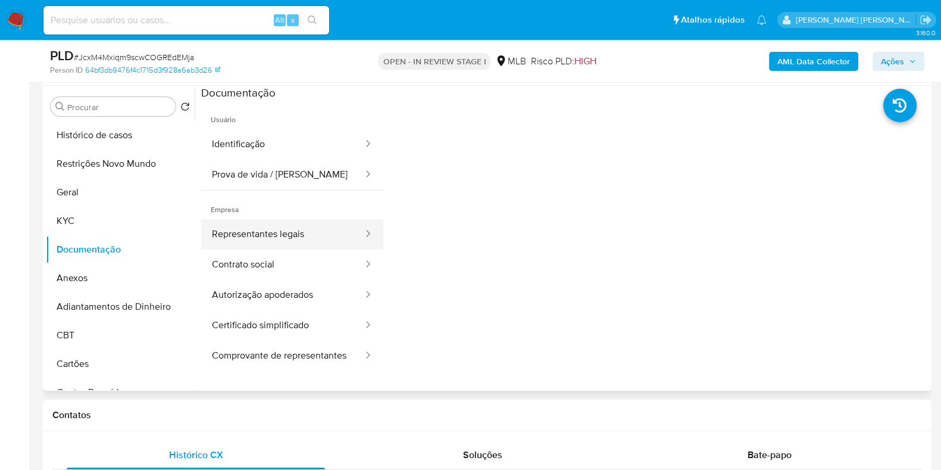
click at [315, 239] on button "Representantes legais" at bounding box center [282, 234] width 163 height 30
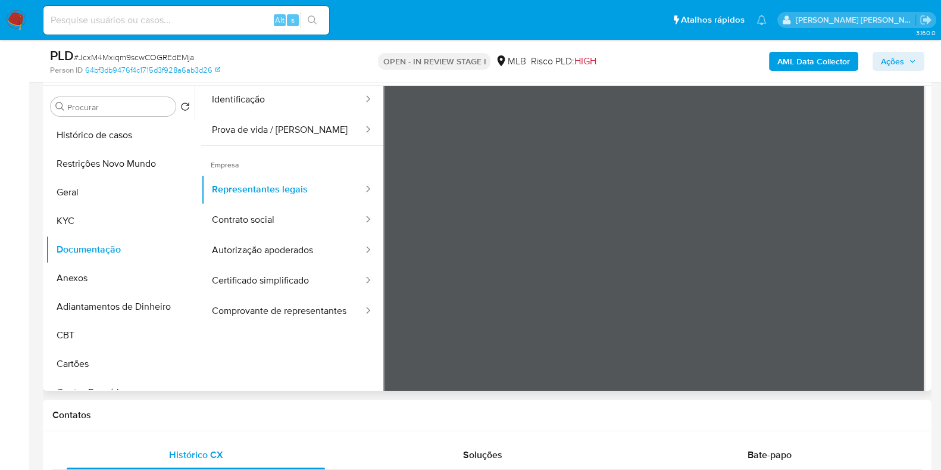
scroll to position [74, 0]
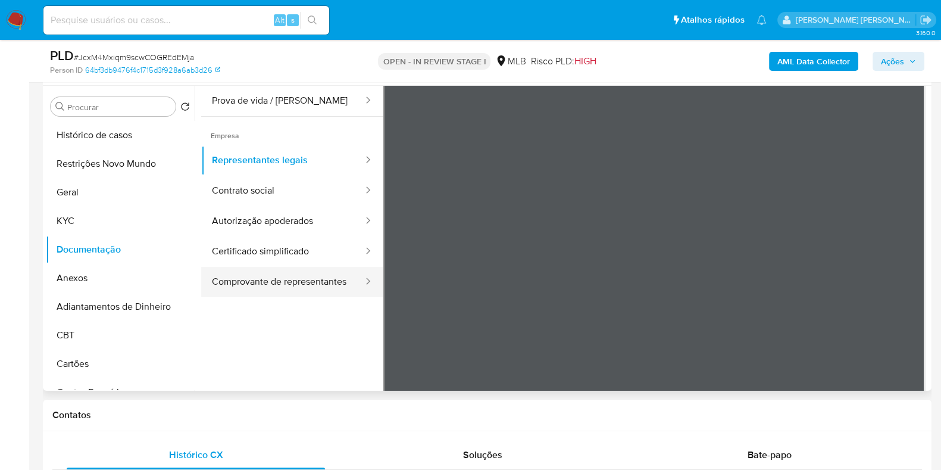
click at [296, 292] on button "Comprovante de representantes" at bounding box center [282, 282] width 163 height 30
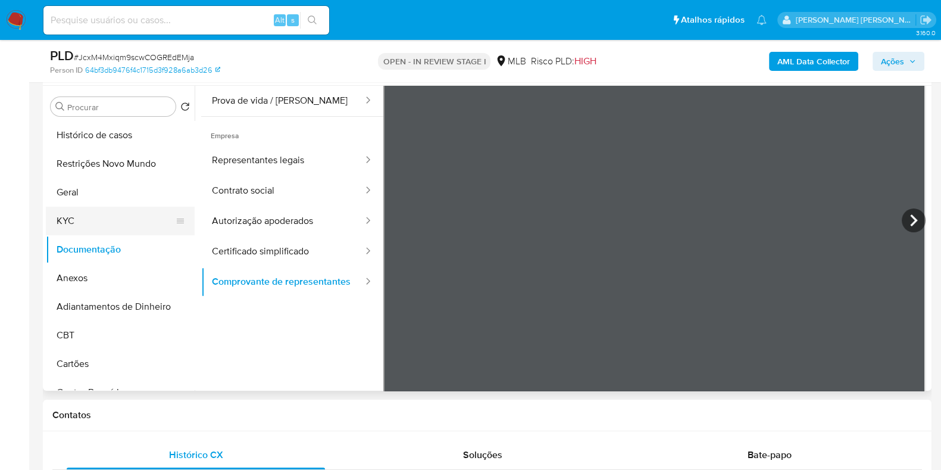
click at [121, 221] on button "KYC" at bounding box center [115, 221] width 139 height 29
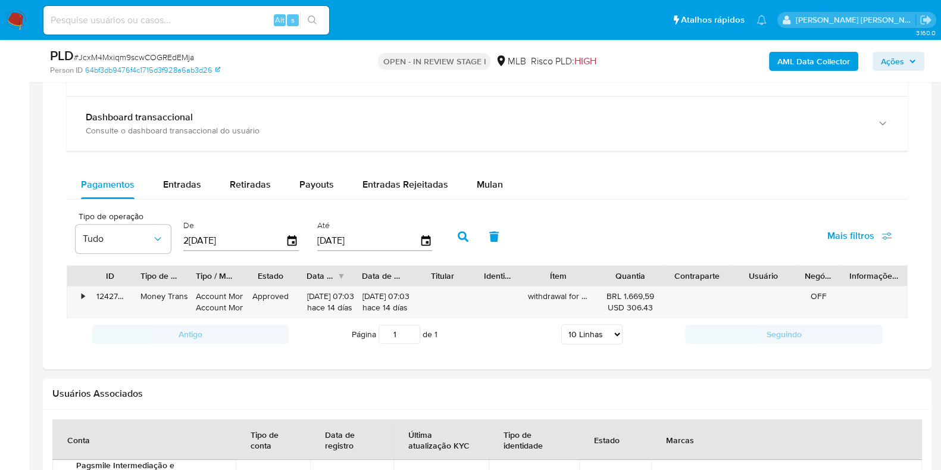
scroll to position [967, 0]
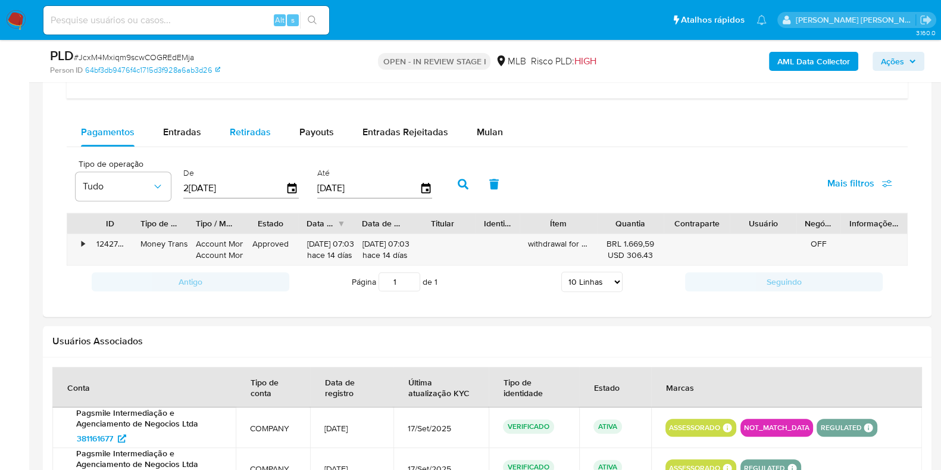
click at [249, 130] on span "Retiradas" at bounding box center [250, 132] width 41 height 14
select select "10"
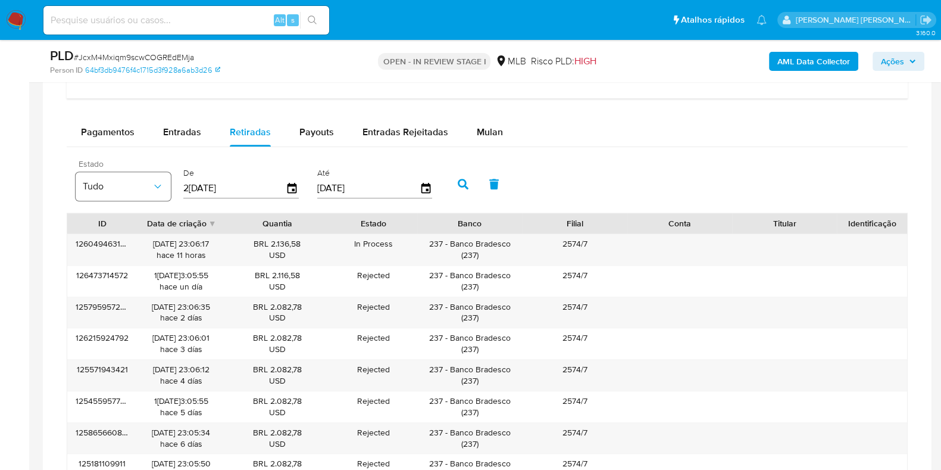
click at [136, 187] on span "Tudo" at bounding box center [117, 186] width 69 height 12
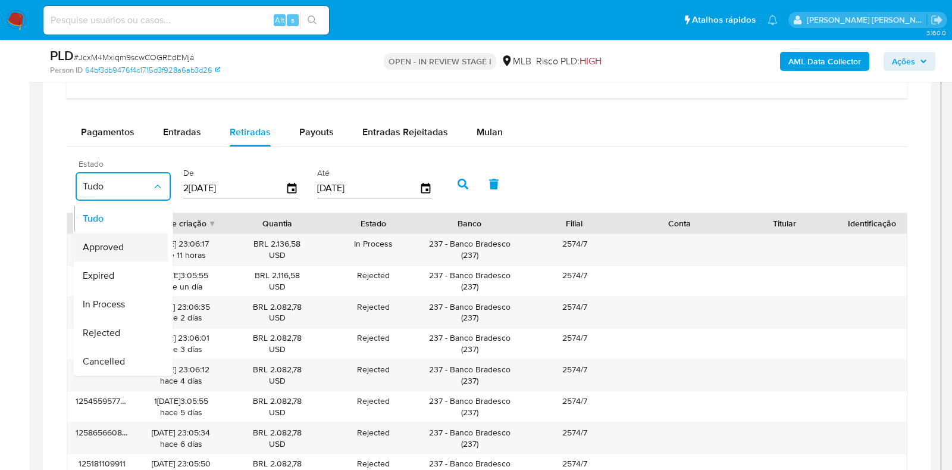
click at [137, 248] on div "Approved" at bounding box center [117, 247] width 69 height 29
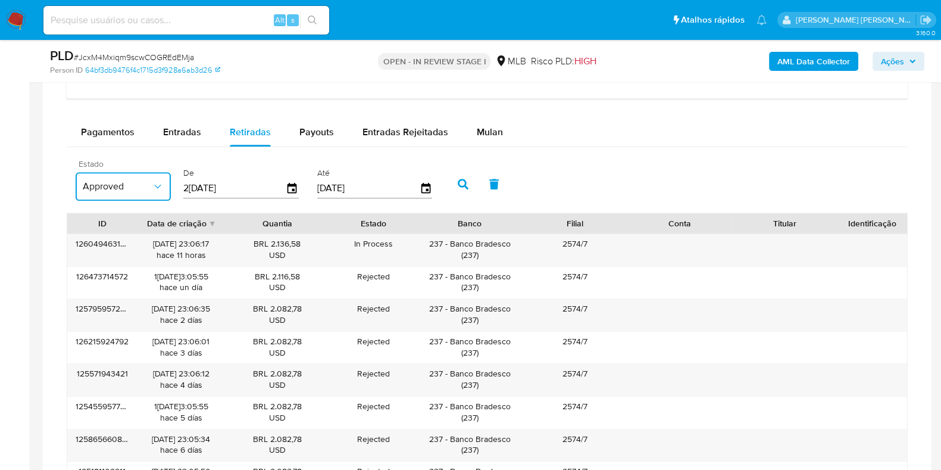
click at [232, 183] on input "[DATE]" at bounding box center [234, 188] width 102 height 19
type input "01/07/2025"
click at [449, 187] on button "button" at bounding box center [463, 184] width 31 height 29
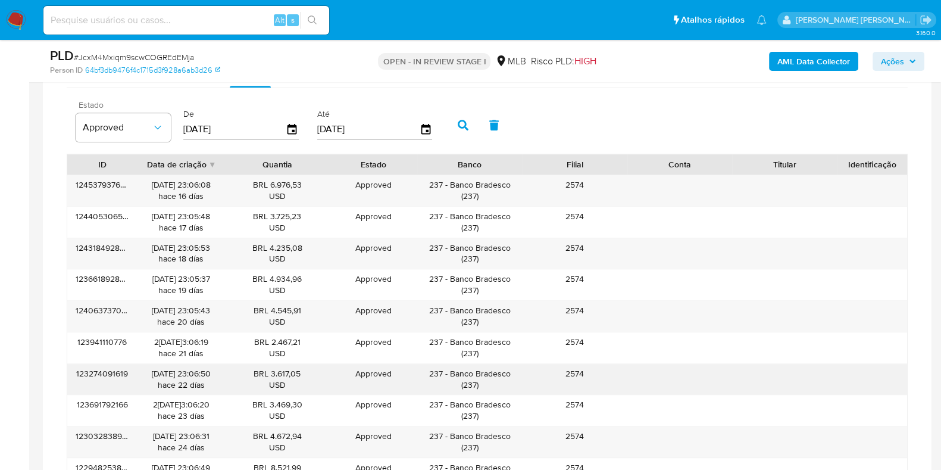
scroll to position [1190, 0]
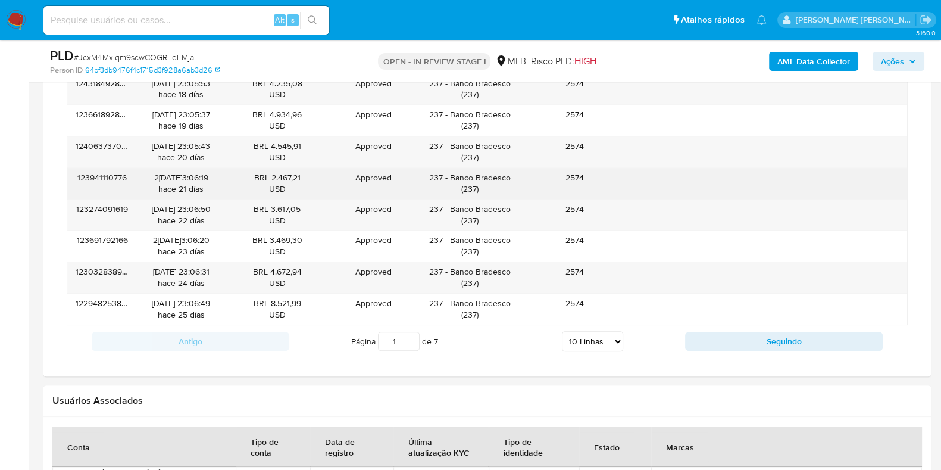
drag, startPoint x: 530, startPoint y: 176, endPoint x: 450, endPoint y: 176, distance: 79.8
click at [450, 176] on div "123941110776 27/08/2025 23:06:19 hace 21 días BRL 2.467,21 USD Approved Approve…" at bounding box center [487, 183] width 840 height 31
click at [525, 175] on div "2574" at bounding box center [574, 183] width 105 height 31
drag, startPoint x: 509, startPoint y: 174, endPoint x: 452, endPoint y: 174, distance: 57.1
click at [452, 174] on div "237 - Banco Bradesco ( 237 )" at bounding box center [470, 183] width 88 height 23
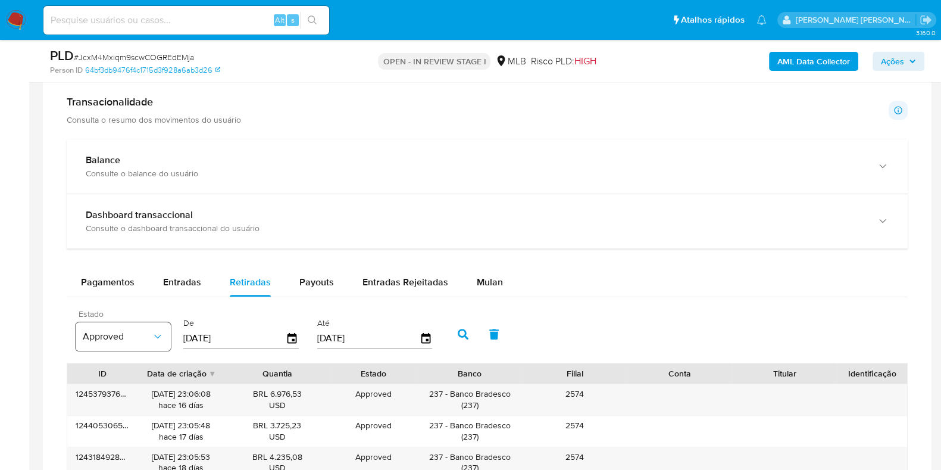
scroll to position [818, 0]
drag, startPoint x: 175, startPoint y: 299, endPoint x: 180, endPoint y: 290, distance: 10.4
click at [182, 286] on div "Entradas" at bounding box center [182, 280] width 38 height 29
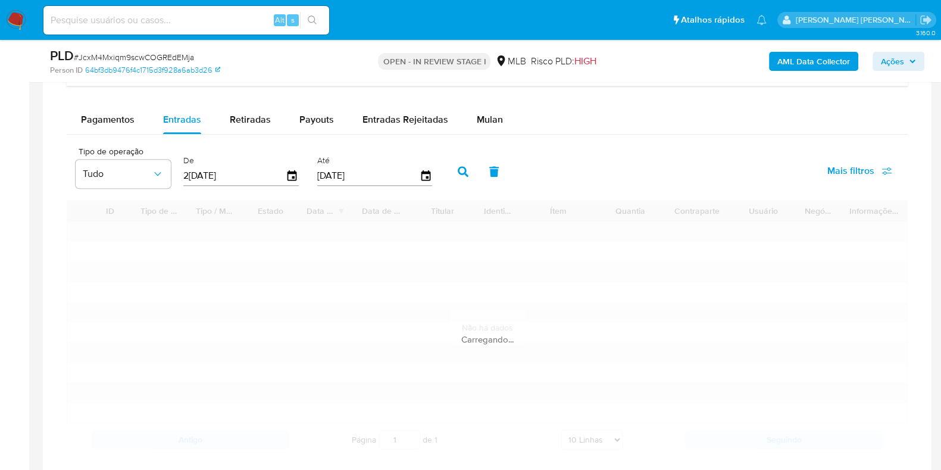
scroll to position [1041, 0]
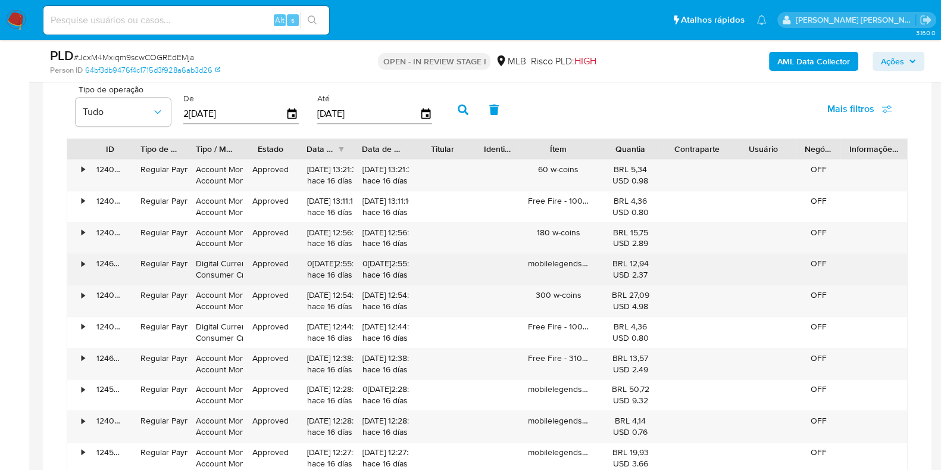
click at [86, 263] on div "•" at bounding box center [77, 269] width 21 height 31
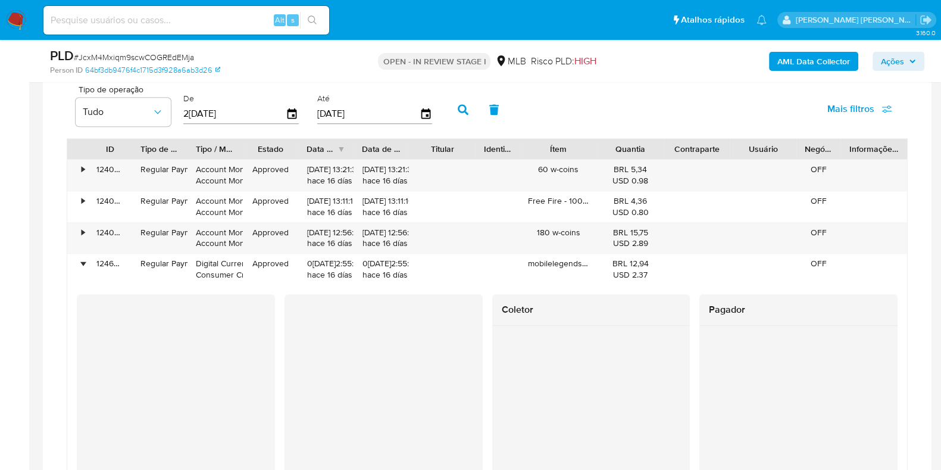
click at [290, 349] on div at bounding box center [384, 394] width 198 height 200
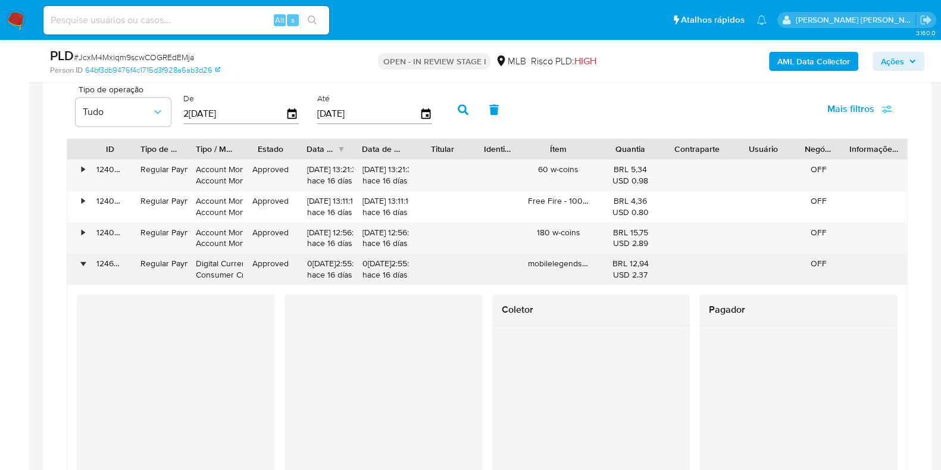
click at [85, 260] on div "•" at bounding box center [83, 263] width 3 height 11
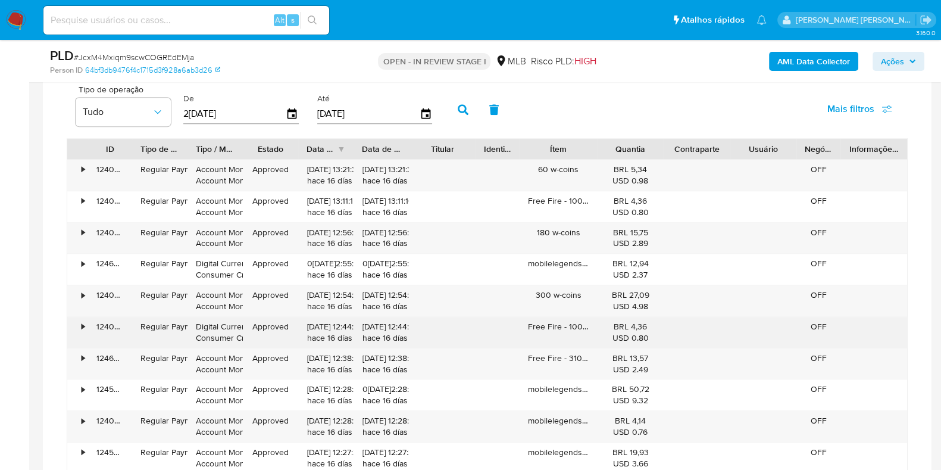
drag, startPoint x: 526, startPoint y: 323, endPoint x: 561, endPoint y: 327, distance: 35.4
click at [561, 327] on div "Free Fire - 100 Diamantes+10%de Bônus" at bounding box center [558, 332] width 77 height 31
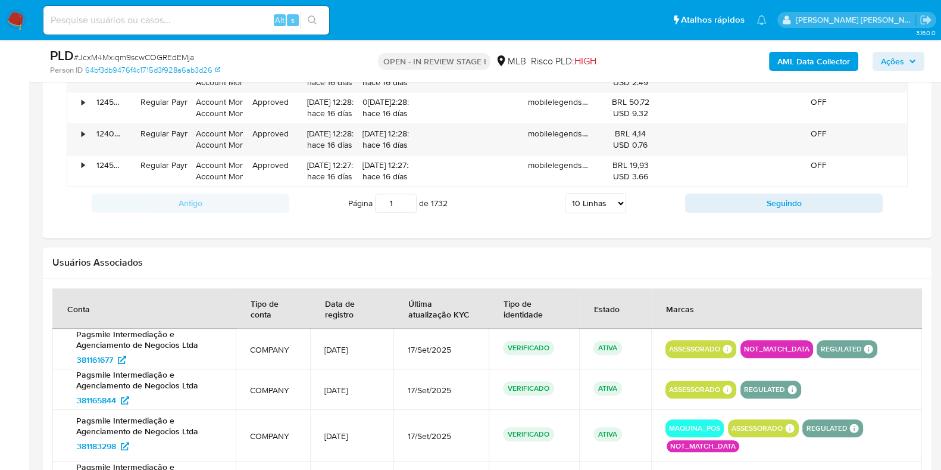
scroll to position [1339, 0]
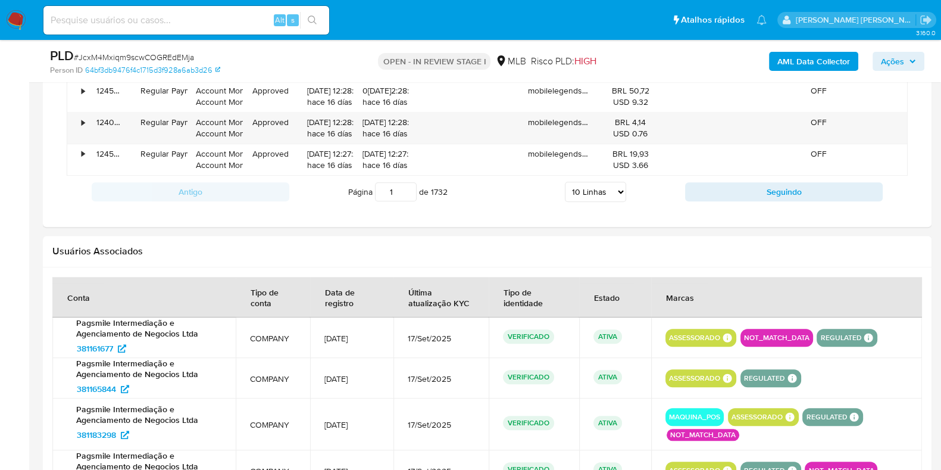
drag, startPoint x: 594, startPoint y: 181, endPoint x: 597, endPoint y: 195, distance: 14.0
click at [594, 182] on select "5 Linhas 10 Linhas 20 Linhas 25 Linhas 50 Linhas 100 Linhas" at bounding box center [595, 192] width 61 height 20
select select "100"
click at [565, 182] on select "5 Linhas 10 Linhas 20 Linhas 25 Linhas 50 Linhas 100 Linhas" at bounding box center [595, 192] width 61 height 20
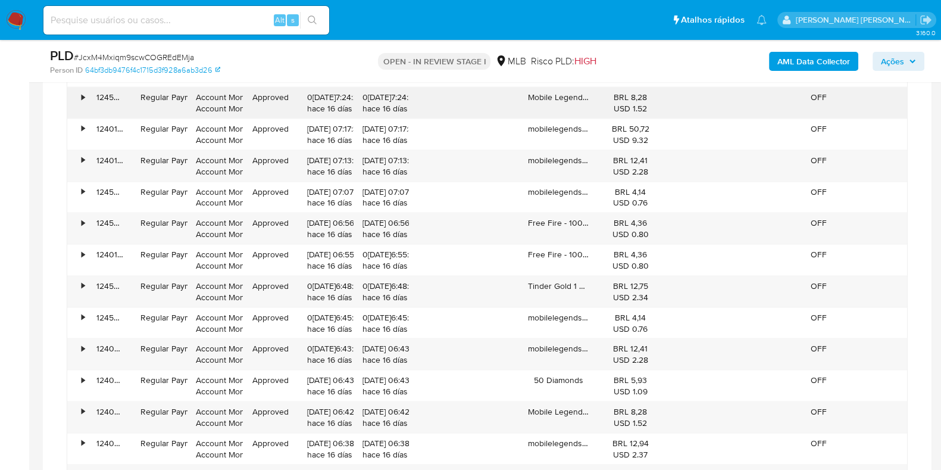
scroll to position [2976, 0]
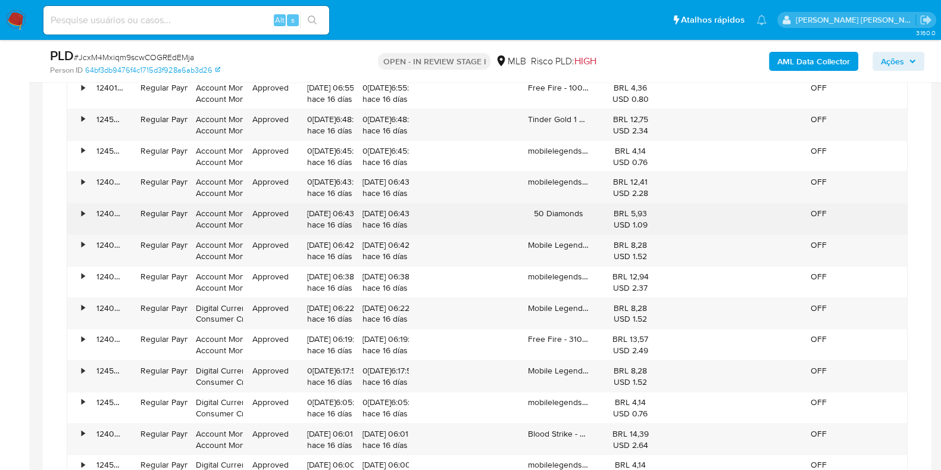
drag, startPoint x: 536, startPoint y: 208, endPoint x: 583, endPoint y: 210, distance: 47.7
click at [583, 210] on div "50 Diamonds" at bounding box center [558, 219] width 77 height 31
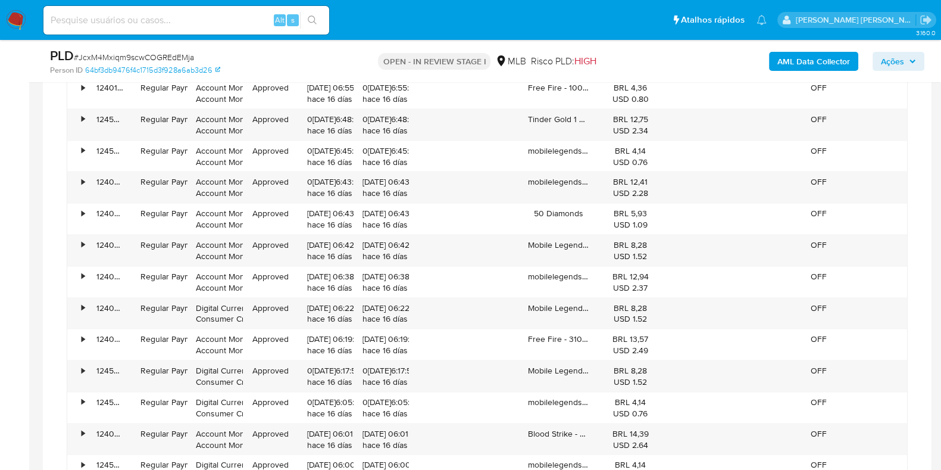
click at [889, 60] on span "Ações" at bounding box center [892, 61] width 23 height 19
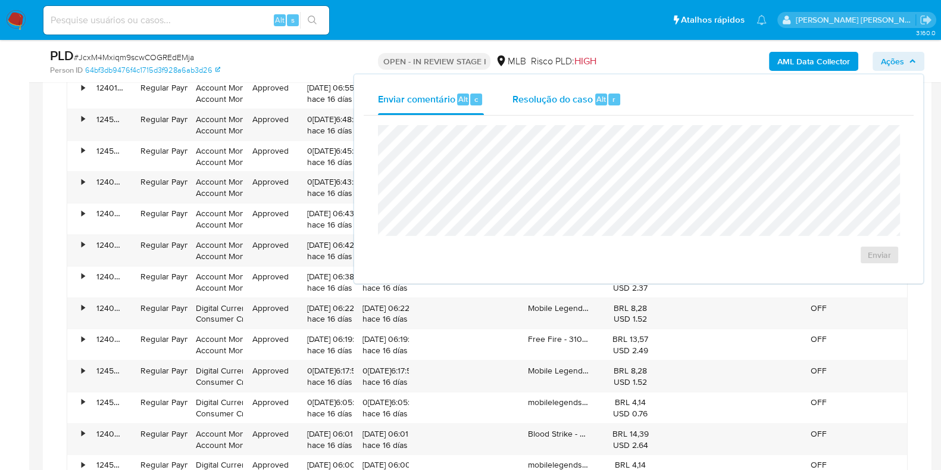
click at [560, 99] on span "Resolução do caso" at bounding box center [552, 99] width 80 height 14
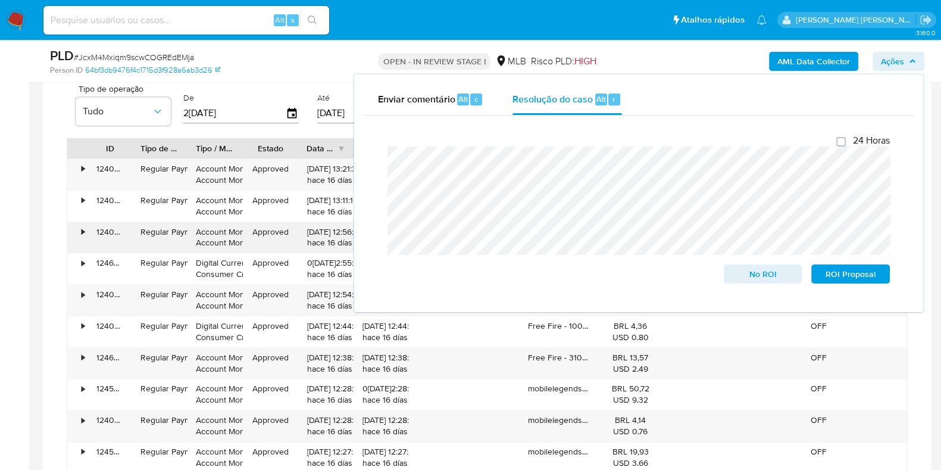
scroll to position [1041, 0]
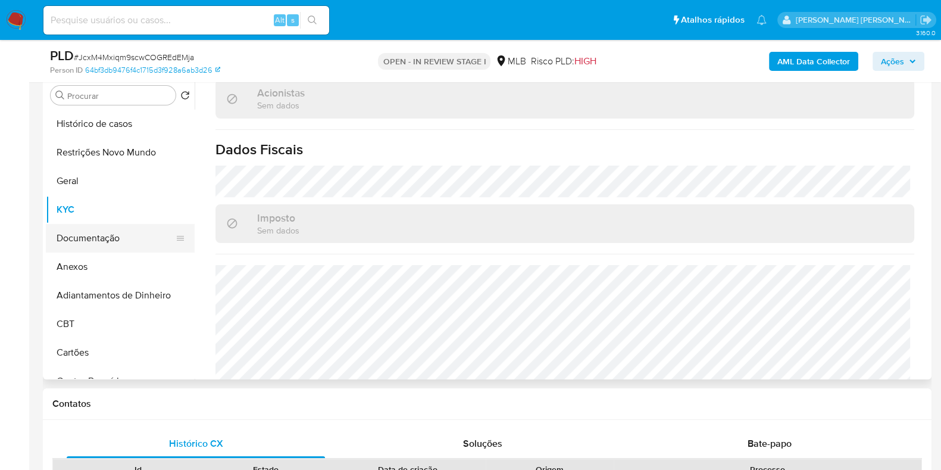
scroll to position [223, 0]
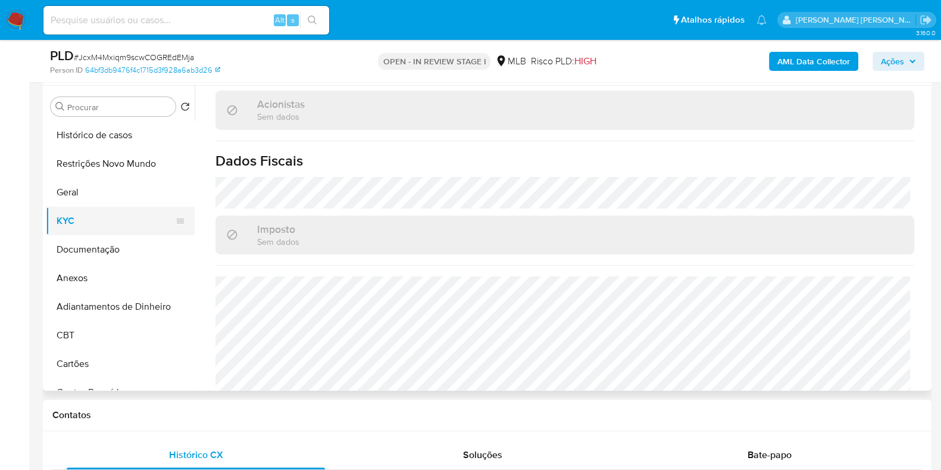
click at [136, 215] on button "KYC" at bounding box center [115, 221] width 139 height 29
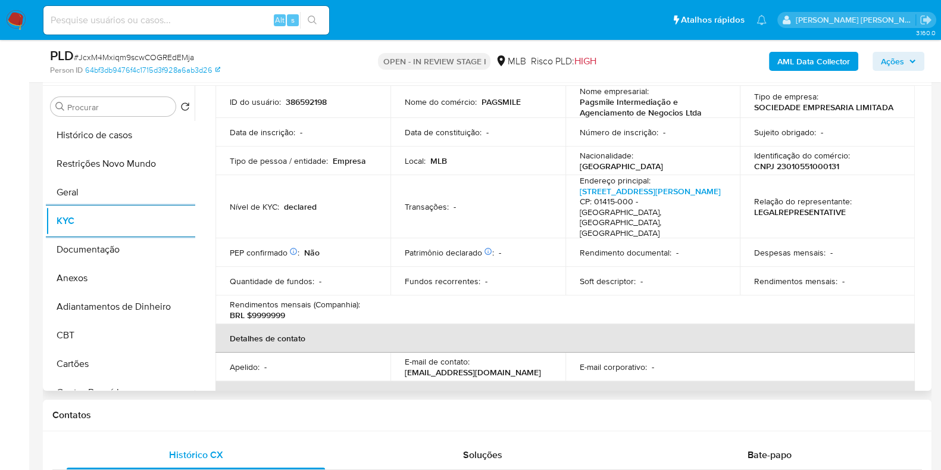
scroll to position [0, 0]
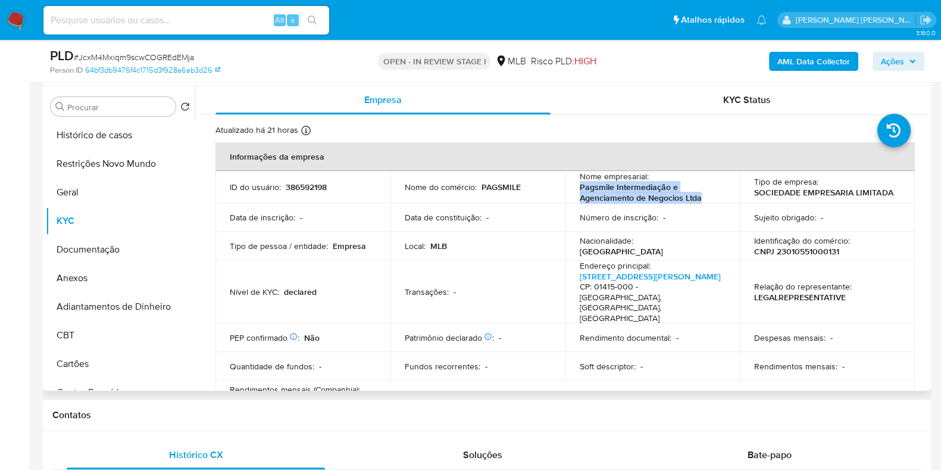
drag, startPoint x: 701, startPoint y: 201, endPoint x: 573, endPoint y: 192, distance: 127.7
click at [573, 192] on td "Nome empresarial : Pagsmile Intermediação e Agenciamento de Negocios Ltda" at bounding box center [652, 187] width 175 height 32
copy p "Pagsmile Intermediação e Agenciamento de Negocios Ltda"
click at [795, 251] on p "CNPJ 23010551000131" at bounding box center [796, 251] width 85 height 11
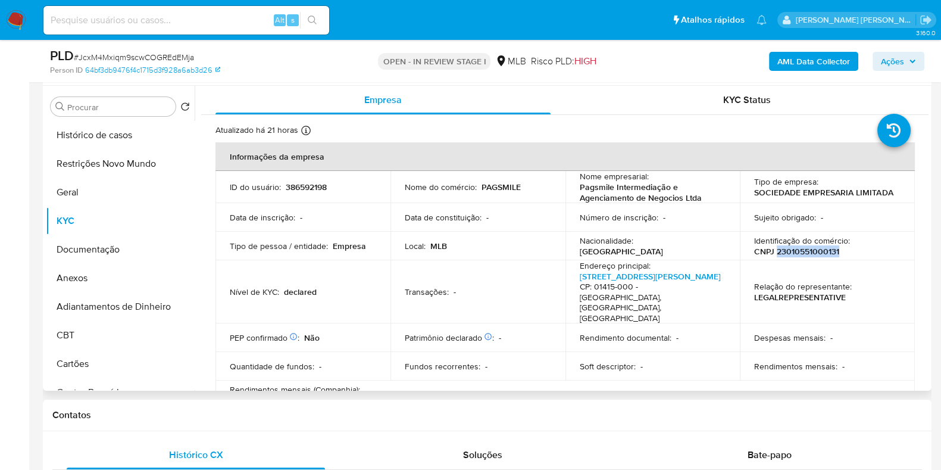
copy p "23010551000131"
click at [99, 163] on button "Restrições Novo Mundo" at bounding box center [115, 163] width 139 height 29
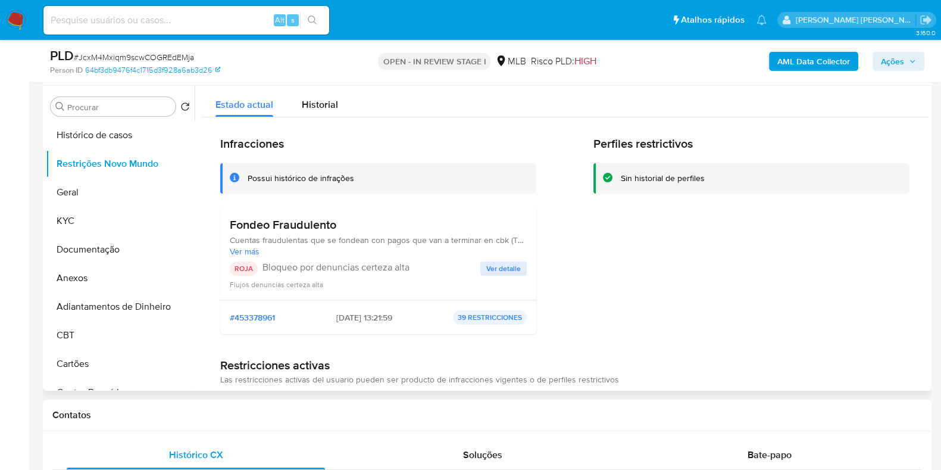
drag, startPoint x: 369, startPoint y: 224, endPoint x: 227, endPoint y: 222, distance: 142.3
click at [227, 222] on div "Fondeo Fraudulento Cuentas fraudulentas que se fondean con pagos que van a term…" at bounding box center [378, 254] width 316 height 92
click at [509, 267] on span "Ver detalle" at bounding box center [503, 268] width 35 height 12
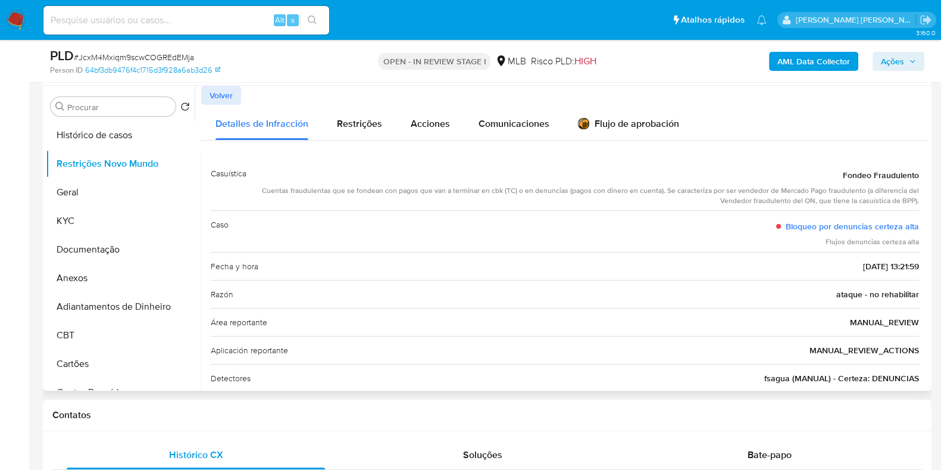
drag, startPoint x: 827, startPoint y: 183, endPoint x: 916, endPoint y: 177, distance: 89.5
click at [916, 177] on div "Casuística Fondeo Fraudulento Cuentas fraudulentas que se fondean con pagos que…" at bounding box center [564, 317] width 727 height 335
click at [113, 136] on button "Histórico de casos" at bounding box center [115, 135] width 139 height 29
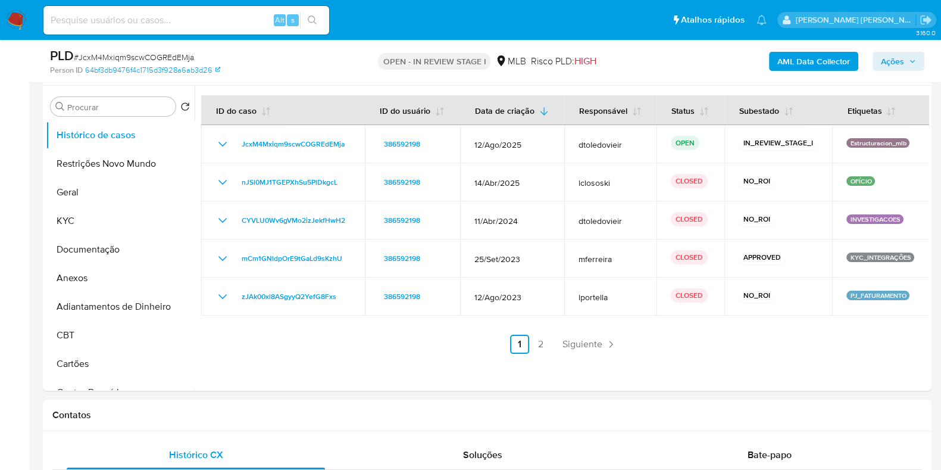
click at [633, 58] on div "PLD # JcxM4Mxiqm9scwCOGREdEMja Person ID 64bf3db9476f4c1715d3f928a6ab3d26 OPEN …" at bounding box center [487, 61] width 889 height 42
click at [538, 339] on link "2" at bounding box center [541, 344] width 19 height 19
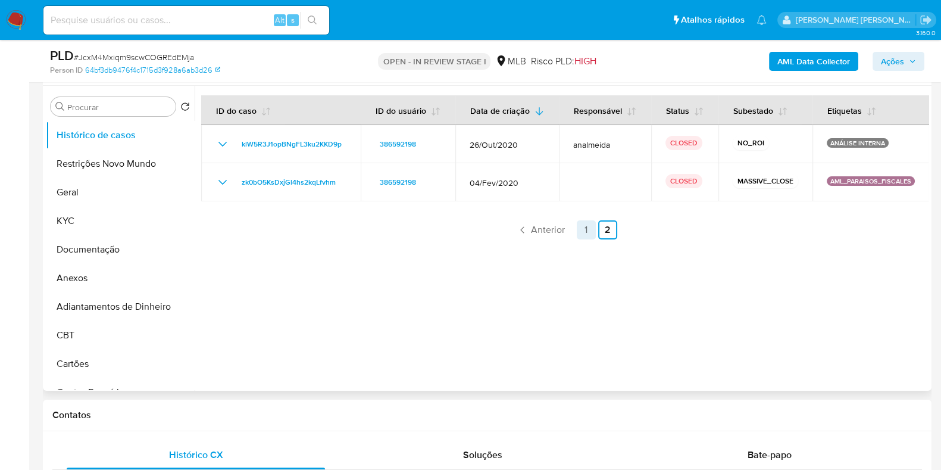
click at [585, 239] on link "1" at bounding box center [586, 229] width 19 height 19
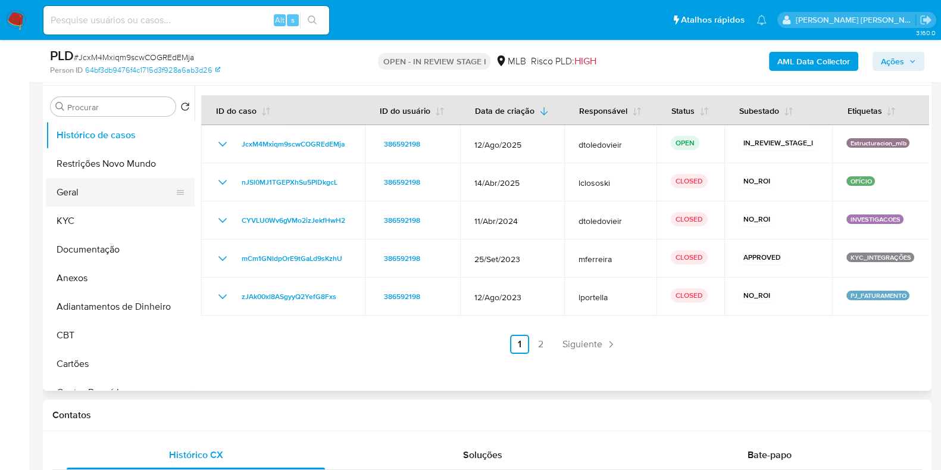
click at [101, 193] on button "Geral" at bounding box center [115, 192] width 139 height 29
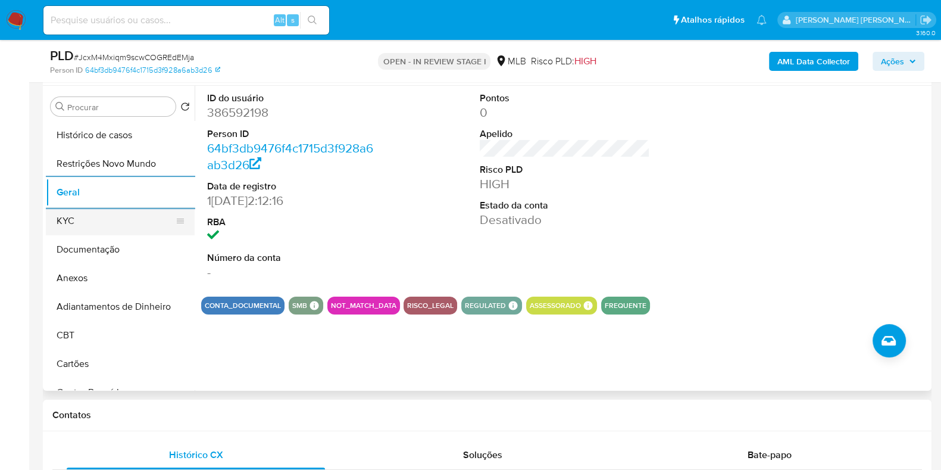
drag, startPoint x: 104, startPoint y: 221, endPoint x: 115, endPoint y: 221, distance: 10.7
click at [104, 221] on button "KYC" at bounding box center [115, 221] width 139 height 29
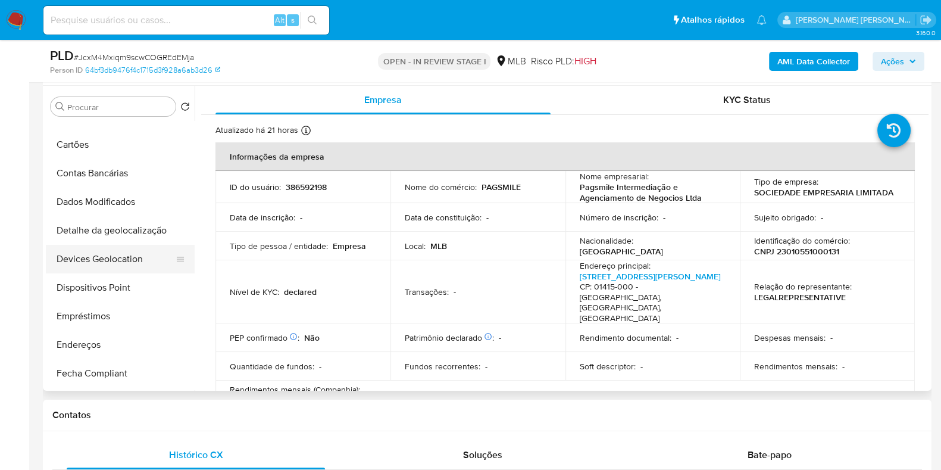
scroll to position [223, 0]
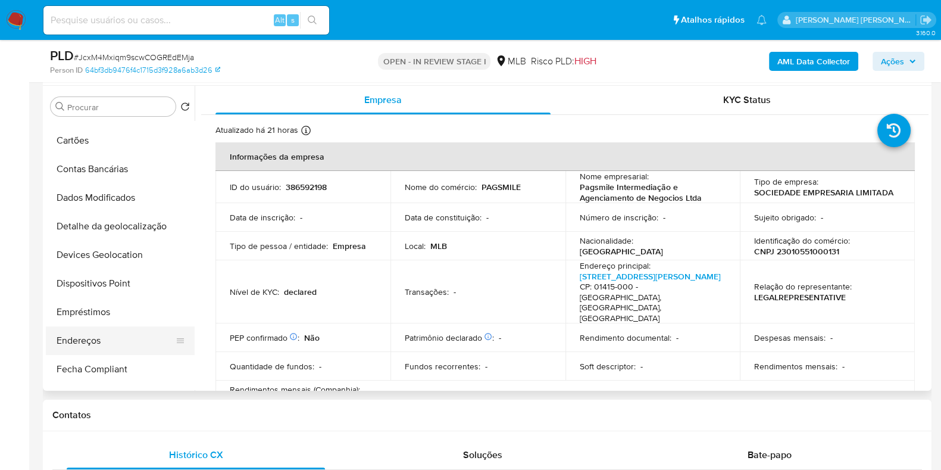
click at [115, 335] on button "Endereços" at bounding box center [115, 340] width 139 height 29
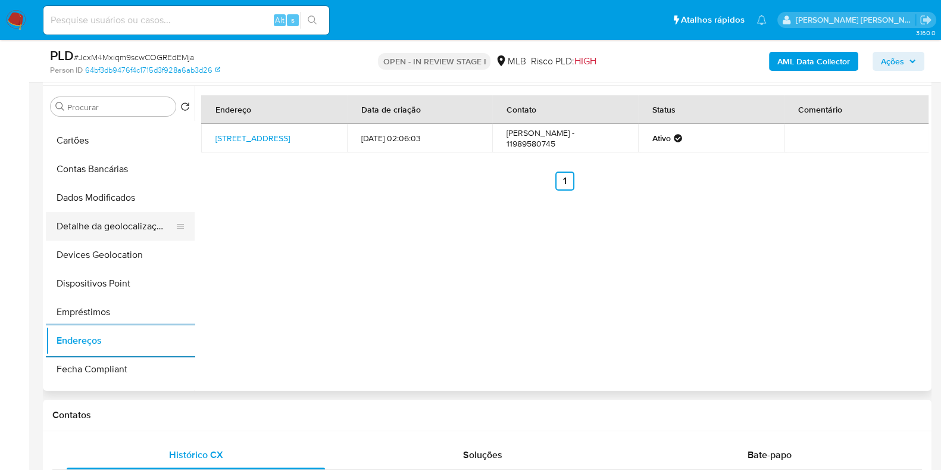
click at [101, 218] on button "Detalhe da geolocalização" at bounding box center [115, 226] width 139 height 29
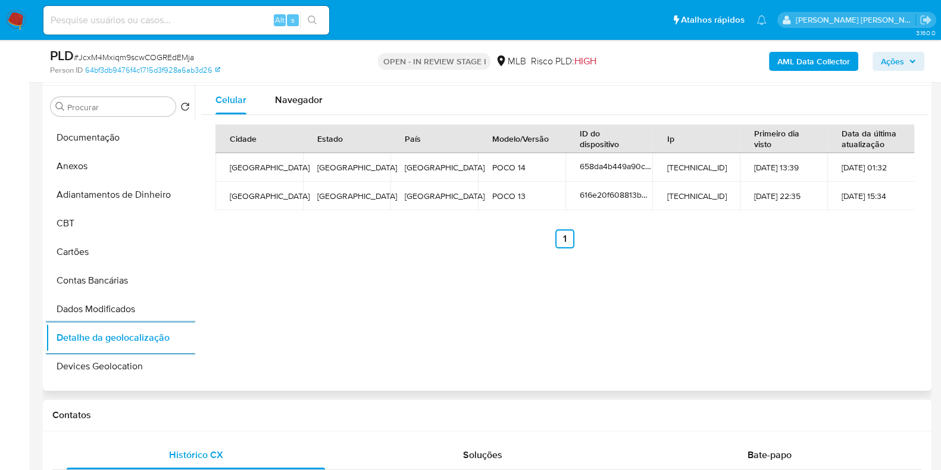
scroll to position [0, 0]
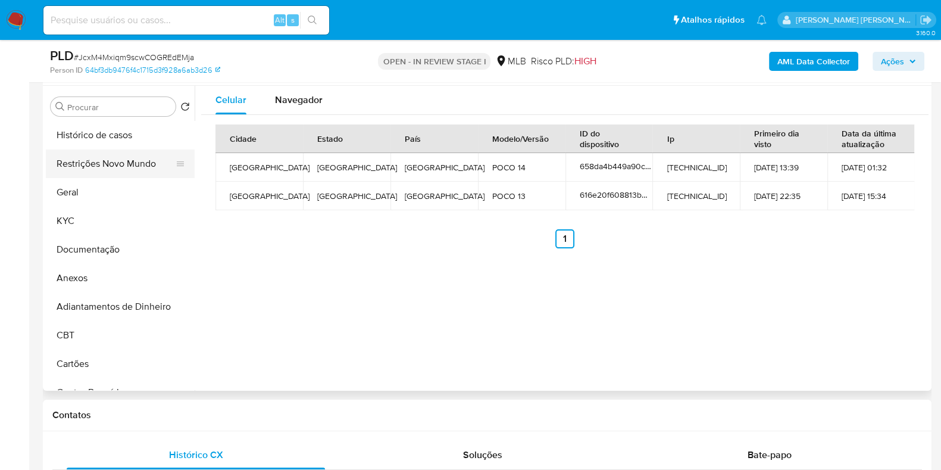
click at [121, 164] on button "Restrições Novo Mundo" at bounding box center [115, 163] width 139 height 29
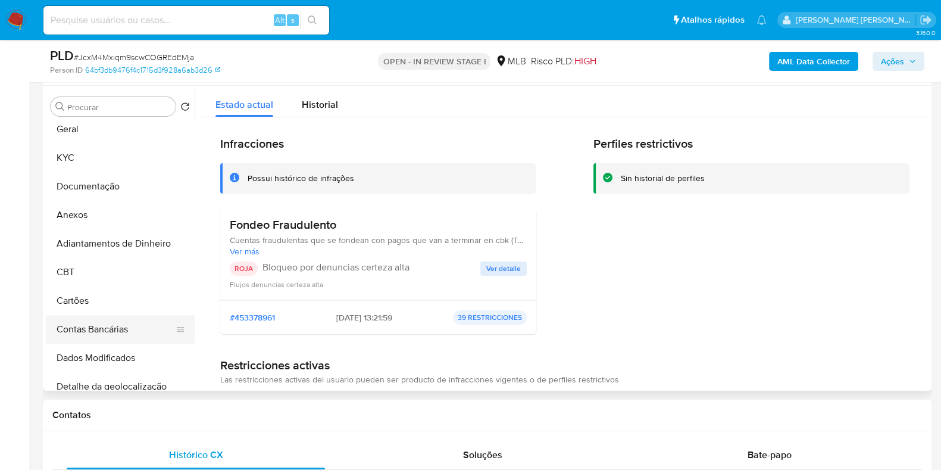
scroll to position [148, 0]
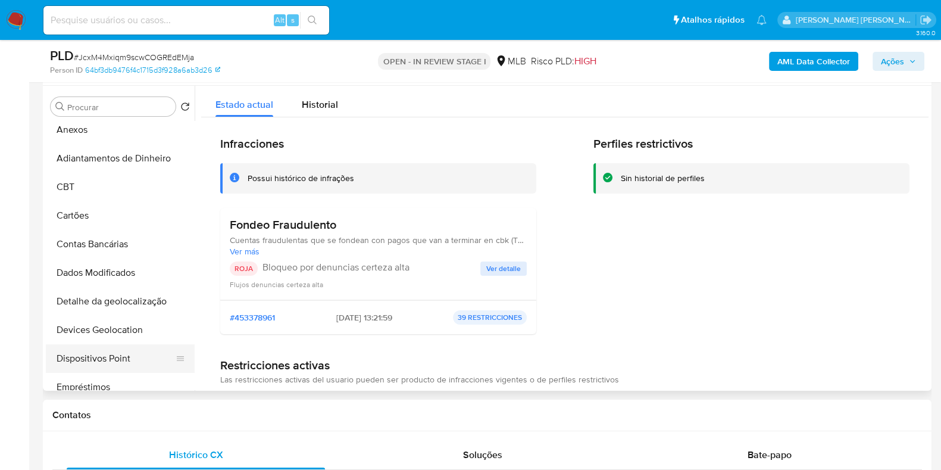
click at [131, 358] on button "Dispositivos Point" at bounding box center [115, 358] width 139 height 29
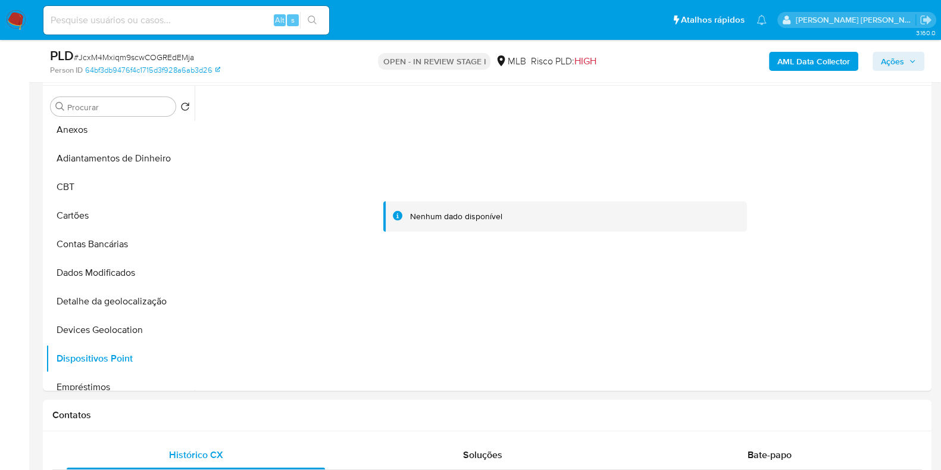
click at [808, 82] on div "PLD # JcxM4Mxiqm9scwCOGREdEMja Person ID 64bf3db9476f4c1715d3f928a6ab3d26 OPEN …" at bounding box center [487, 61] width 889 height 42
click at [812, 65] on b "AML Data Collector" at bounding box center [813, 61] width 73 height 19
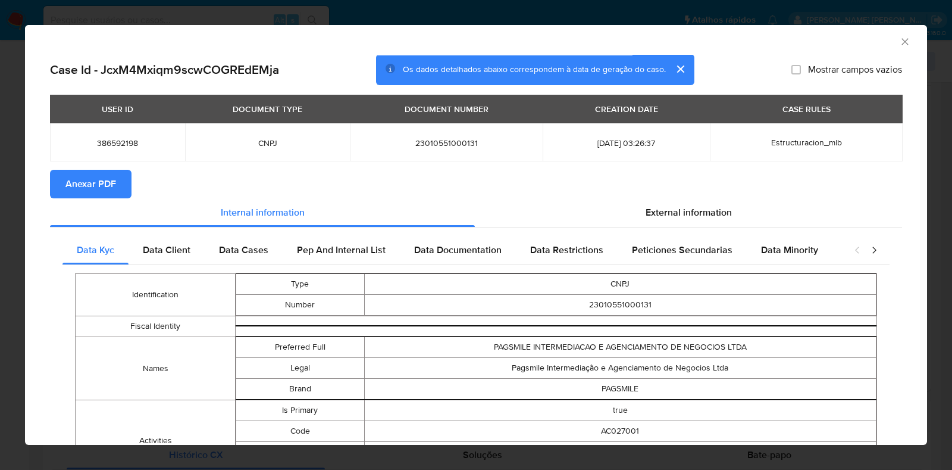
click at [96, 177] on span "Anexar PDF" at bounding box center [90, 184] width 51 height 26
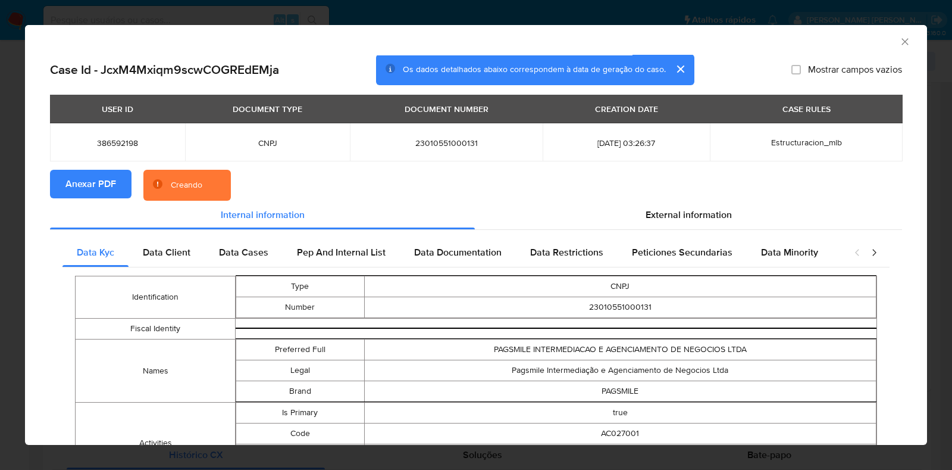
click at [0, 187] on div "AML Data Collector Case Id - JcxM4Mxiqm9scwCOGREdEMja Os dados detalhados abaix…" at bounding box center [476, 235] width 952 height 470
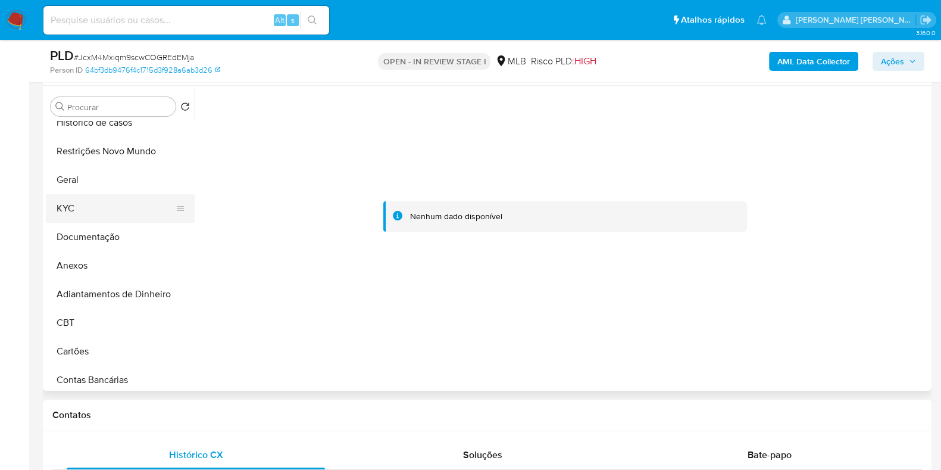
scroll to position [0, 0]
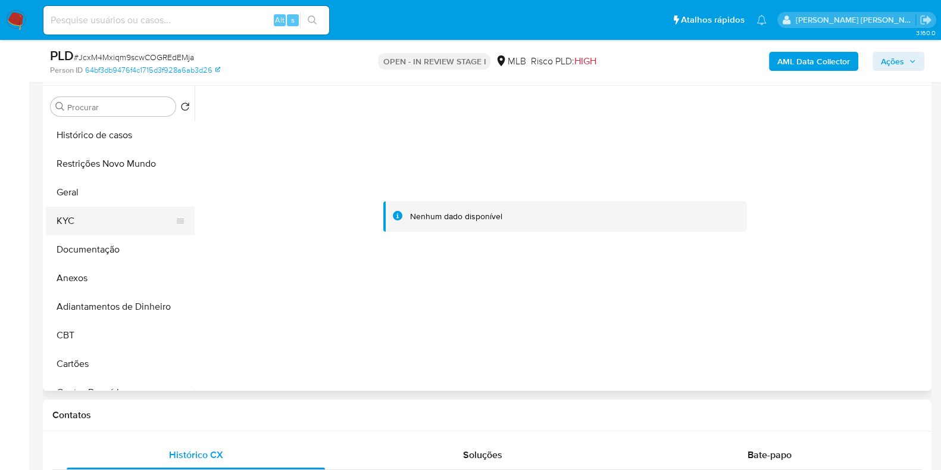
click at [104, 222] on button "KYC" at bounding box center [115, 221] width 139 height 29
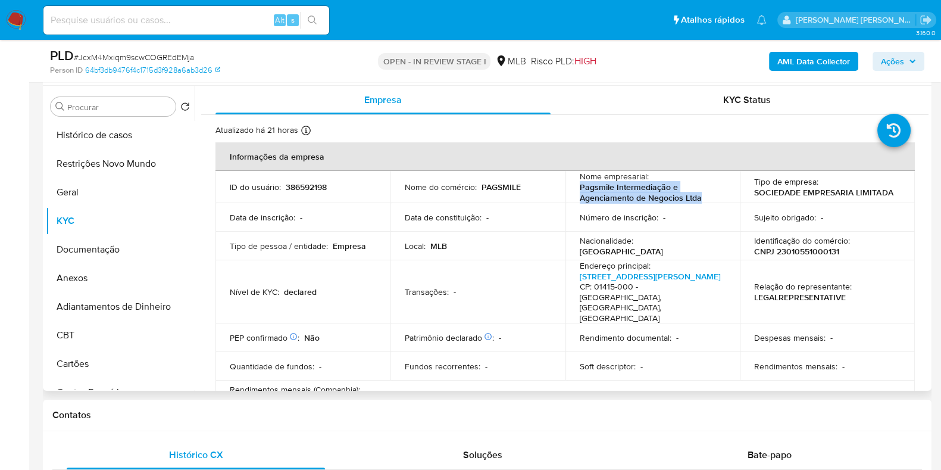
drag, startPoint x: 702, startPoint y: 200, endPoint x: 574, endPoint y: 190, distance: 127.8
click at [574, 190] on td "Nome empresarial : Pagsmile Intermediação e Agenciamento de Negocios Ltda" at bounding box center [652, 187] width 175 height 32
copy p "Pagsmile Intermediação e Agenciamento de Negocios Ltda"
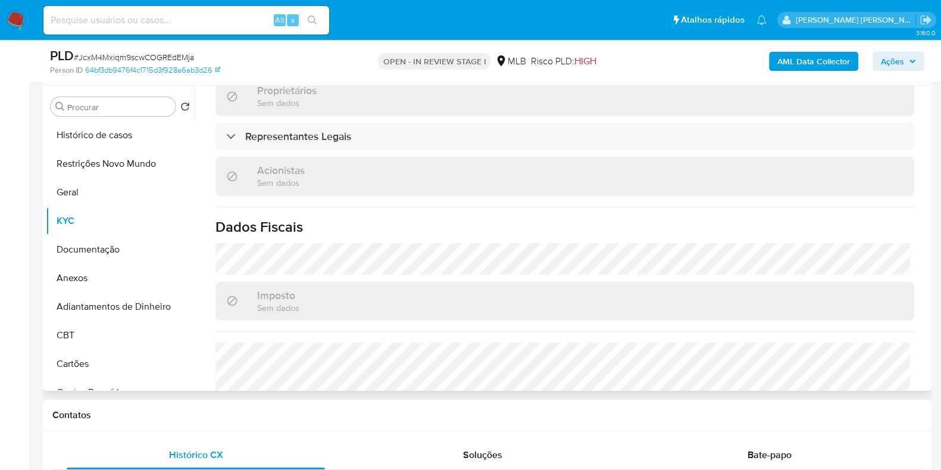
scroll to position [742, 0]
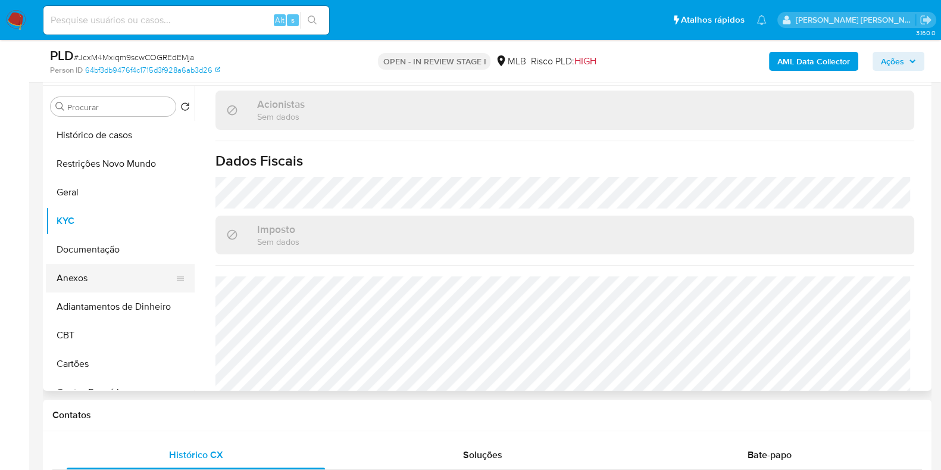
drag, startPoint x: 82, startPoint y: 283, endPoint x: 126, endPoint y: 276, distance: 45.2
click at [82, 283] on button "Anexos" at bounding box center [115, 278] width 139 height 29
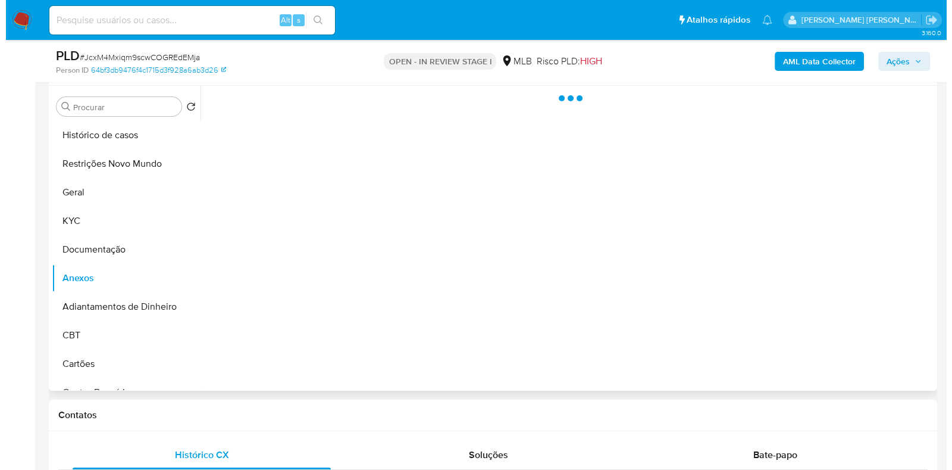
scroll to position [0, 0]
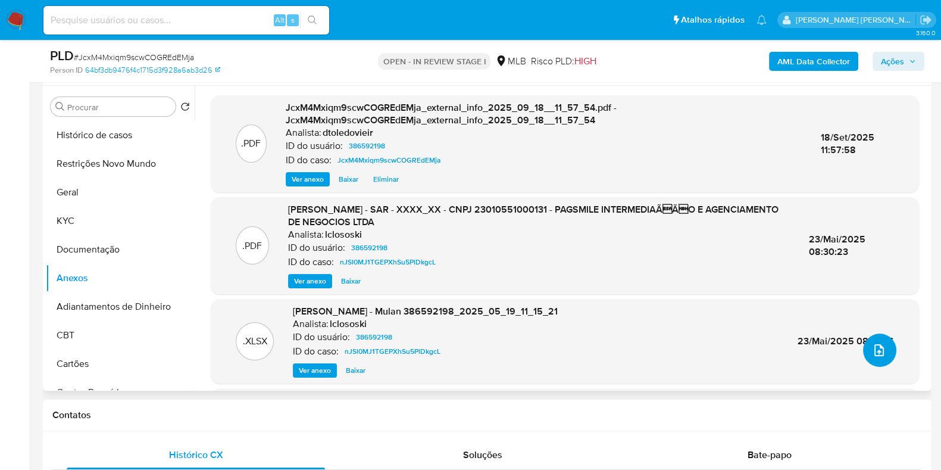
click at [878, 345] on icon "upload-file" at bounding box center [879, 350] width 14 height 14
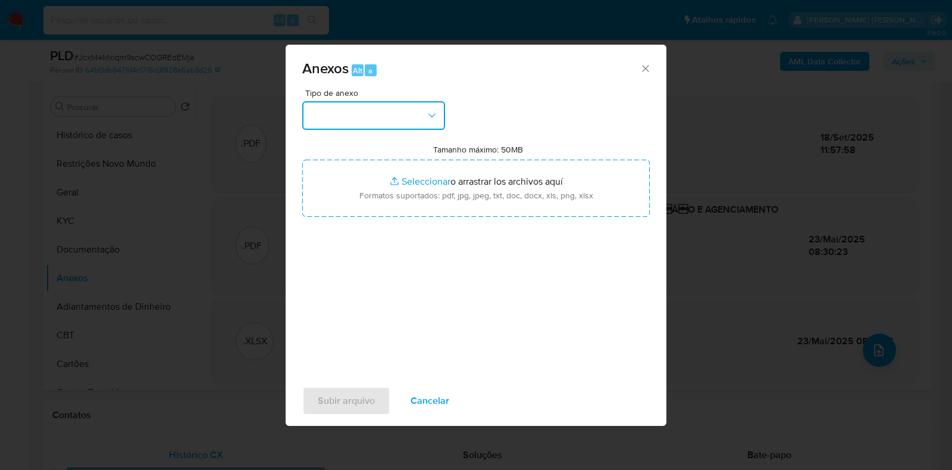
click at [394, 119] on button "button" at bounding box center [373, 115] width 143 height 29
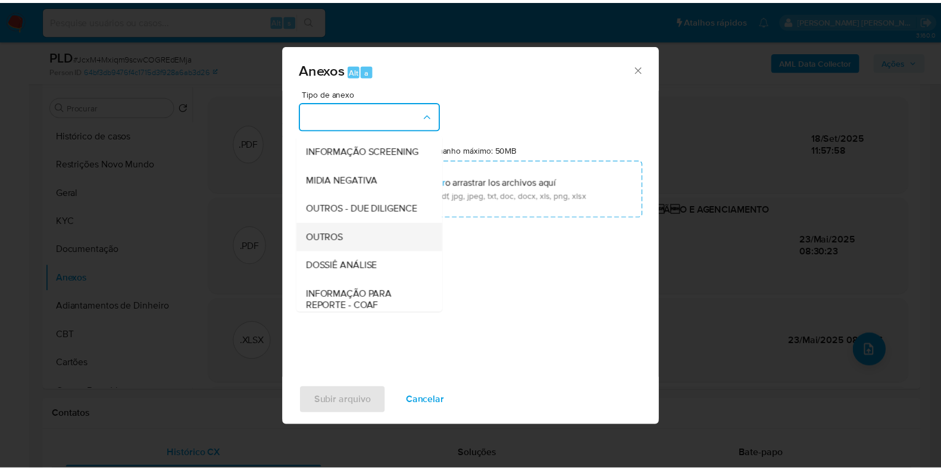
scroll to position [183, 0]
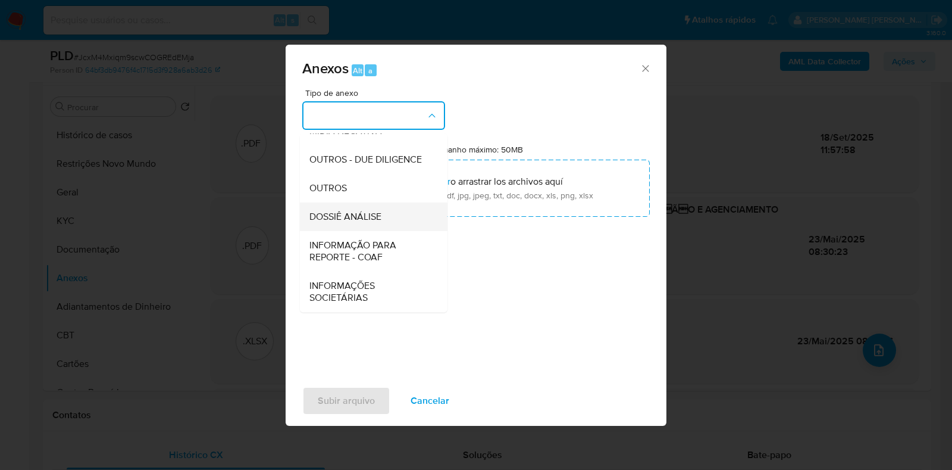
click at [360, 212] on span "DOSSIÊ ANÁLISE" at bounding box center [346, 217] width 72 height 12
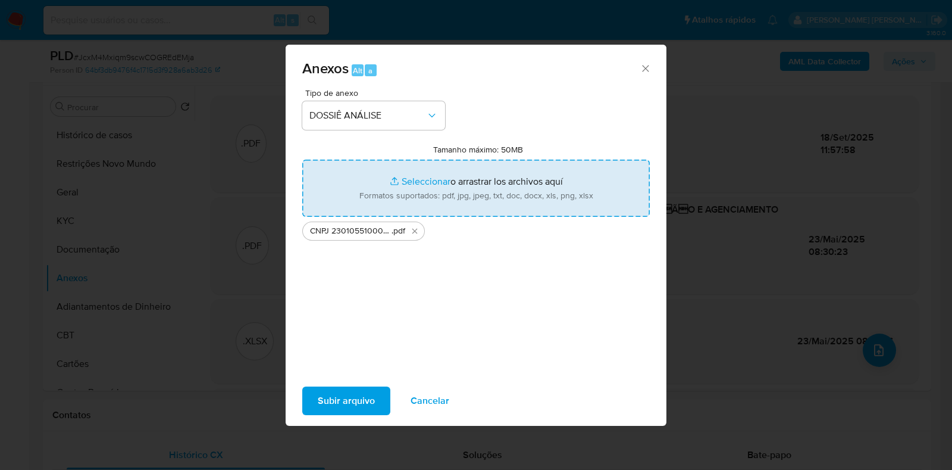
type input "C:\fakepath\Mulan 386592198_2025_09_18_08_51_55.xlsx"
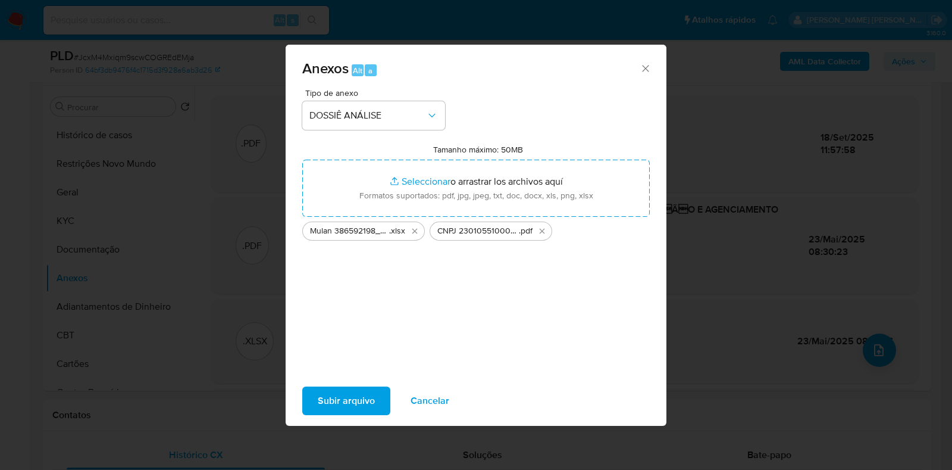
click at [346, 395] on span "Subir arquivo" at bounding box center [346, 400] width 57 height 26
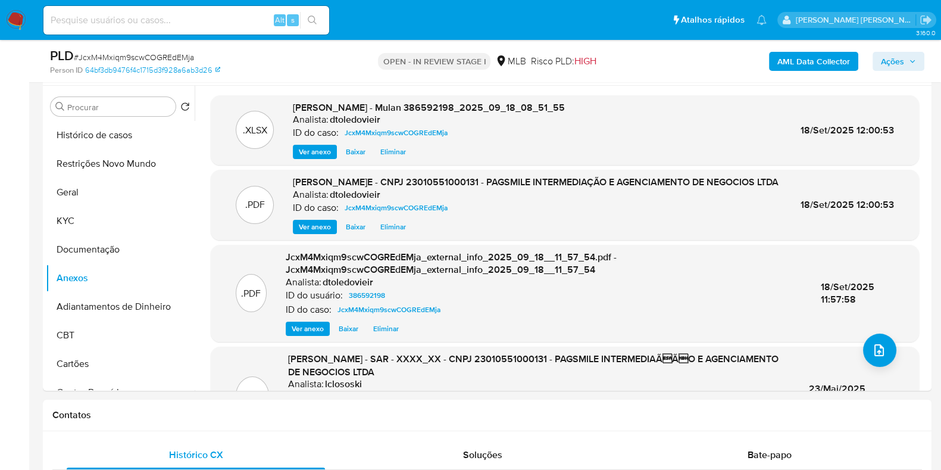
click at [905, 58] on span "Ações" at bounding box center [898, 61] width 35 height 17
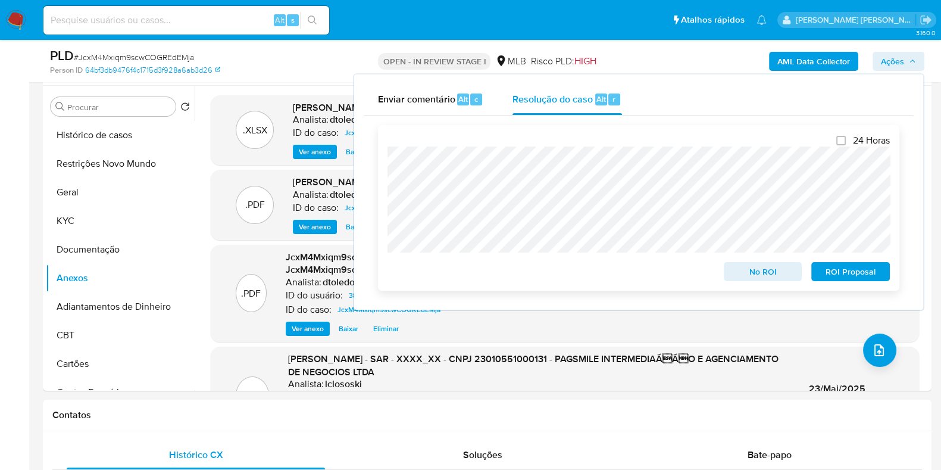
click at [753, 268] on span "No ROI" at bounding box center [763, 271] width 62 height 17
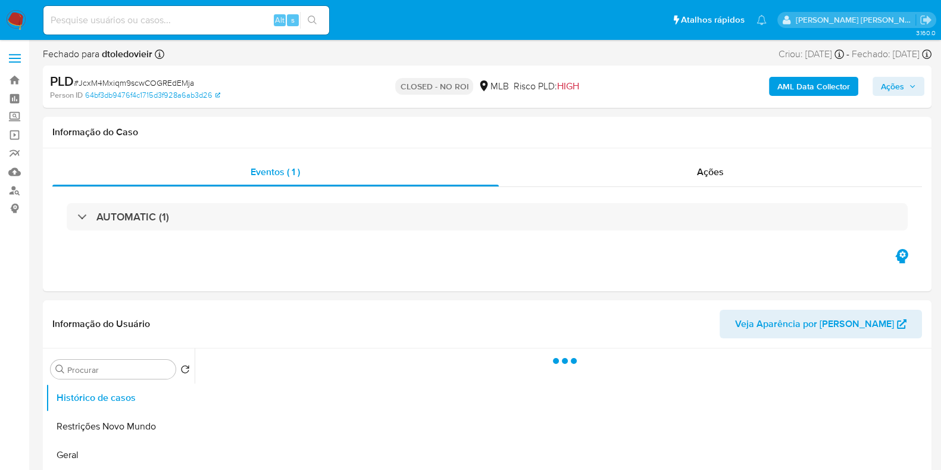
select select "10"
